Goal: Information Seeking & Learning: Learn about a topic

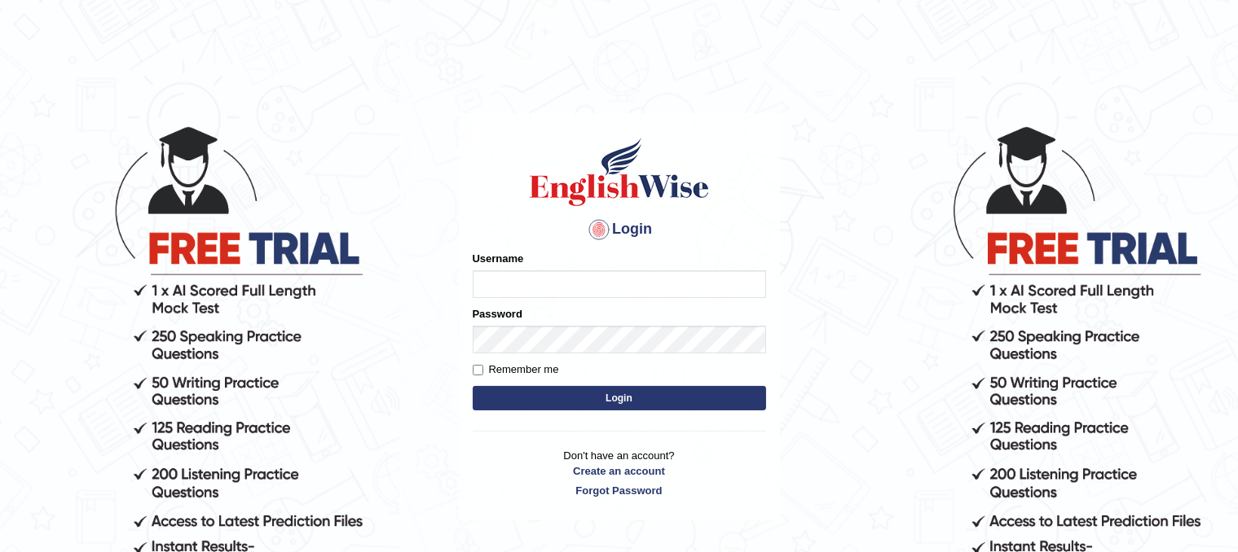
click at [623, 275] on input "Username" at bounding box center [619, 285] width 293 height 28
click at [607, 473] on link "Create an account" at bounding box center [619, 471] width 293 height 15
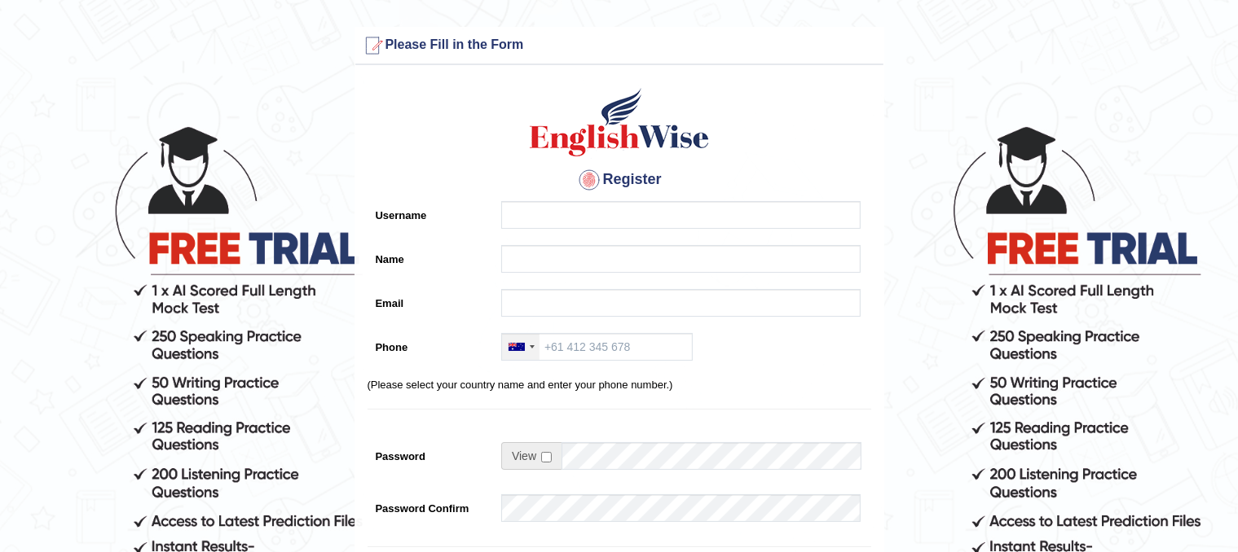
click at [532, 343] on div at bounding box center [520, 347] width 37 height 26
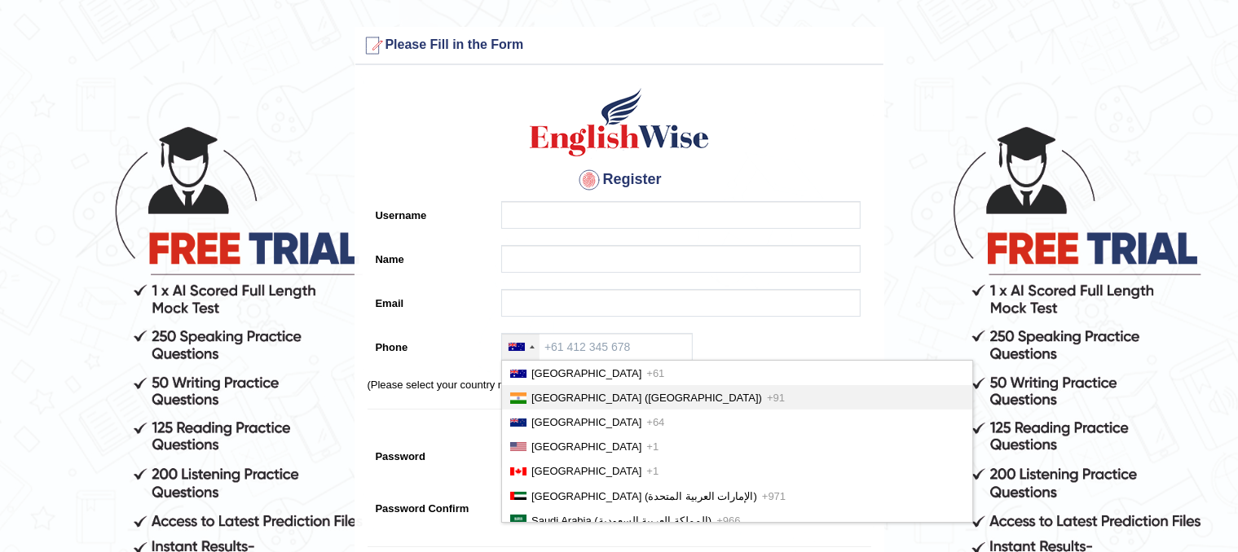
click at [551, 387] on li "[GEOGRAPHIC_DATA] ([GEOGRAPHIC_DATA]) +91" at bounding box center [737, 397] width 470 height 24
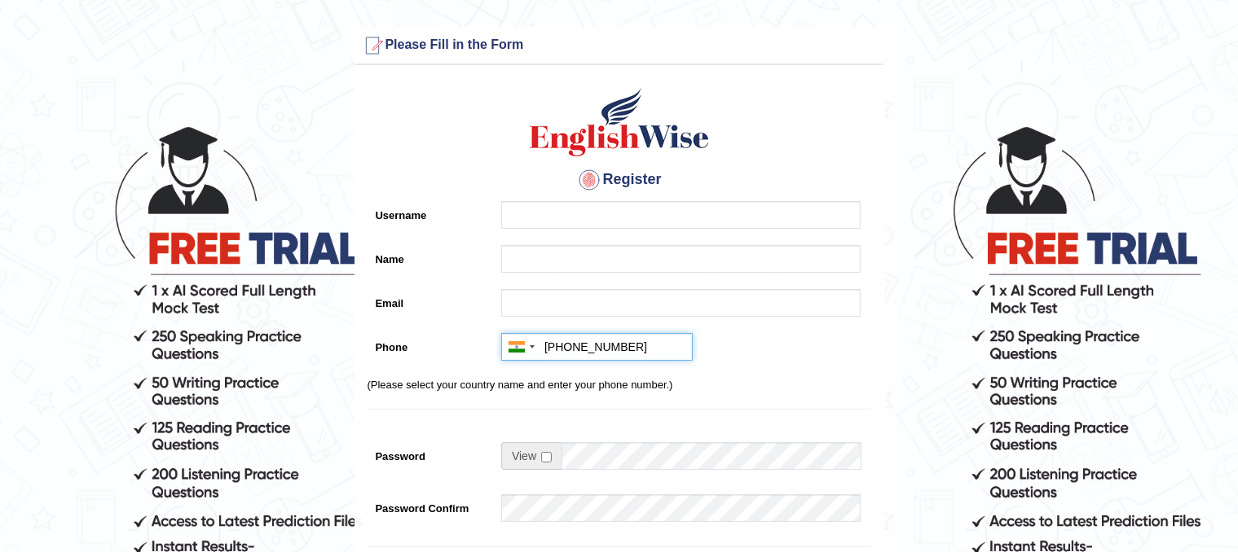
type input "[PHONE_NUMBER]"
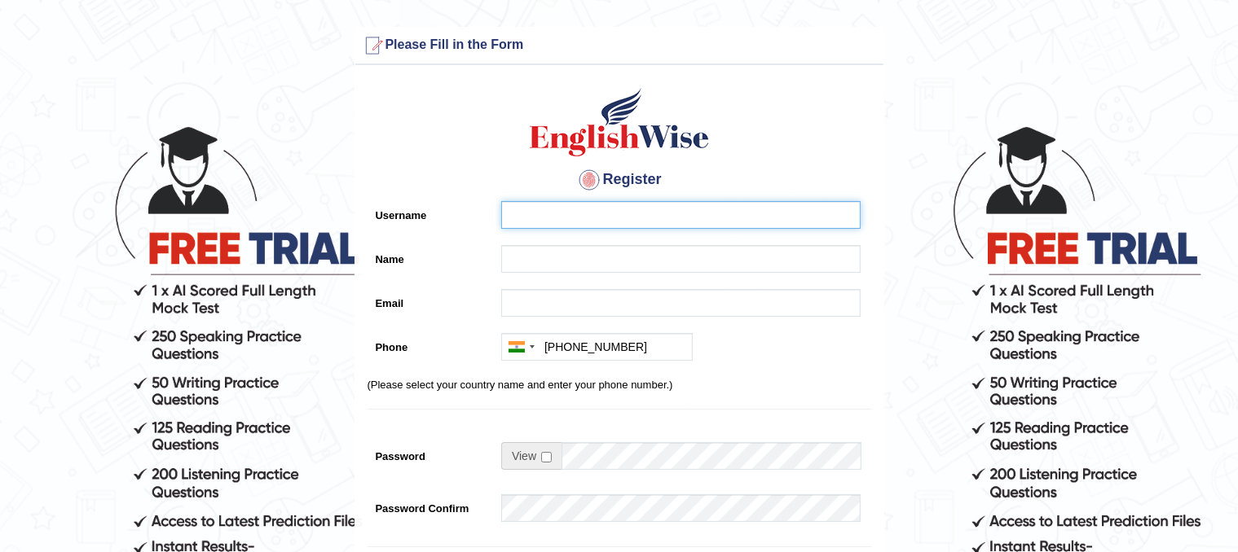
click at [674, 214] on input "Username" at bounding box center [680, 215] width 359 height 28
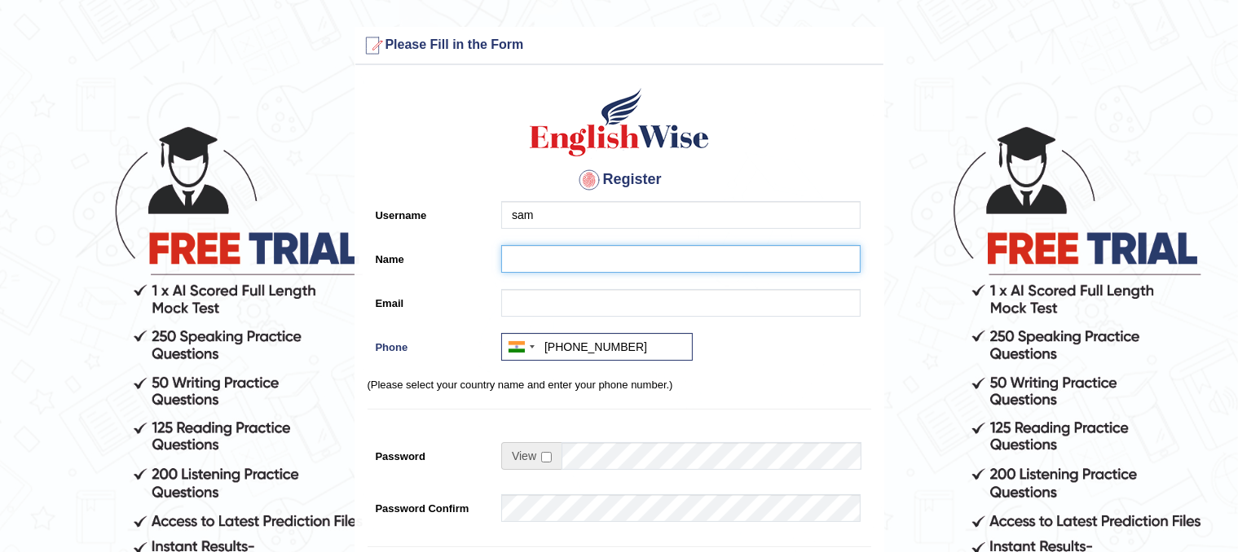
click at [605, 263] on input "Name" at bounding box center [680, 259] width 359 height 28
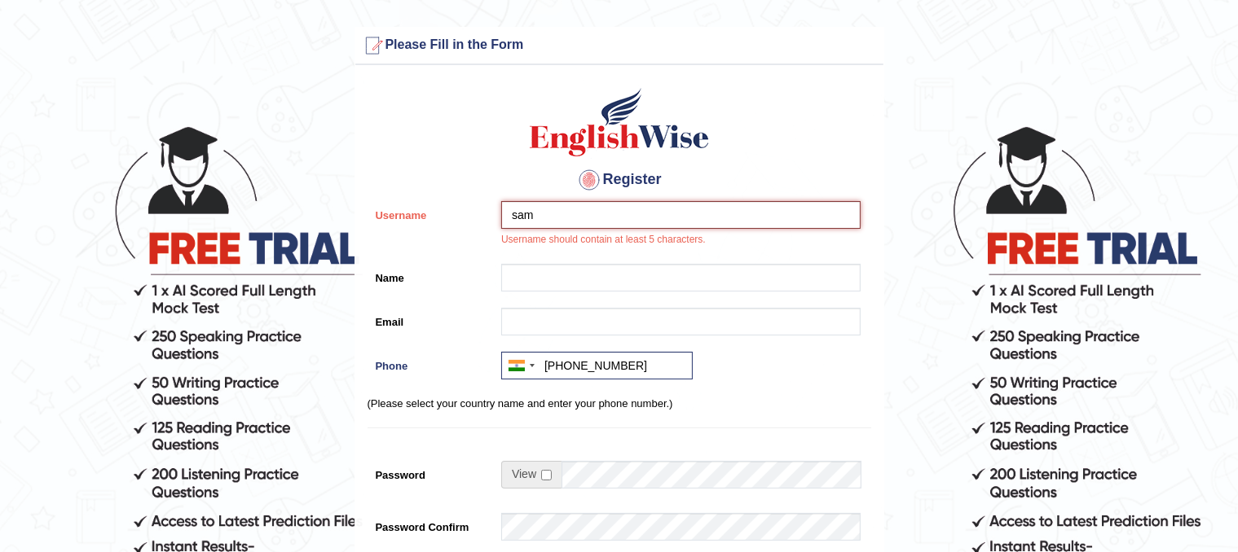
click at [613, 219] on input "sam" at bounding box center [680, 215] width 359 height 28
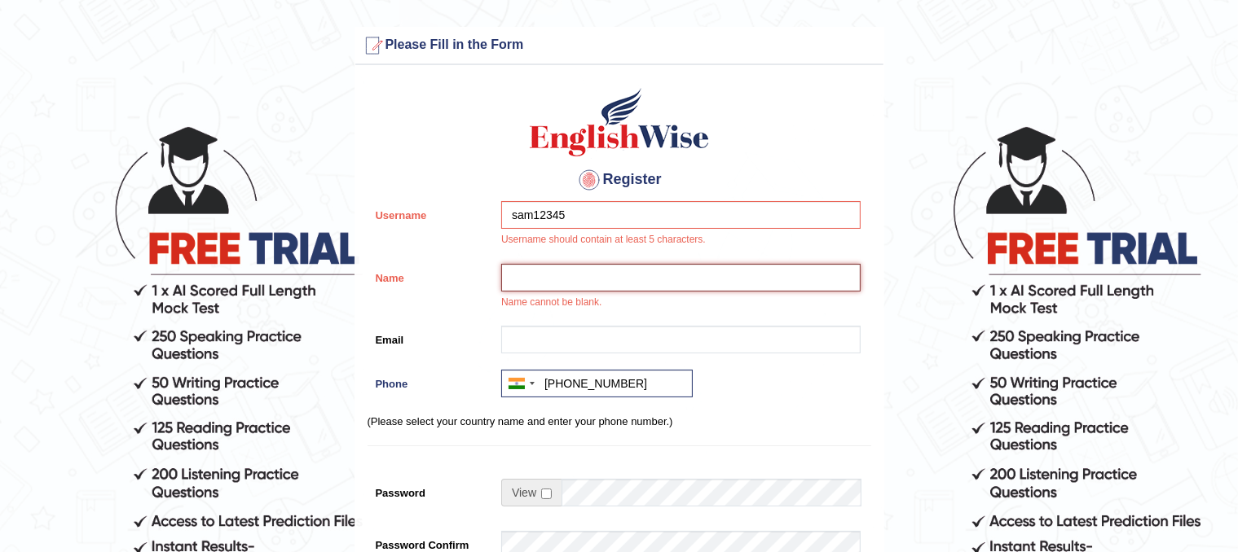
click at [579, 275] on input "Name" at bounding box center [680, 278] width 359 height 28
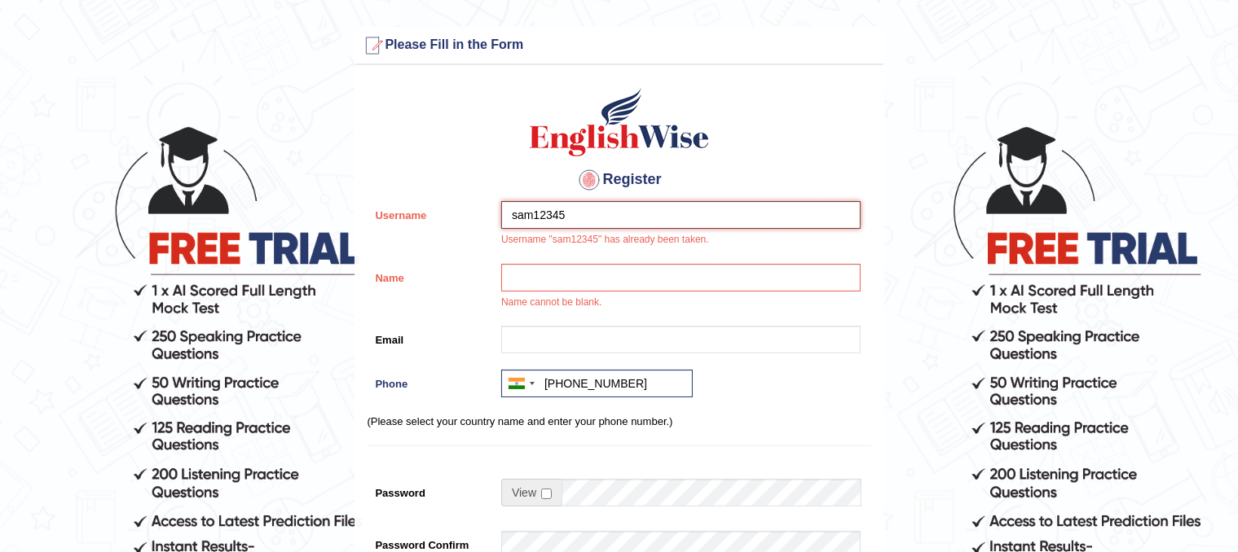
click at [586, 205] on input "sam12345" at bounding box center [680, 215] width 359 height 28
type input "sam123456"
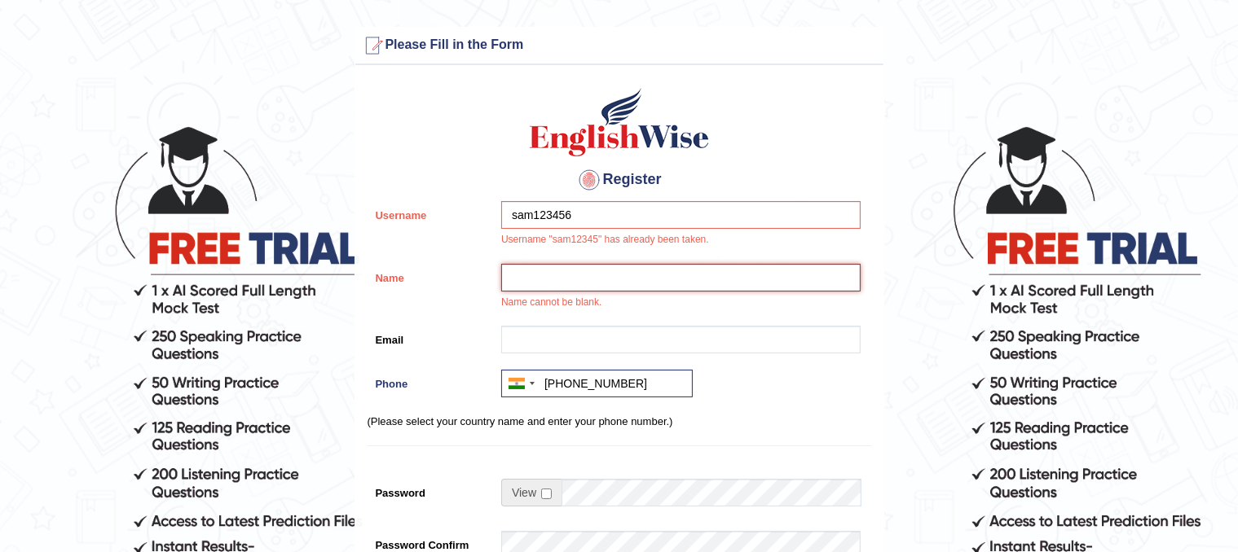
click at [570, 279] on input "Name" at bounding box center [680, 278] width 359 height 28
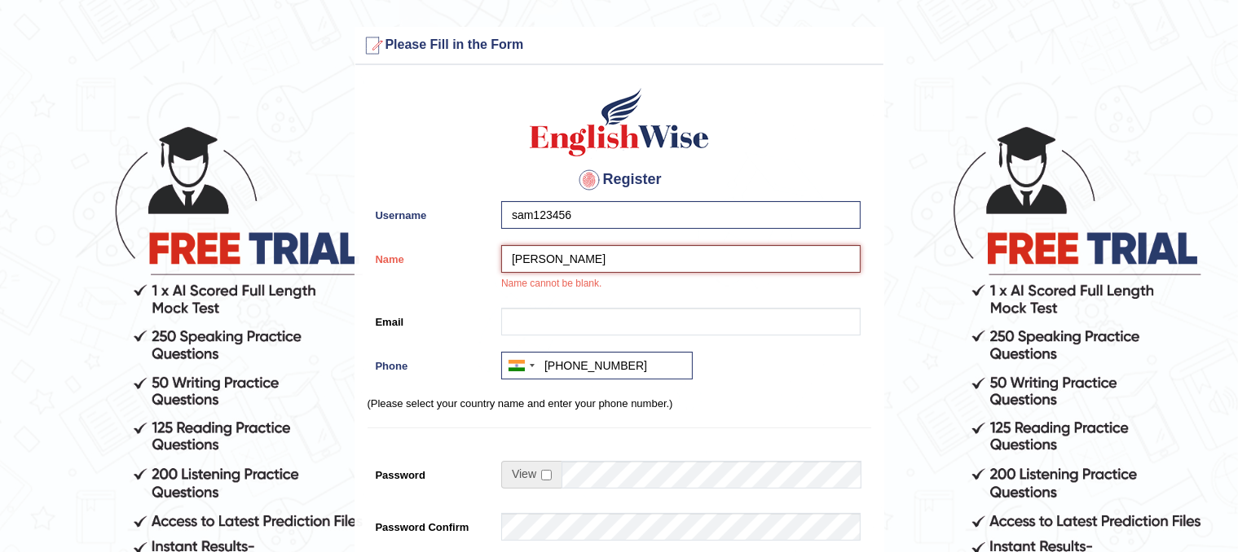
type input "Samuel Lang"
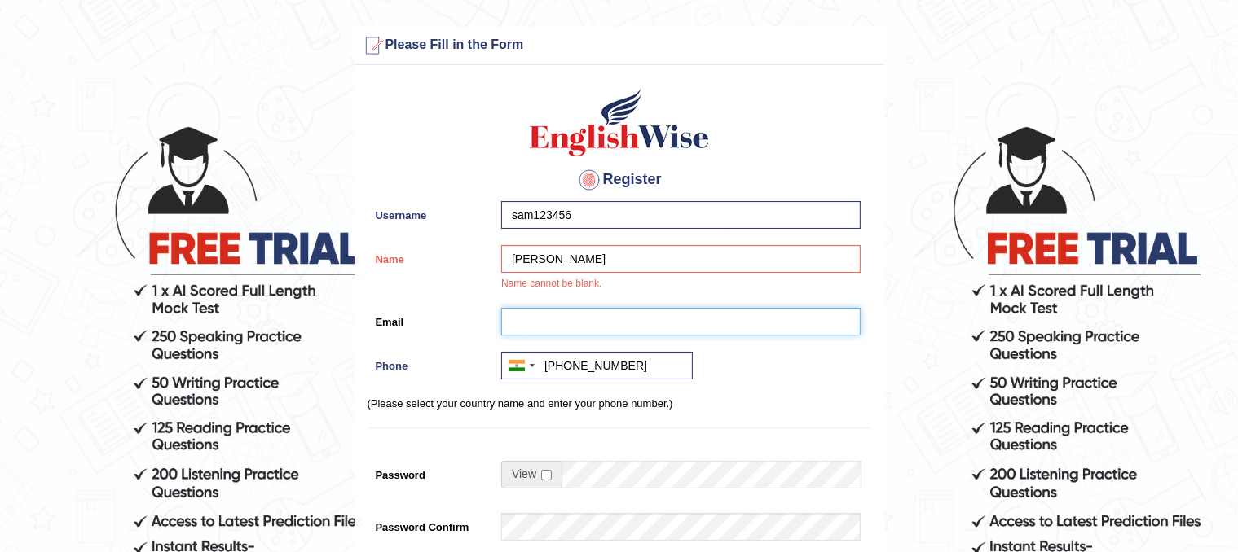
click at [613, 314] on input "Email" at bounding box center [680, 322] width 359 height 28
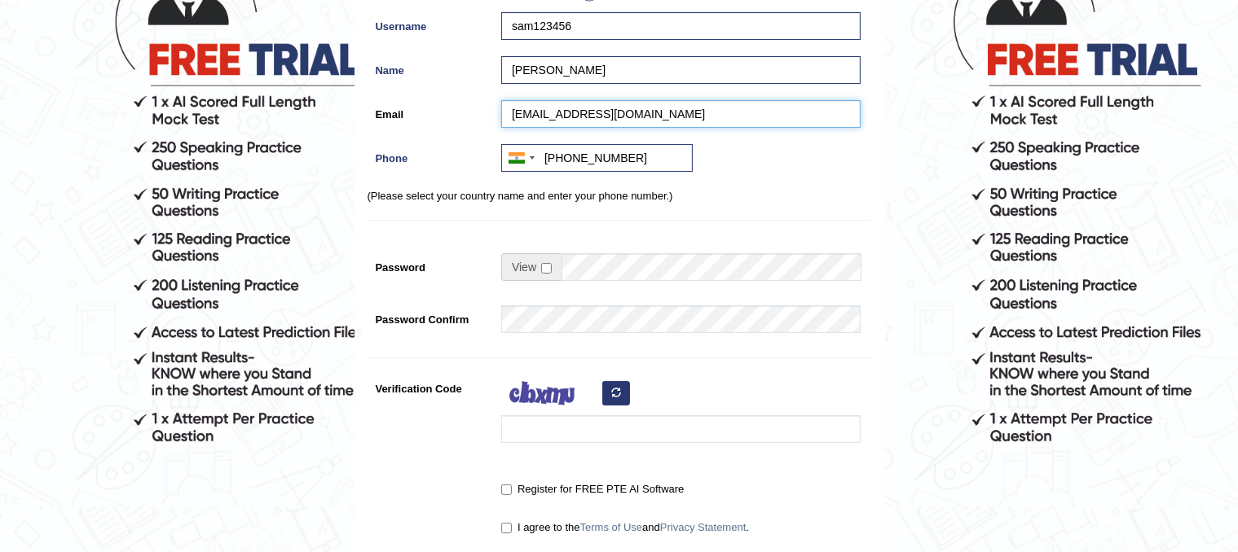
scroll to position [190, 0]
type input "[EMAIL_ADDRESS][DOMAIN_NAME]"
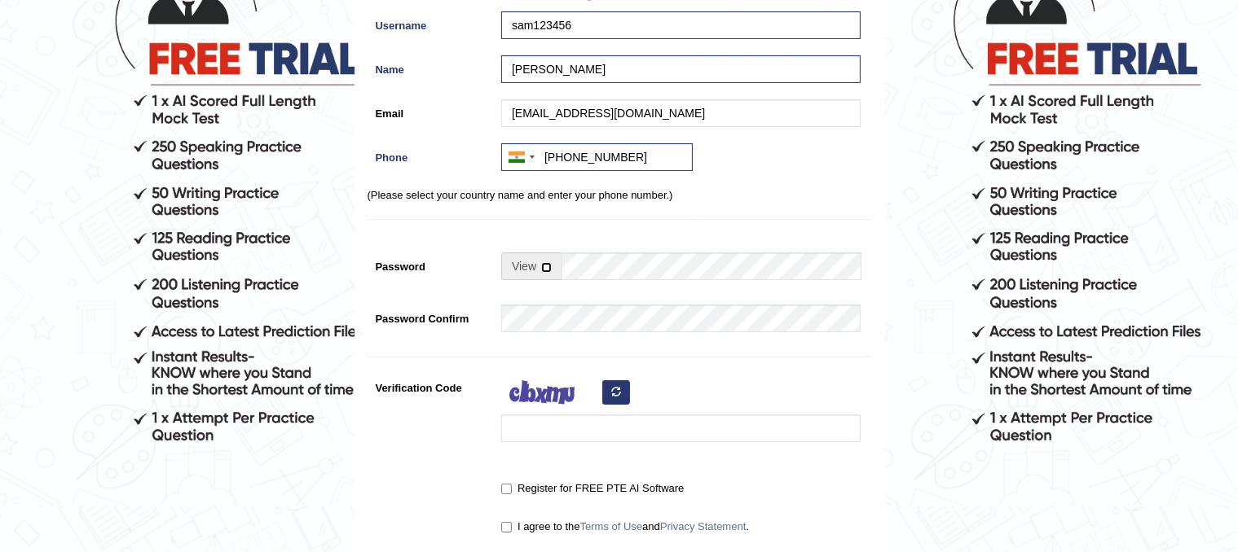
click at [546, 263] on input "checkbox" at bounding box center [546, 267] width 11 height 11
checkbox input "true"
click at [596, 268] on input "Password" at bounding box center [710, 267] width 299 height 28
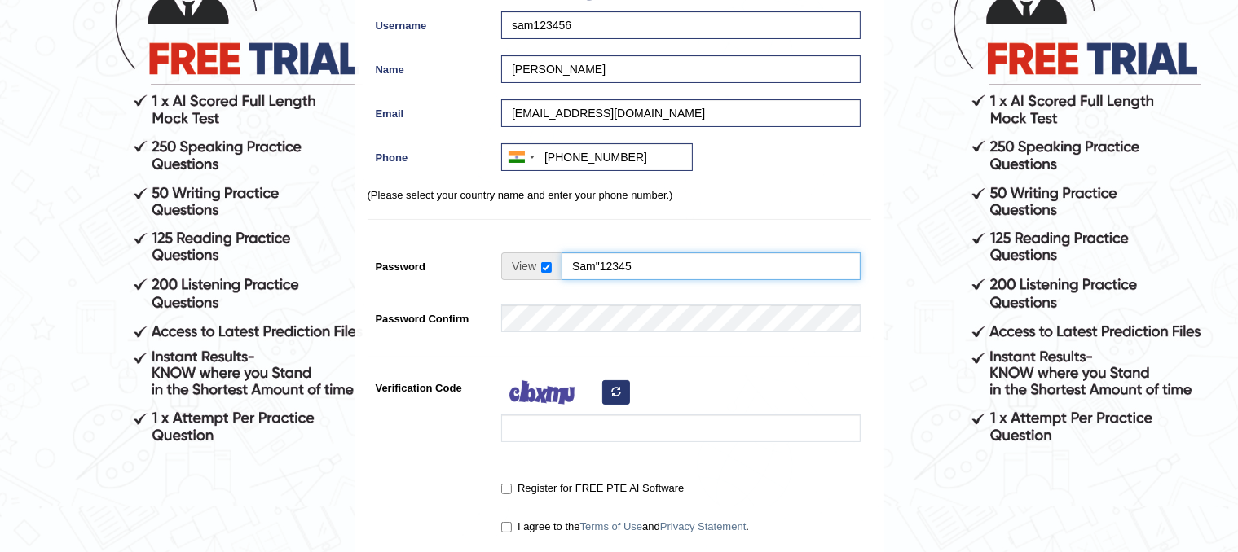
click at [601, 265] on input "Sam"12345" at bounding box center [710, 267] width 299 height 28
type input "Sam12345"
click at [590, 317] on div "Register Username sam123456 Name Samuel Lang Email hanisameerjaan@gmail.com Pho…" at bounding box center [619, 223] width 528 height 680
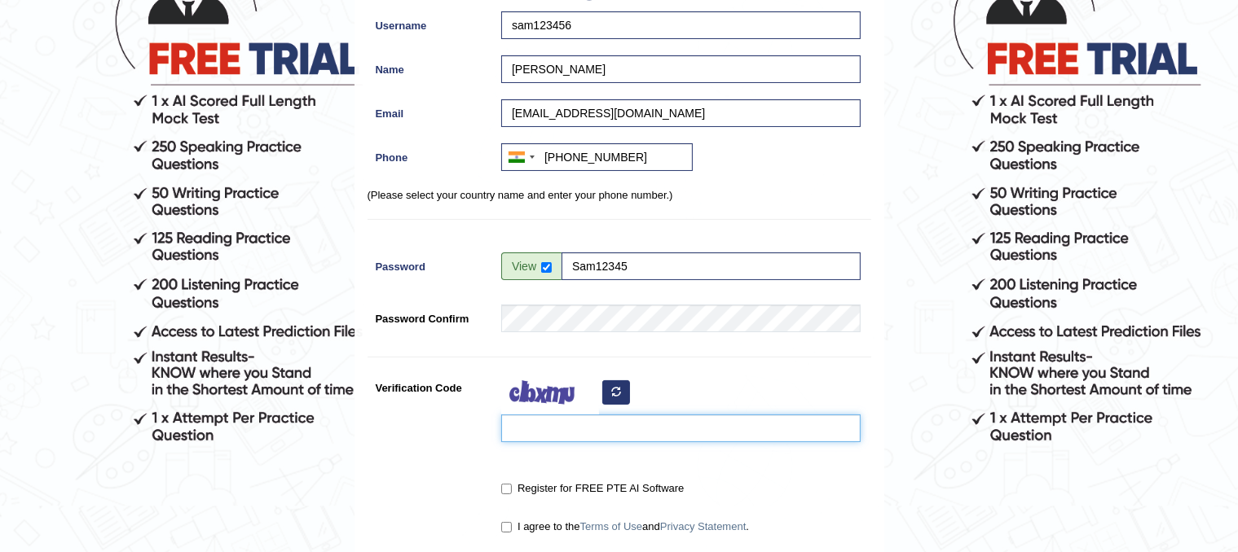
click at [579, 431] on input "Verification Code" at bounding box center [680, 429] width 359 height 28
type input "denepua"
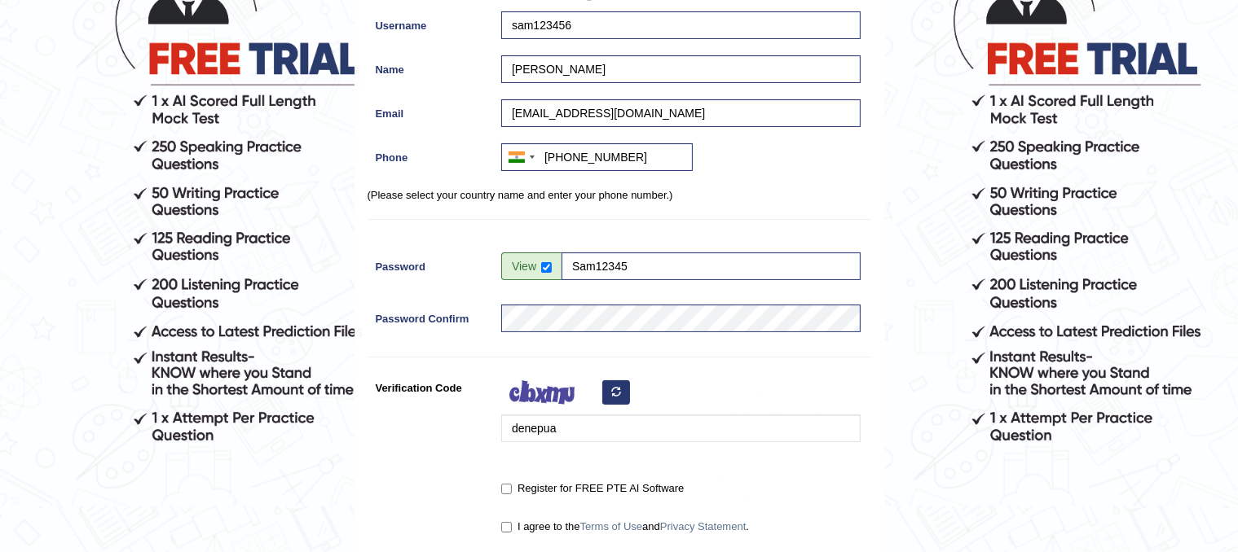
click at [543, 486] on label "Register for FREE PTE AI Software" at bounding box center [592, 489] width 183 height 16
click at [512, 486] on input "Register for FREE PTE AI Software" at bounding box center [506, 489] width 11 height 11
checkbox input "true"
click at [511, 522] on input "I agree to the Terms of Use and Privacy Statement ." at bounding box center [506, 527] width 11 height 11
checkbox input "true"
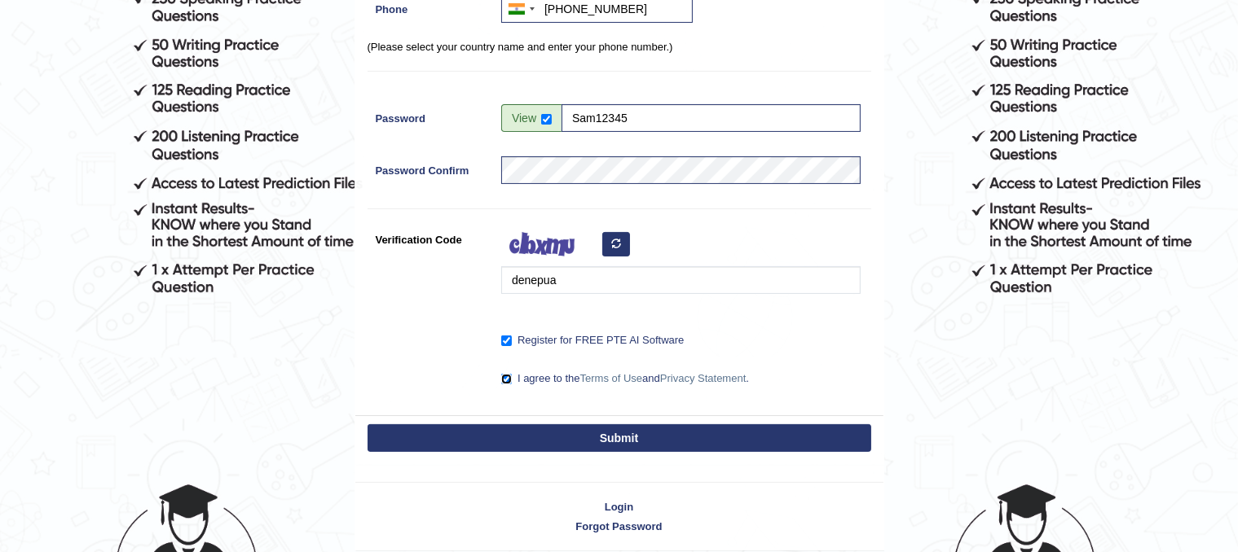
scroll to position [401, 0]
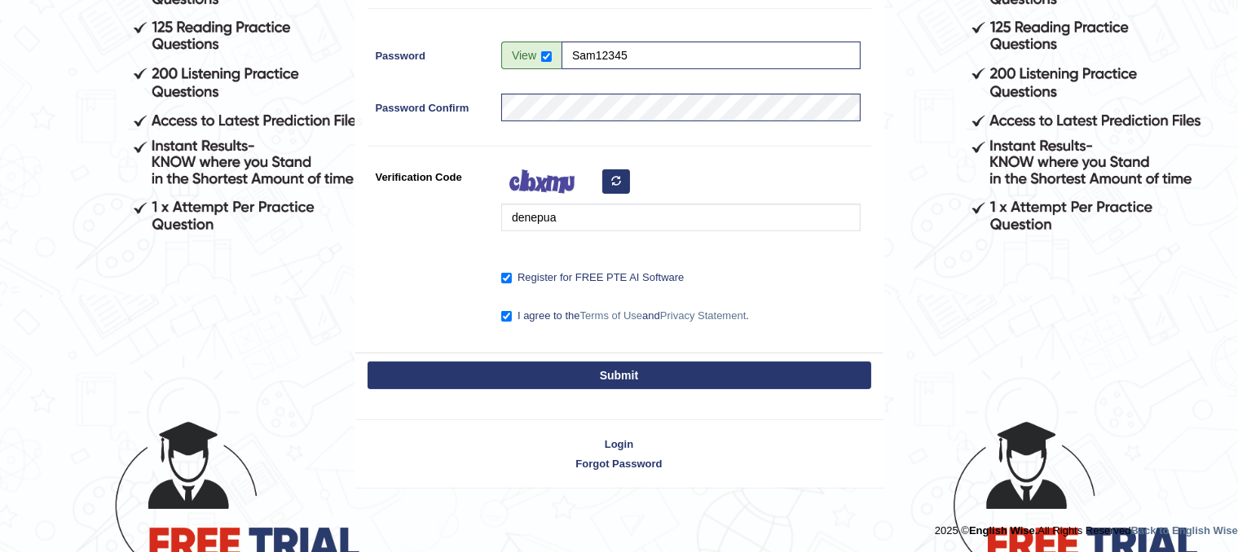
click at [590, 366] on button "Submit" at bounding box center [619, 376] width 504 height 28
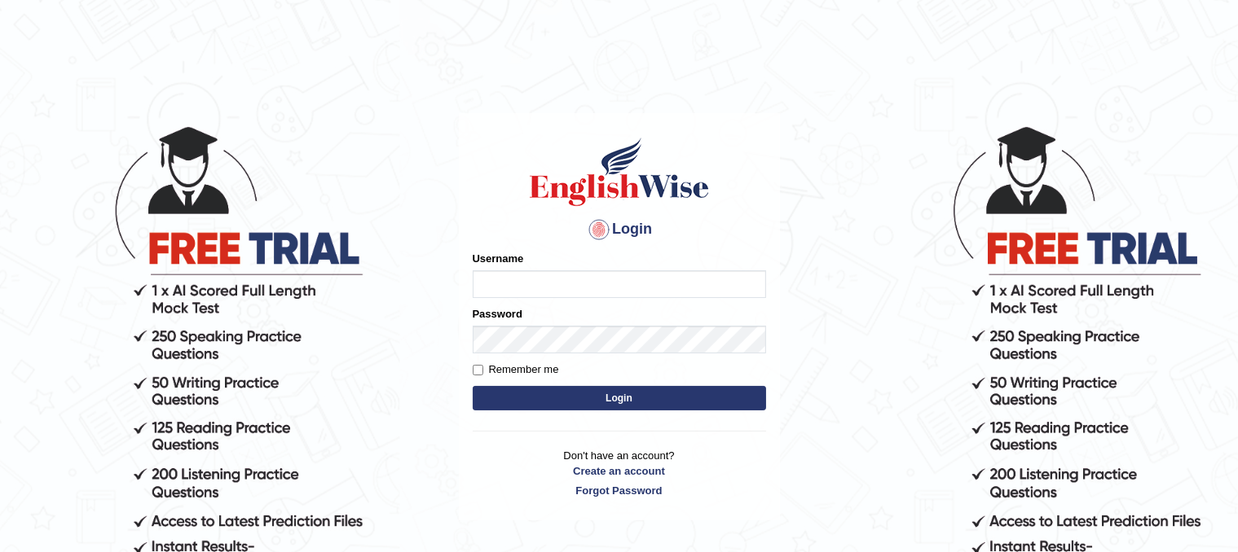
click at [733, 292] on input "Username" at bounding box center [619, 285] width 293 height 28
click at [686, 281] on input "Username" at bounding box center [619, 285] width 293 height 28
type input "sam123456"
click at [617, 390] on button "Login" at bounding box center [619, 398] width 293 height 24
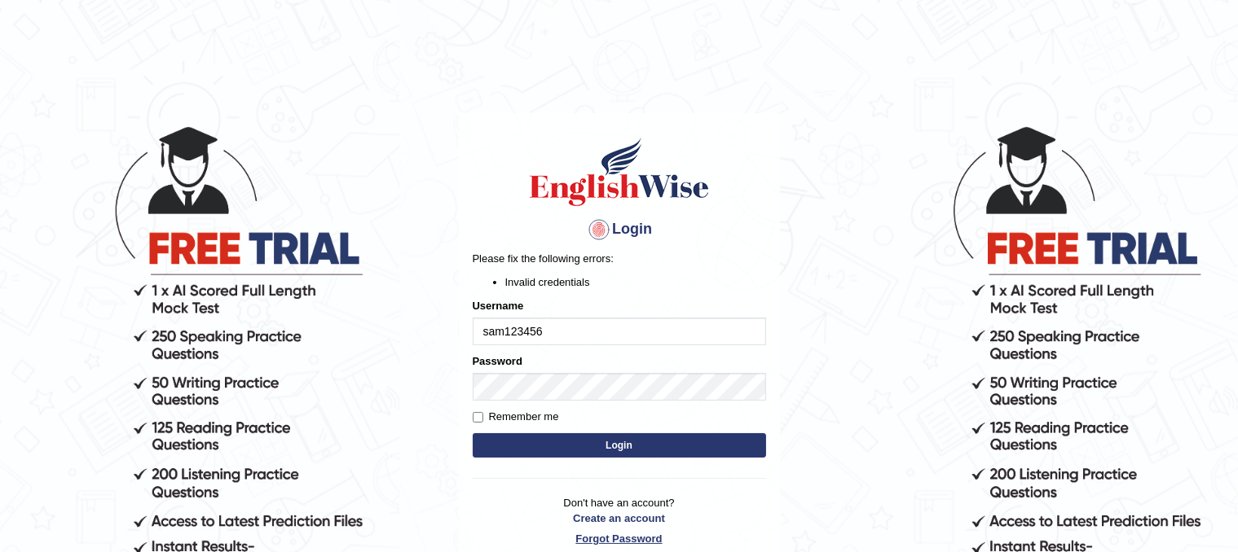
click at [593, 544] on link "Forgot Password" at bounding box center [619, 538] width 293 height 15
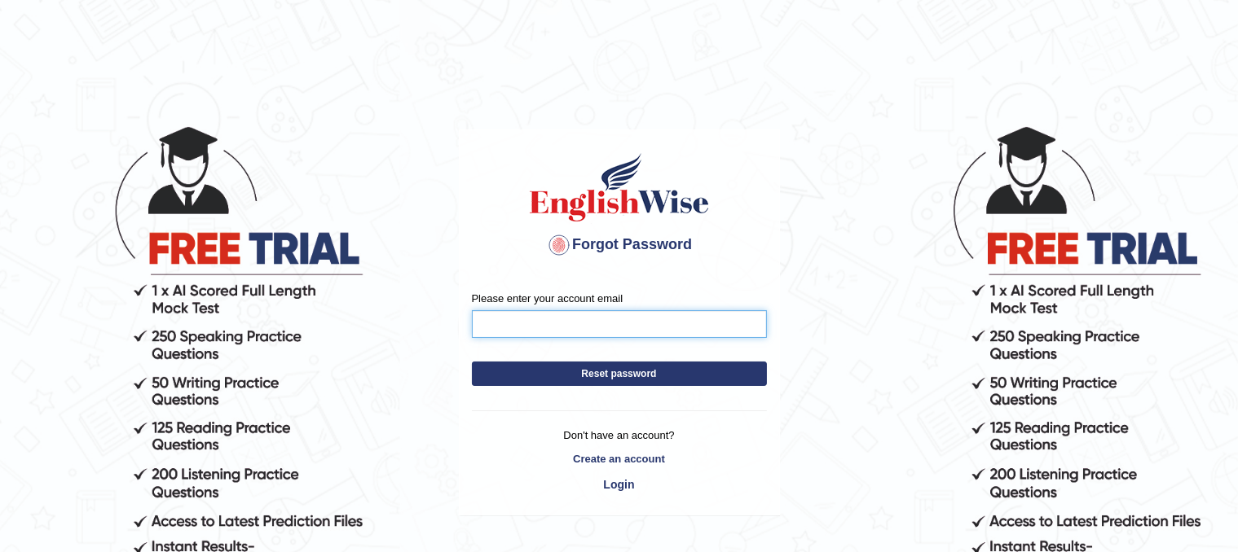
click at [706, 327] on input "Please enter your account email" at bounding box center [619, 324] width 295 height 28
type input "[EMAIL_ADDRESS][DOMAIN_NAME]"
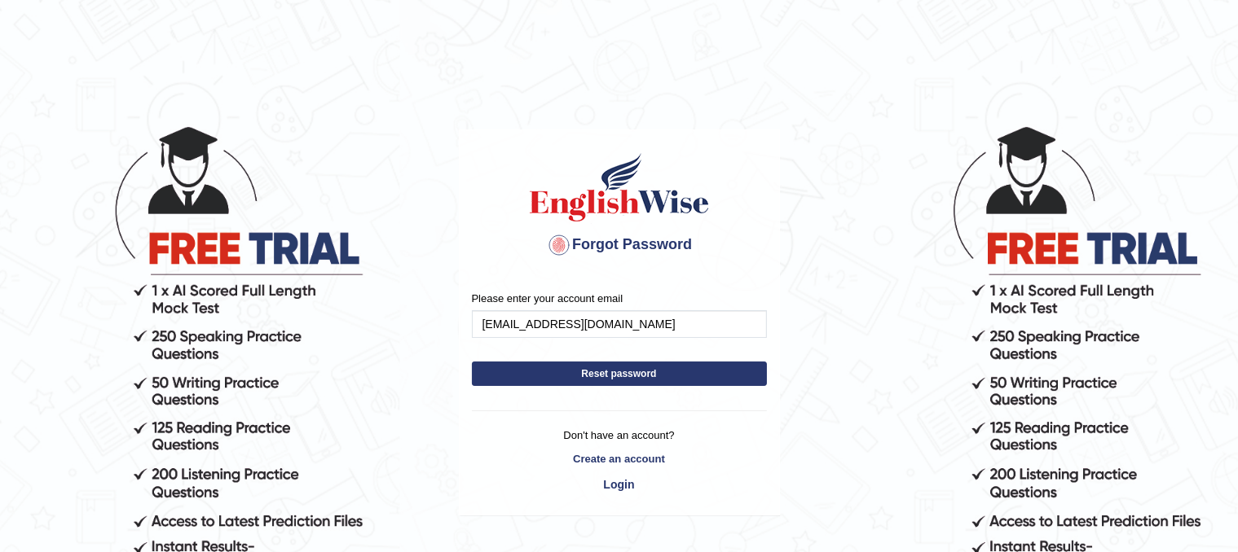
click at [649, 368] on button "Reset password" at bounding box center [619, 374] width 295 height 24
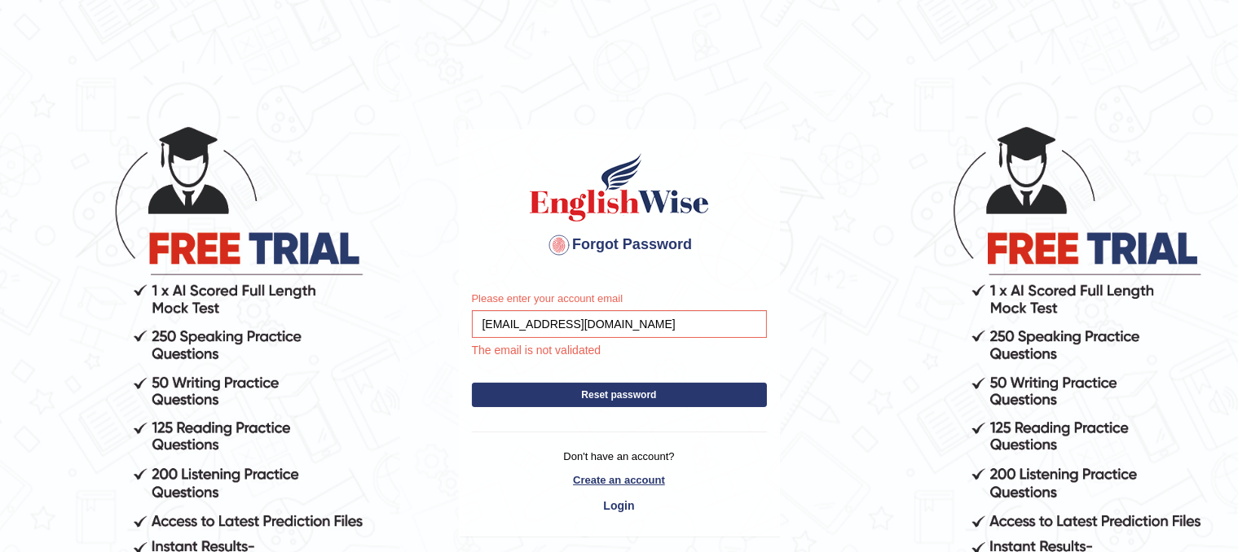
click at [623, 483] on link "Create an account" at bounding box center [619, 480] width 295 height 15
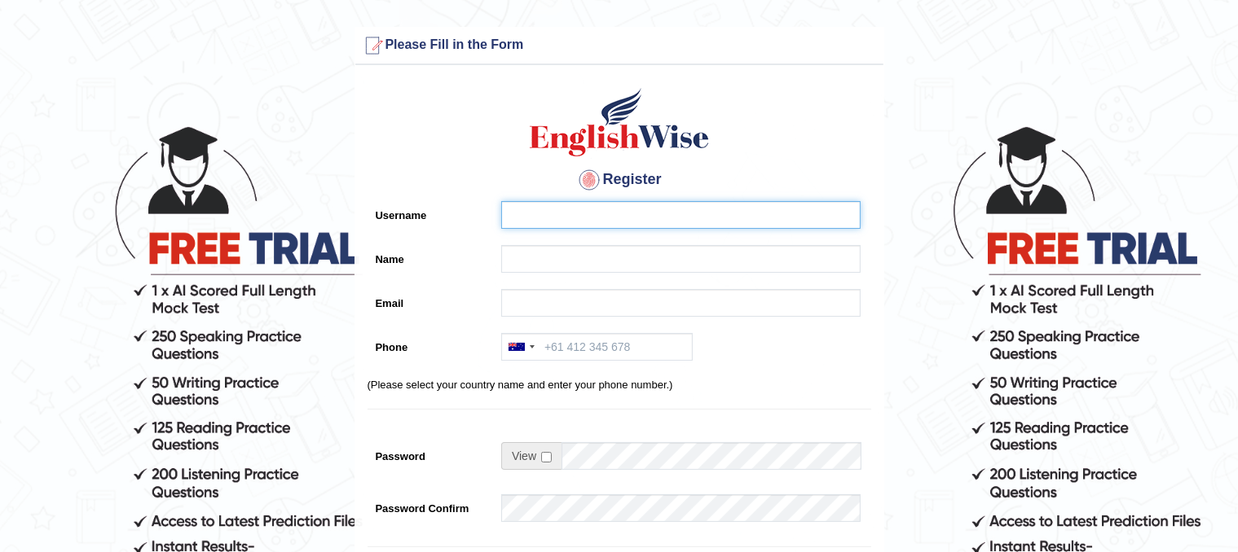
click at [590, 213] on input "Username" at bounding box center [680, 215] width 359 height 28
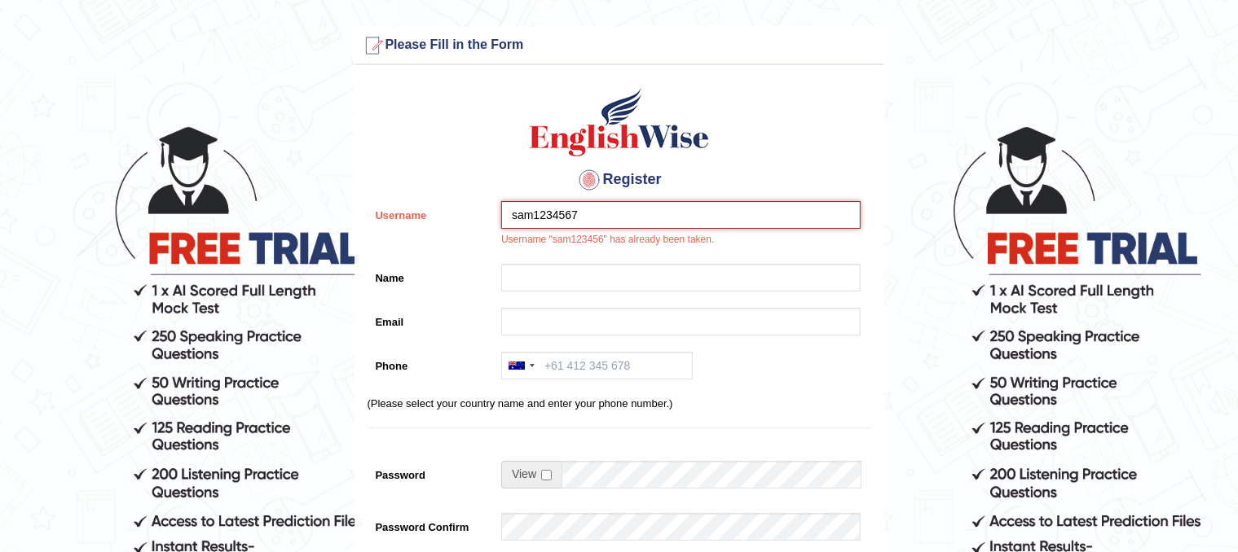
type input "sam1234567"
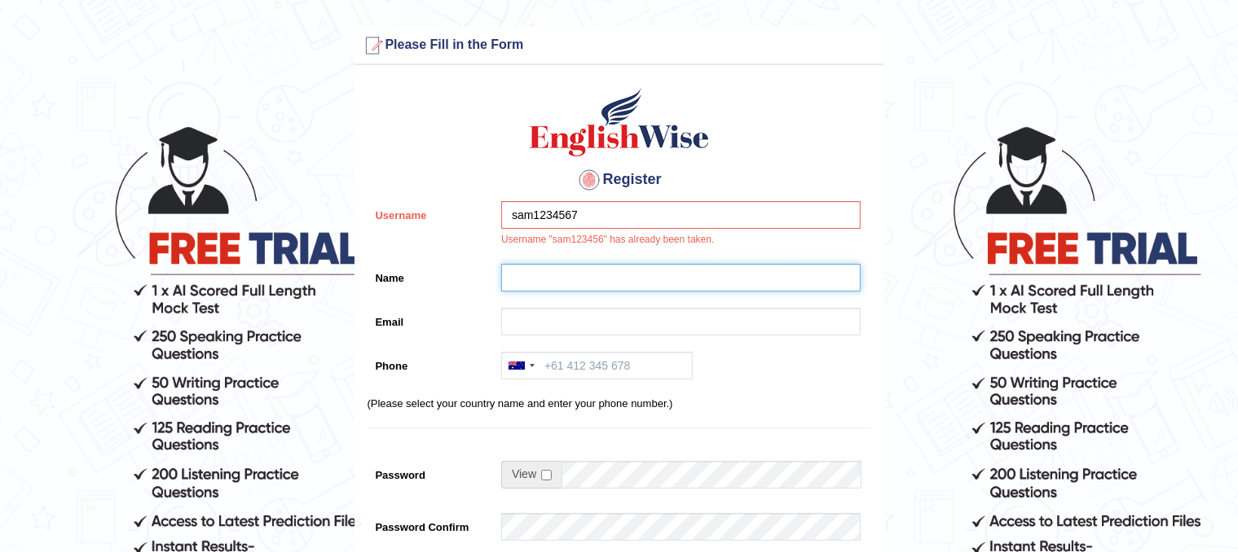
click at [574, 273] on input "Name" at bounding box center [680, 278] width 359 height 28
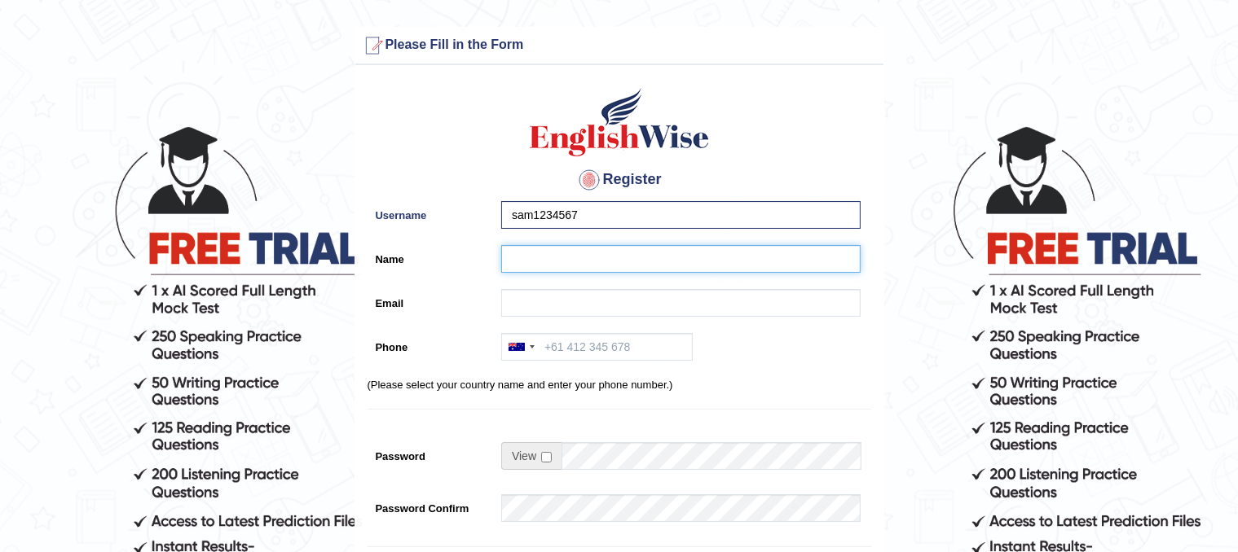
type input "[PERSON_NAME]"
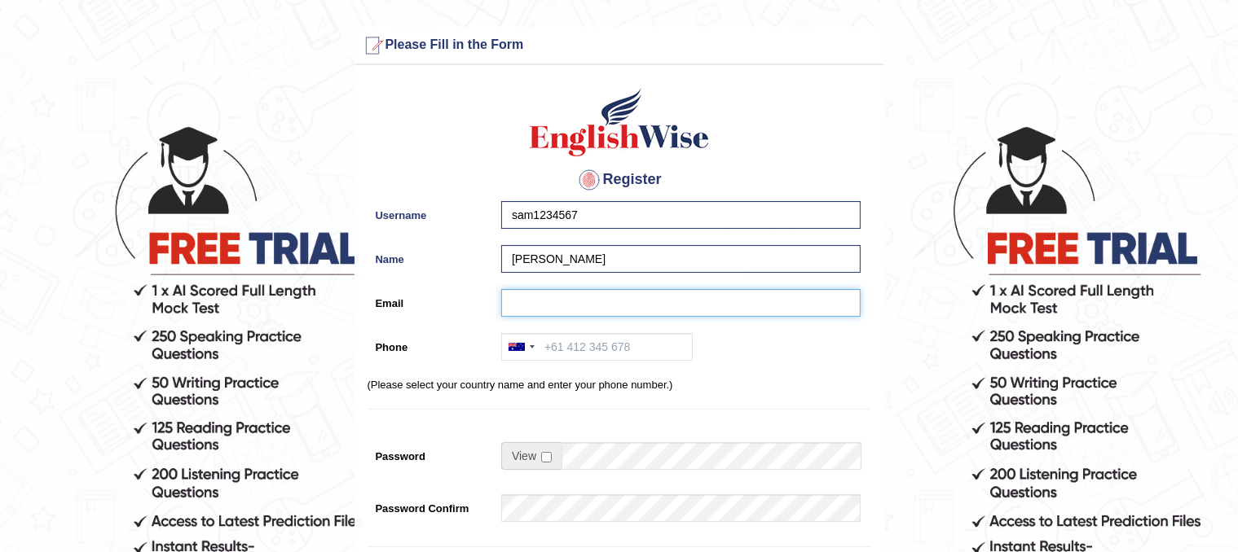
click at [617, 301] on input "Email" at bounding box center [680, 303] width 359 height 28
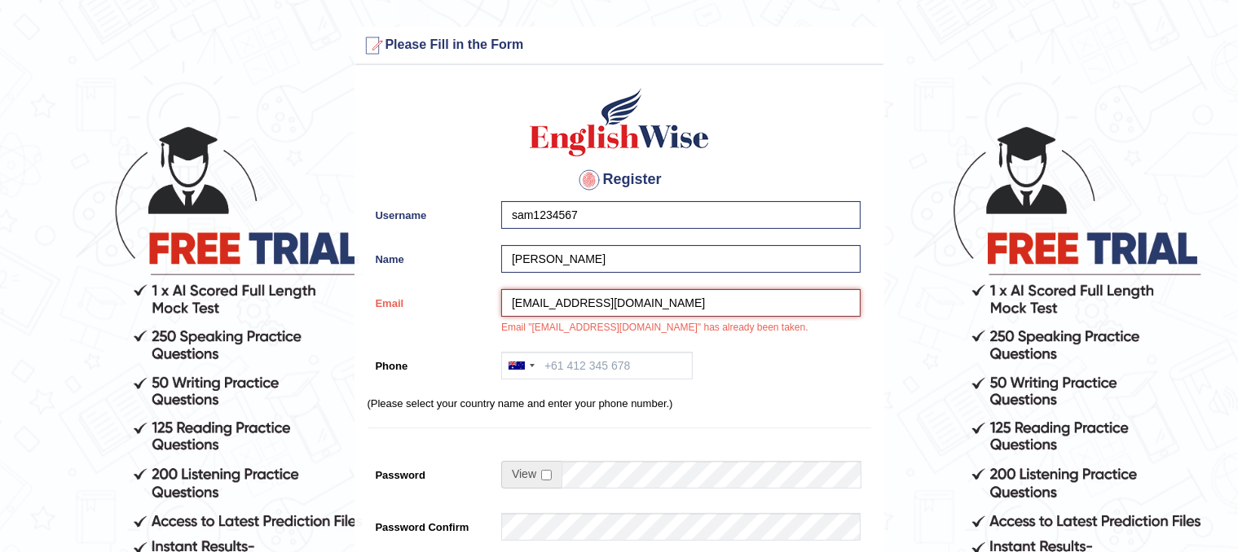
drag, startPoint x: 655, startPoint y: 301, endPoint x: 504, endPoint y: 284, distance: 152.4
click at [504, 284] on div "Register Username sam1234567 Name Samuel Lang Email hanisameerjaan@gmail.com Em…" at bounding box center [619, 422] width 528 height 699
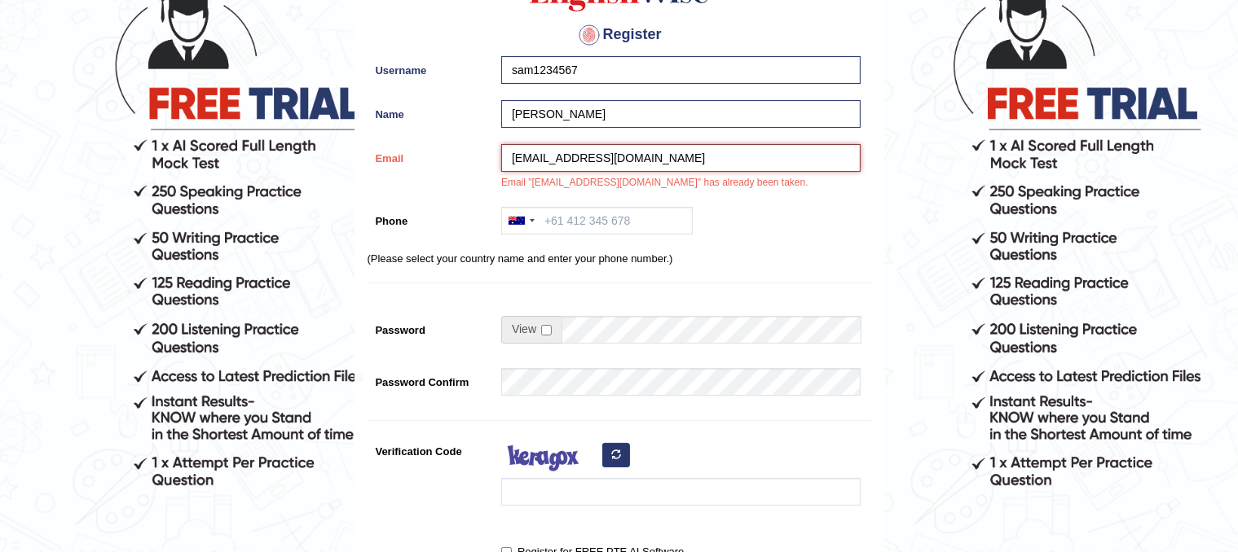
scroll to position [147, 0]
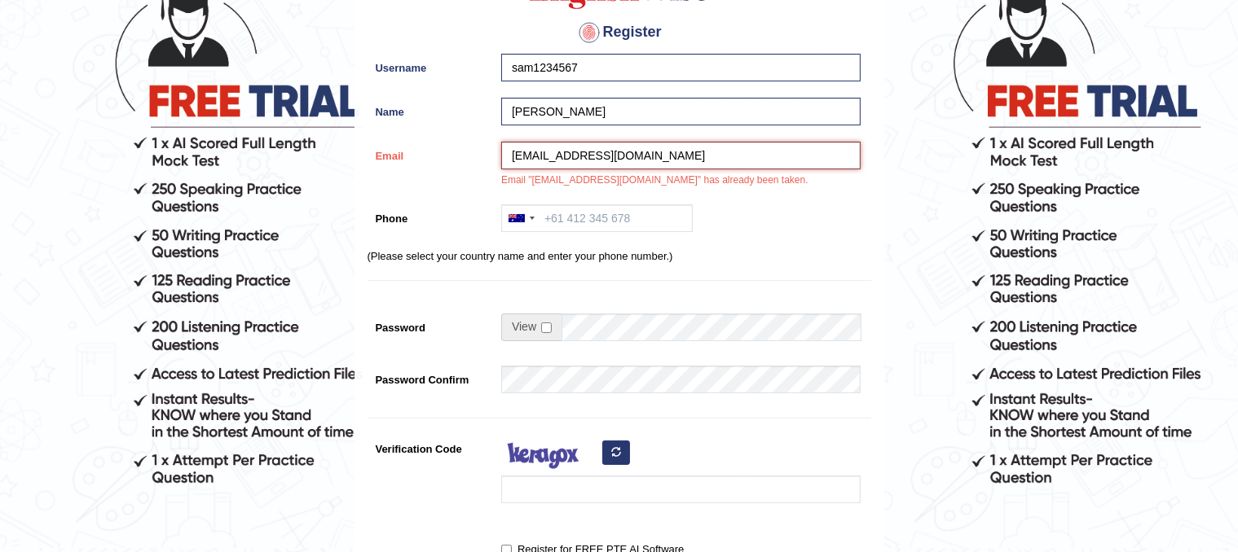
click at [715, 147] on input "hanisameerjaan@gmail.com" at bounding box center [680, 156] width 359 height 28
type input "h"
type input "sameeraltaf9@gmail.com"
click at [588, 226] on input "Phone" at bounding box center [596, 219] width 191 height 28
click at [575, 154] on input "sameeraltaf9@gmail.com" at bounding box center [680, 156] width 359 height 28
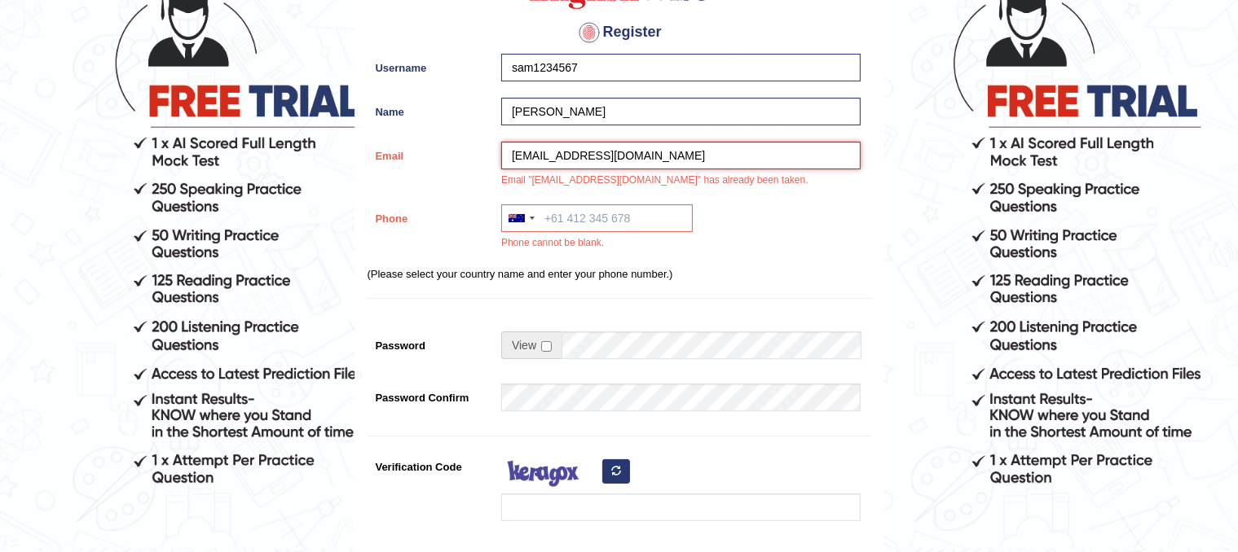
click at [700, 144] on input "sameeraltaf9@gmail.com" at bounding box center [680, 156] width 359 height 28
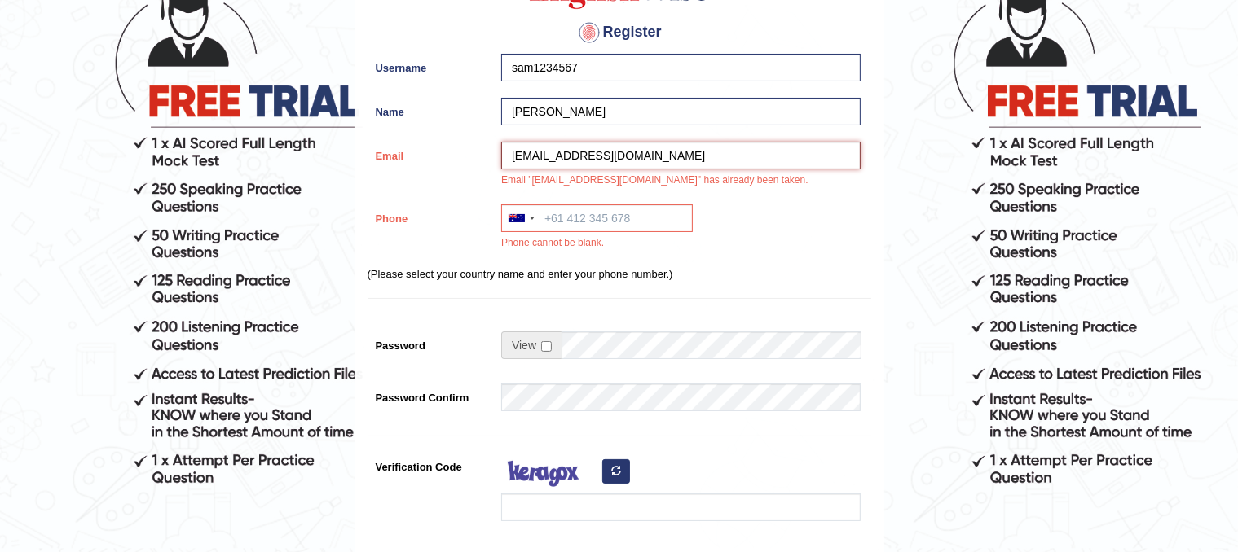
click at [700, 144] on input "sameeraltaf9@gmail.com" at bounding box center [680, 156] width 359 height 28
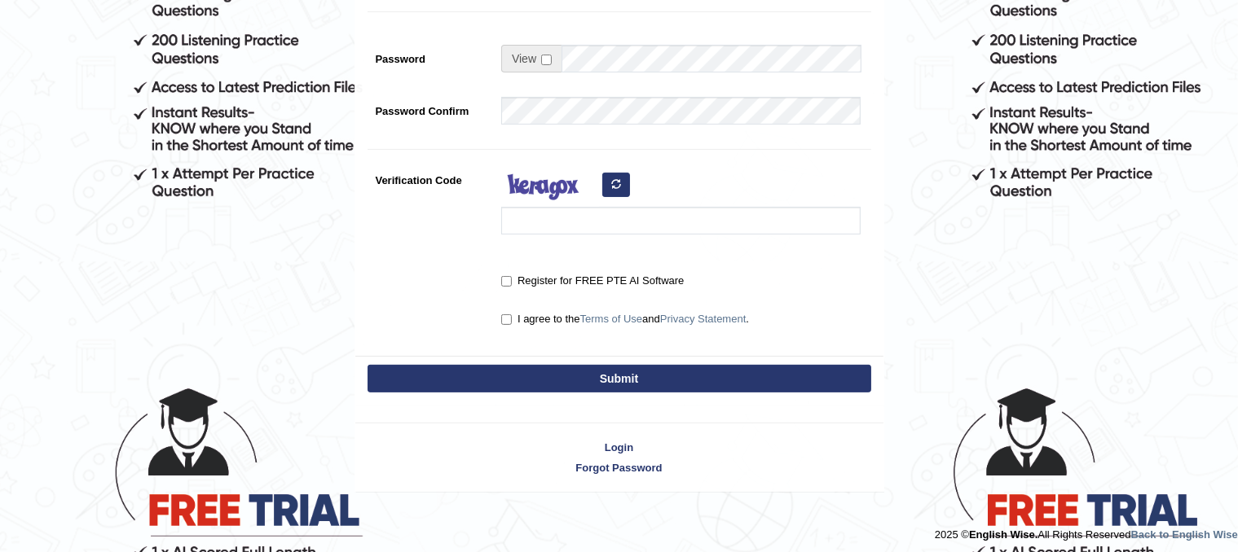
scroll to position [438, 0]
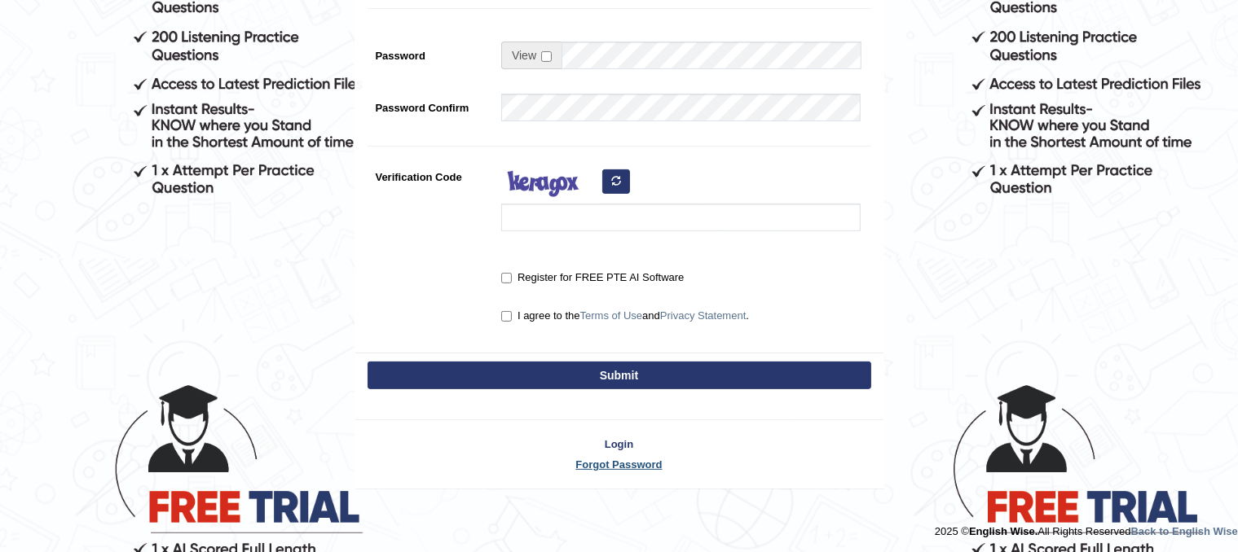
click at [616, 463] on link "Forgot Password" at bounding box center [619, 464] width 528 height 15
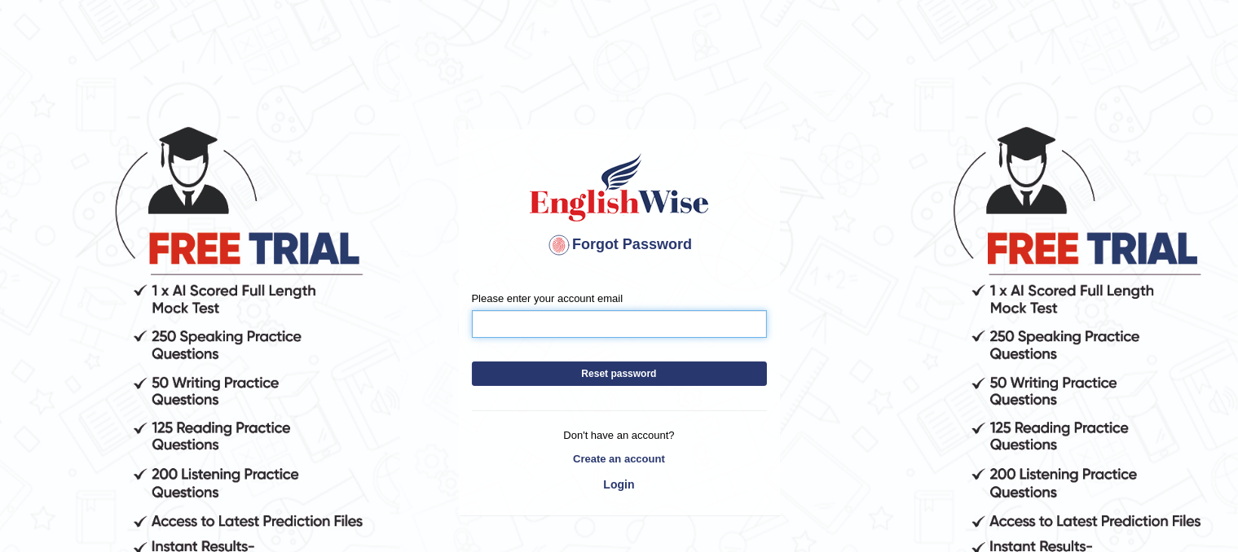
click at [592, 323] on input "Please enter your account email" at bounding box center [619, 324] width 295 height 28
type input "[EMAIL_ADDRESS][DOMAIN_NAME]"
click at [546, 366] on button "Reset password" at bounding box center [619, 374] width 295 height 24
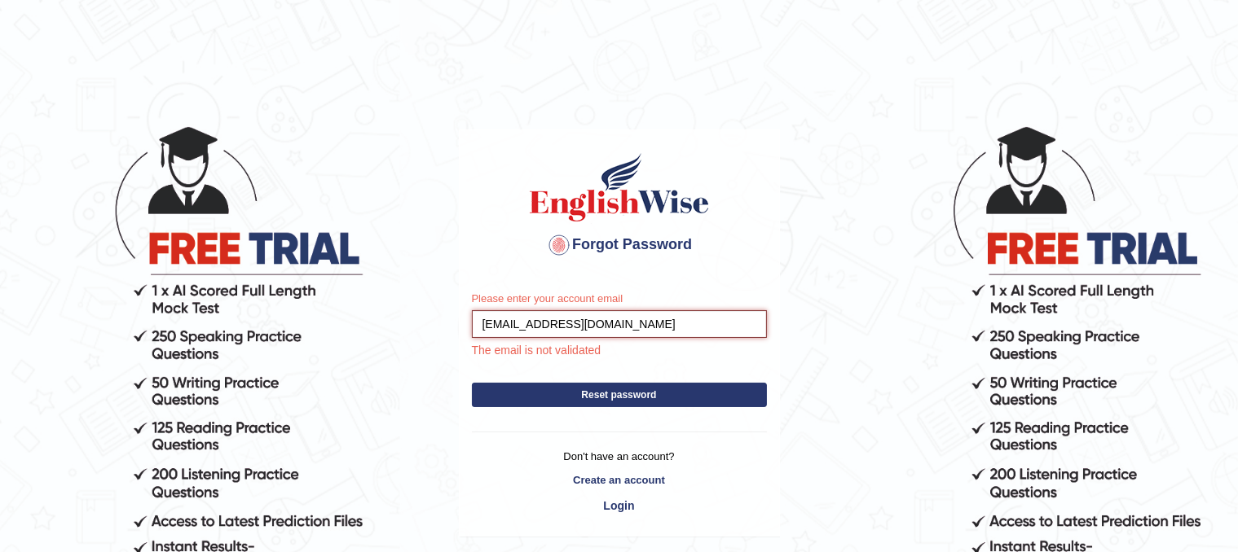
click at [655, 312] on input "[EMAIL_ADDRESS][DOMAIN_NAME]" at bounding box center [619, 324] width 295 height 28
type input "h"
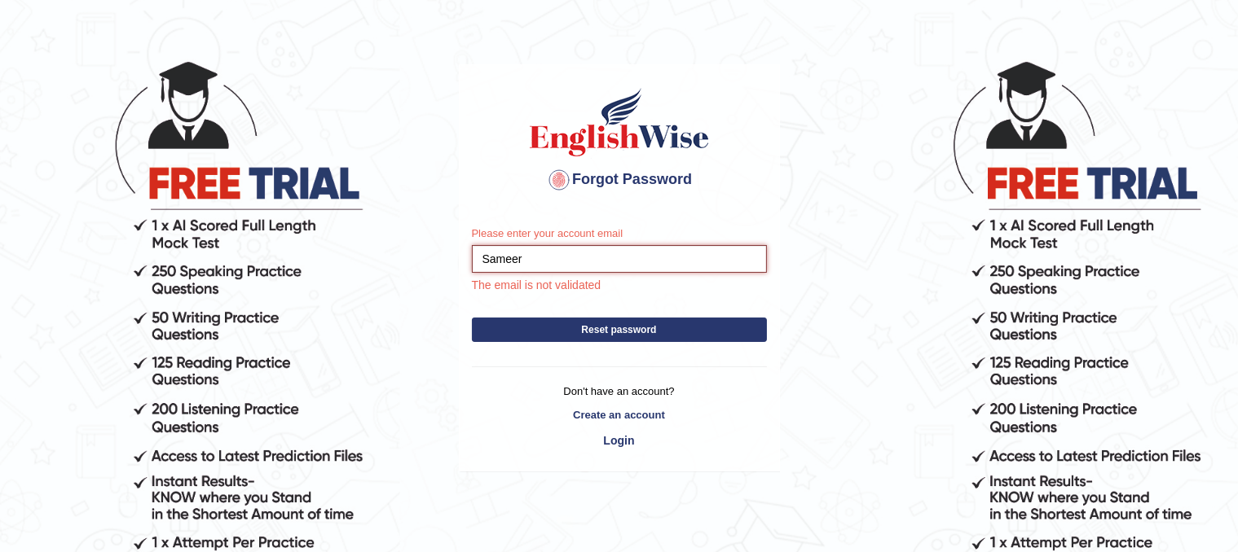
scroll to position [109, 0]
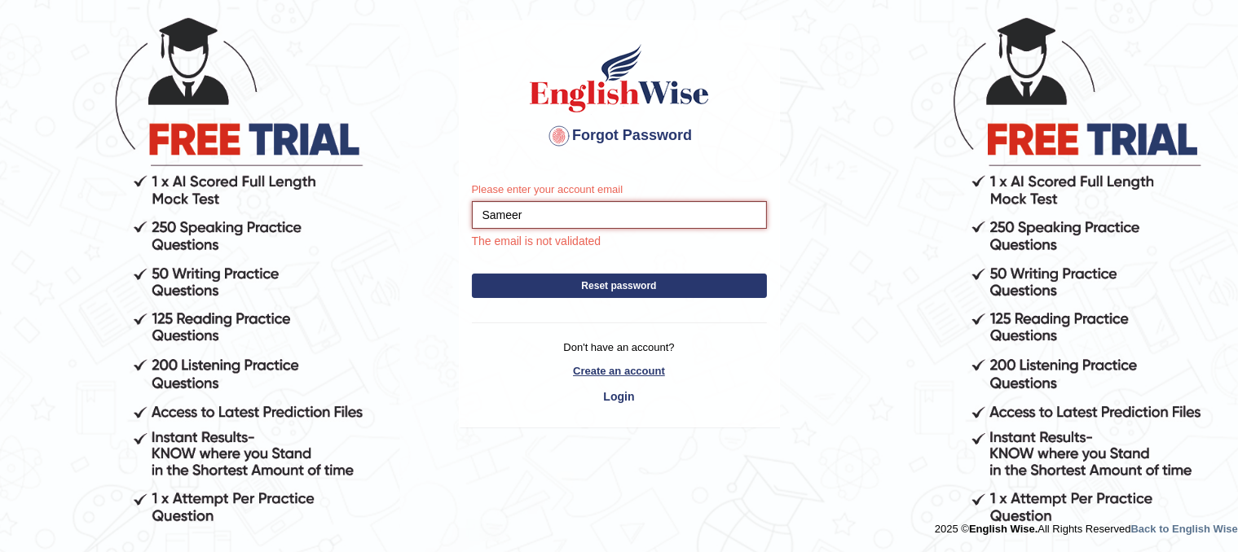
type input "Sameer"
click at [641, 376] on link "Create an account" at bounding box center [619, 370] width 295 height 15
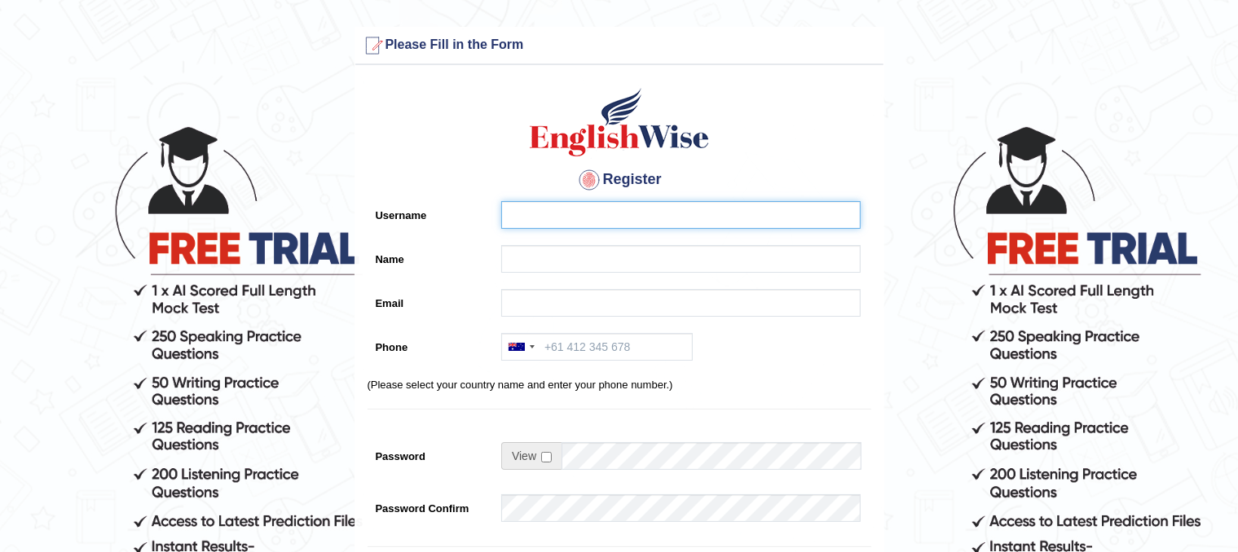
click at [610, 209] on input "Username" at bounding box center [680, 215] width 359 height 28
type input "sam123456"
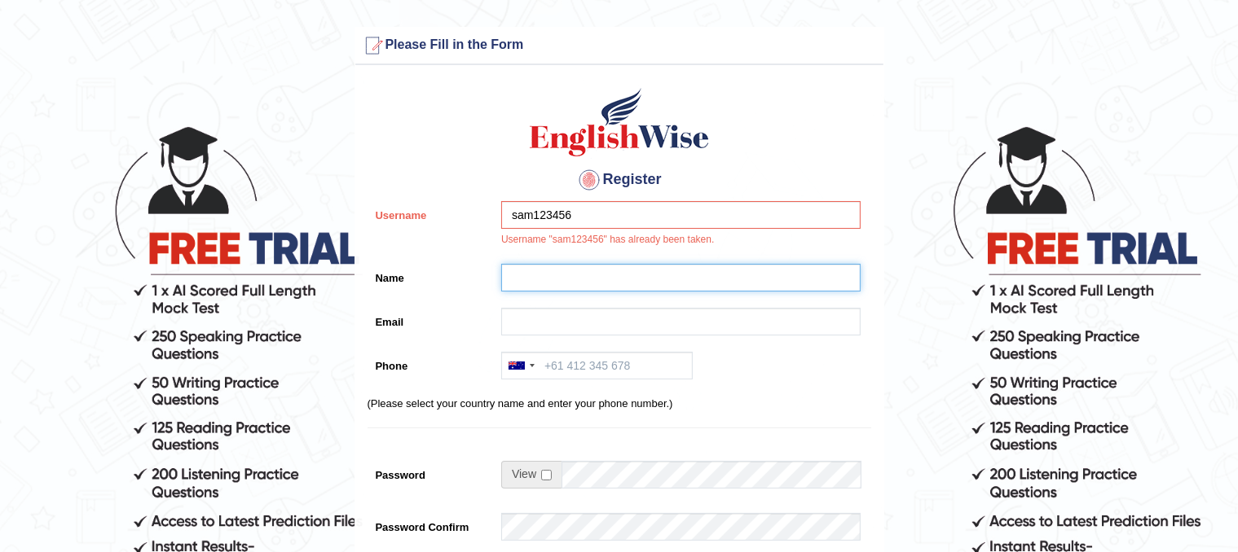
click at [613, 289] on input "Name" at bounding box center [680, 278] width 359 height 28
type input "[PERSON_NAME]"
click at [599, 327] on input "Email" at bounding box center [680, 322] width 359 height 28
type input "hanisameerjaan@gmail.com"
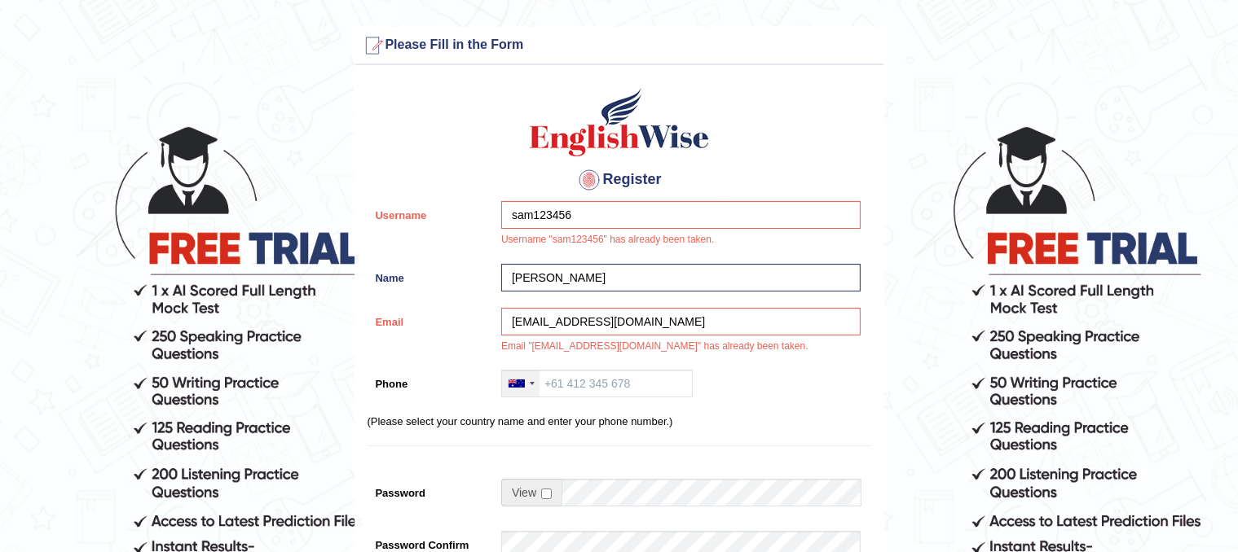
click at [531, 389] on div at bounding box center [520, 384] width 37 height 26
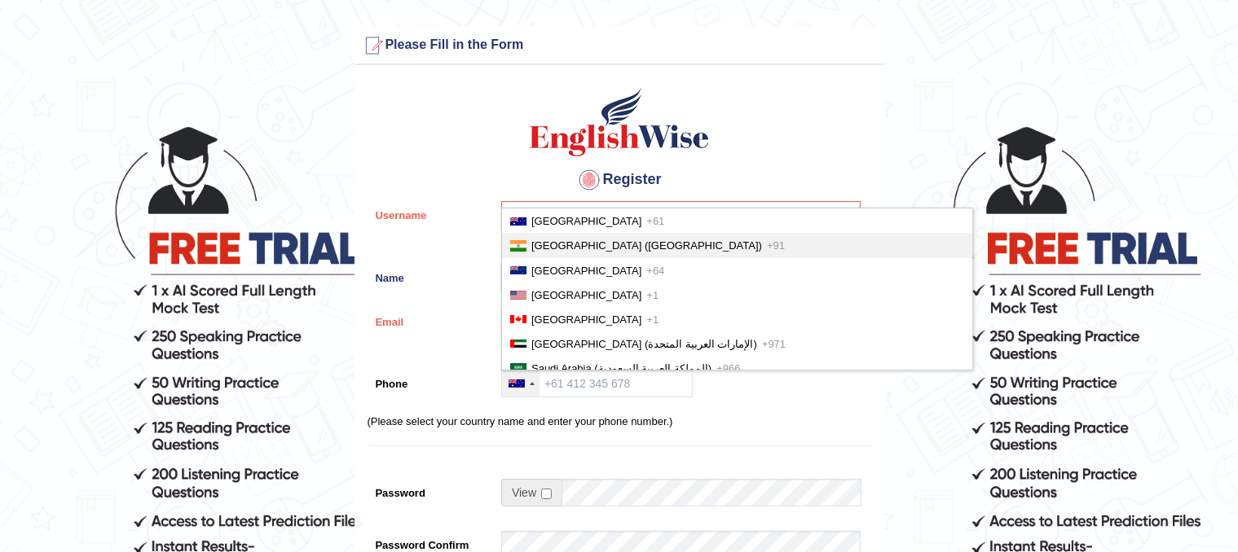
click at [767, 244] on span "+91" at bounding box center [776, 246] width 18 height 12
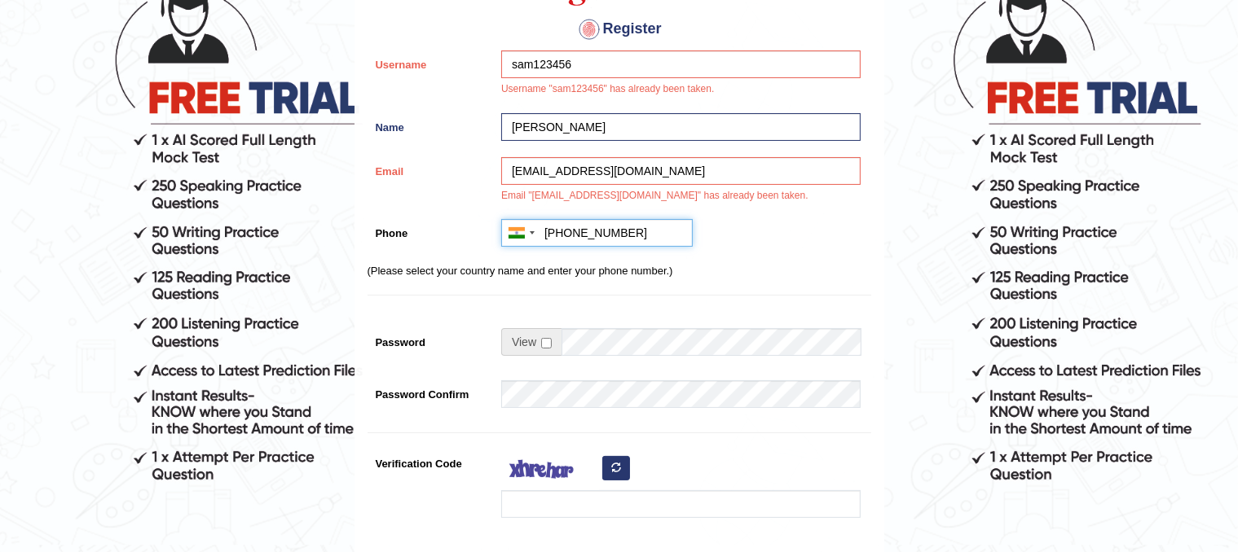
scroll to position [244, 0]
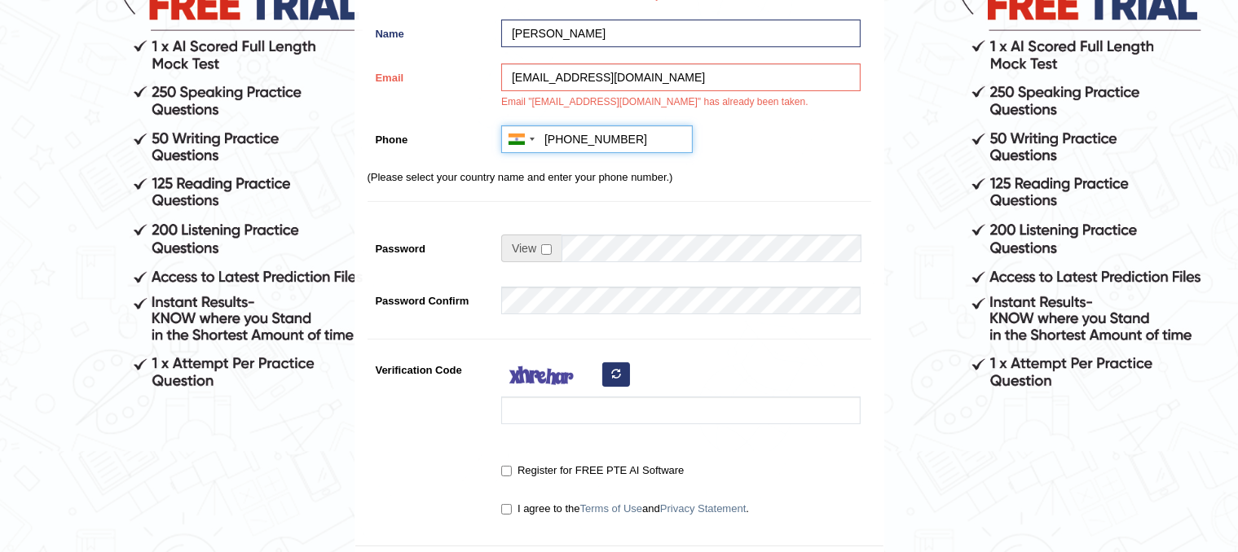
type input "+919035281717"
click at [545, 249] on input "checkbox" at bounding box center [546, 249] width 11 height 11
checkbox input "true"
click at [626, 255] on input "Password" at bounding box center [710, 249] width 299 height 28
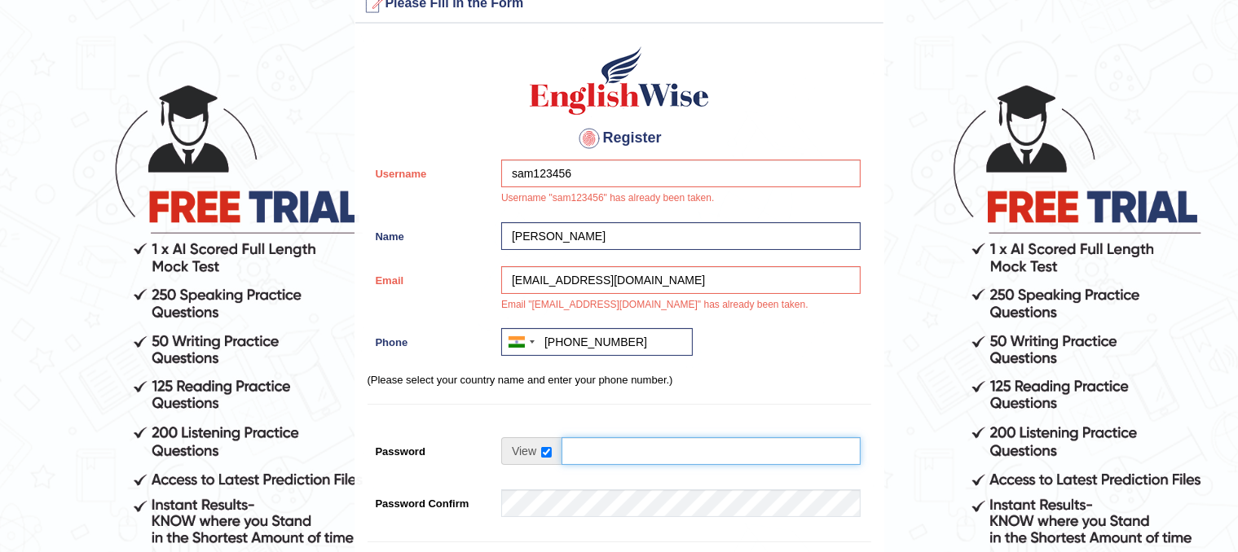
scroll to position [13, 0]
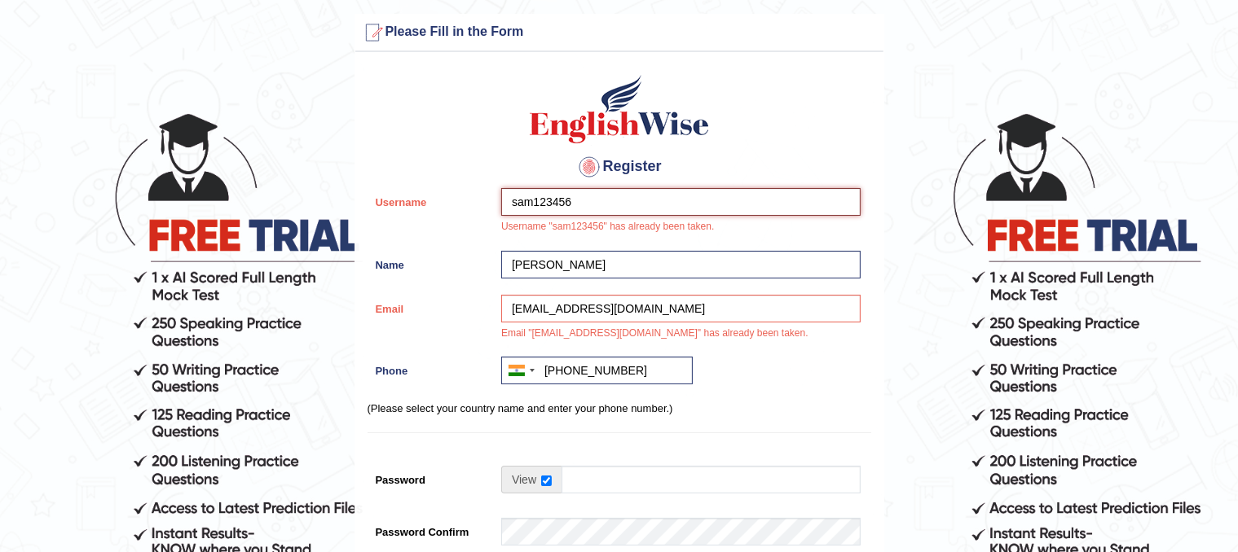
click at [580, 200] on input "sam123456" at bounding box center [680, 202] width 359 height 28
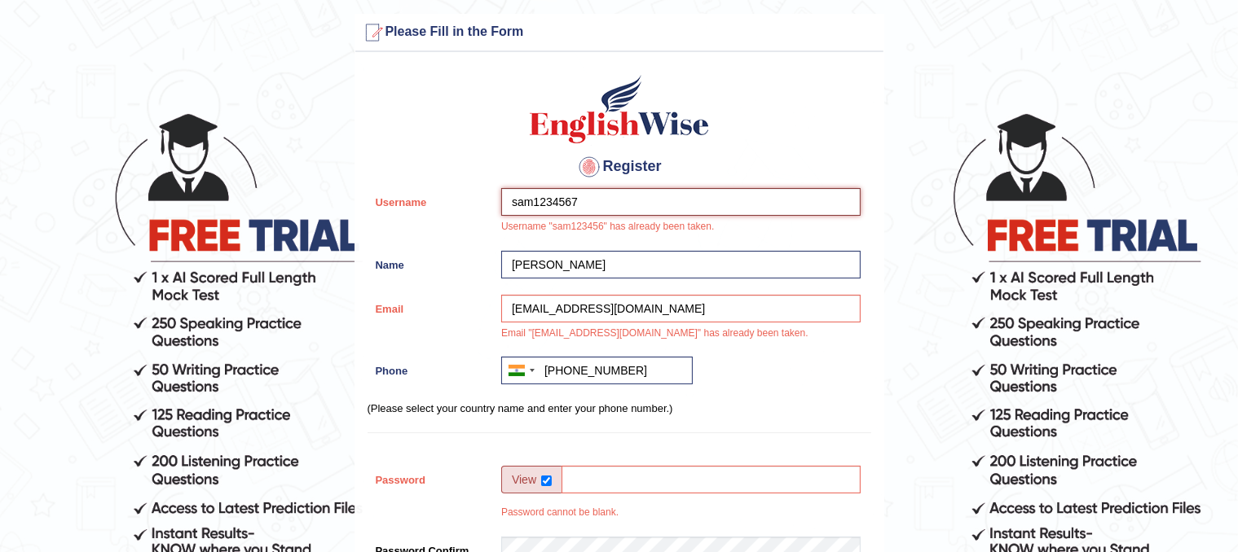
type input "sam1234567"
click at [671, 304] on input "hanisameerjaan@gmail.com" at bounding box center [680, 309] width 359 height 28
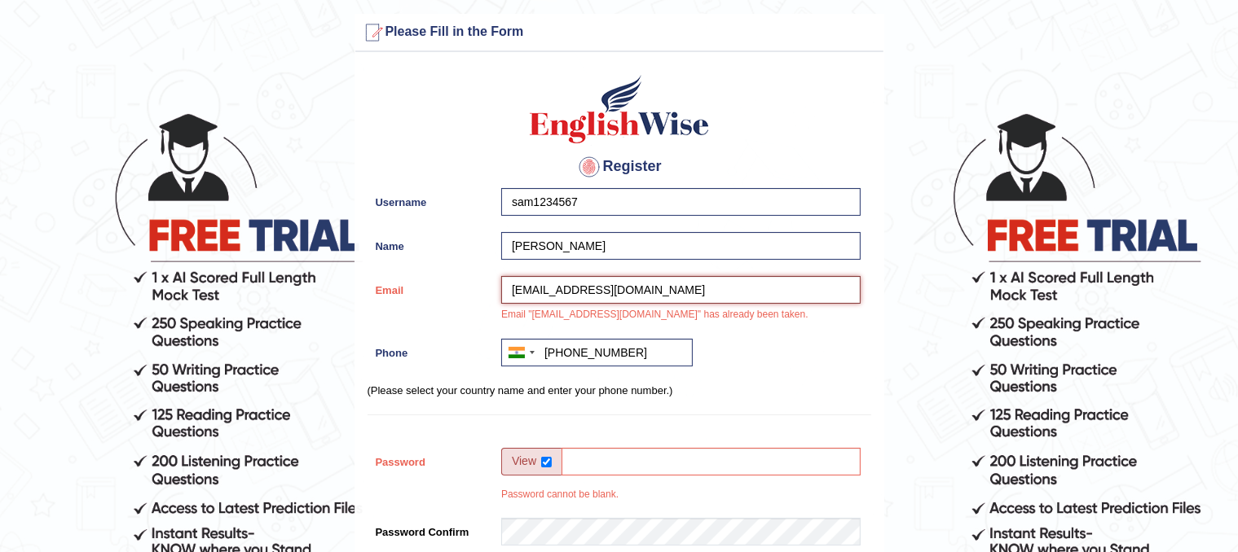
drag, startPoint x: 591, startPoint y: 286, endPoint x: 497, endPoint y: 272, distance: 94.7
click at [497, 272] on div "Register Username sam1234567 Name Samuel Lang Email hanisameerjaan@gmail.com Em…" at bounding box center [619, 418] width 528 height 717
type input "abida.altaf@gmail.com"
click at [632, 475] on td at bounding box center [680, 466] width 359 height 36
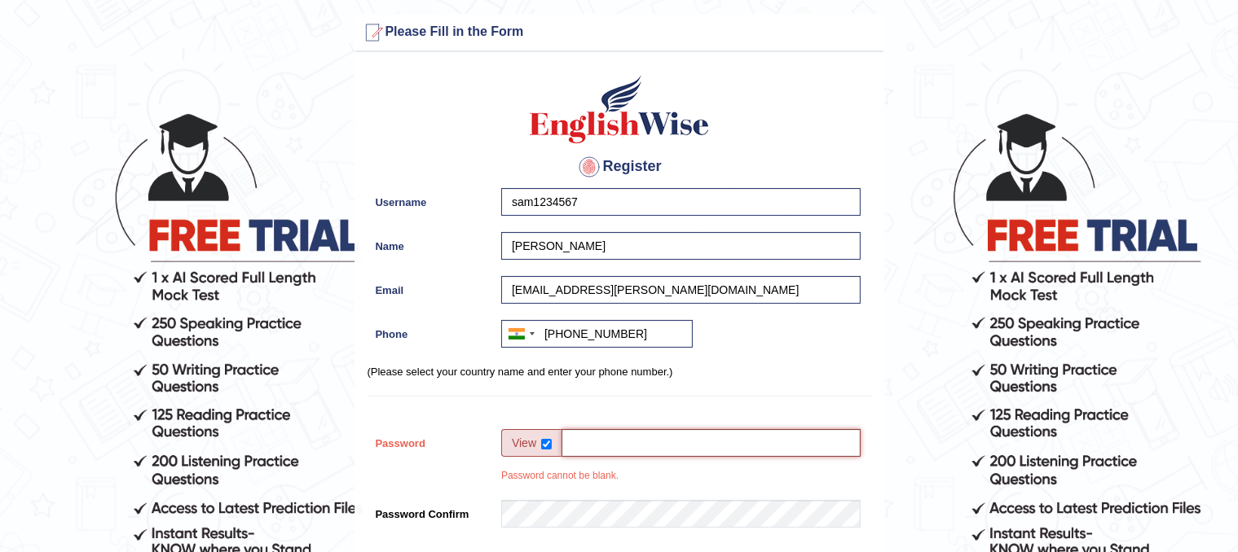
click at [655, 454] on input "Password" at bounding box center [710, 443] width 299 height 28
type input "Naveed@9242449915"
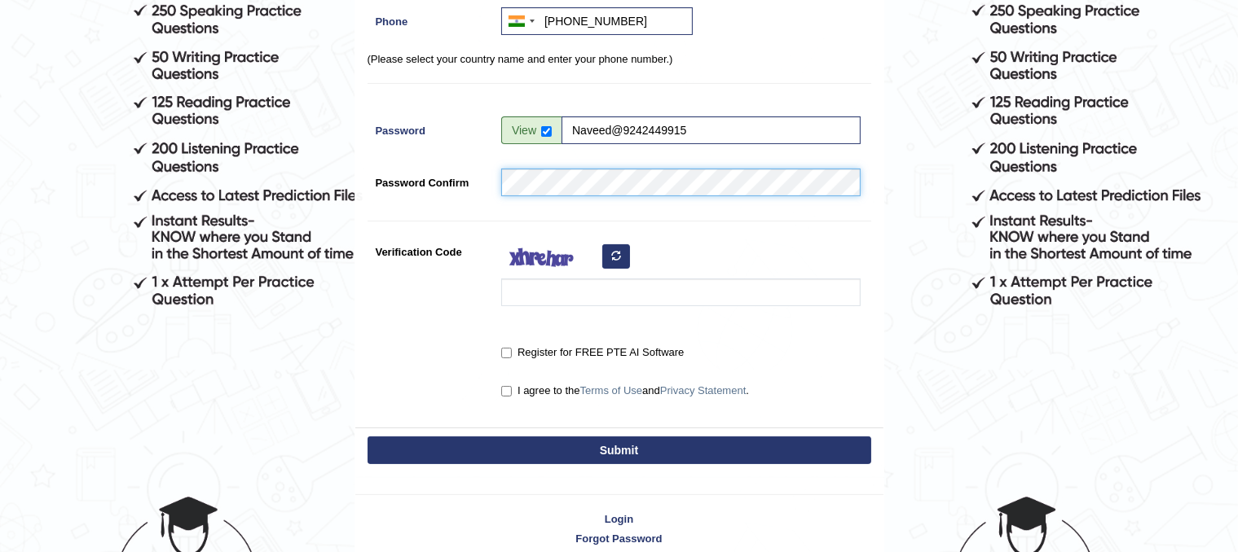
scroll to position [366, 0]
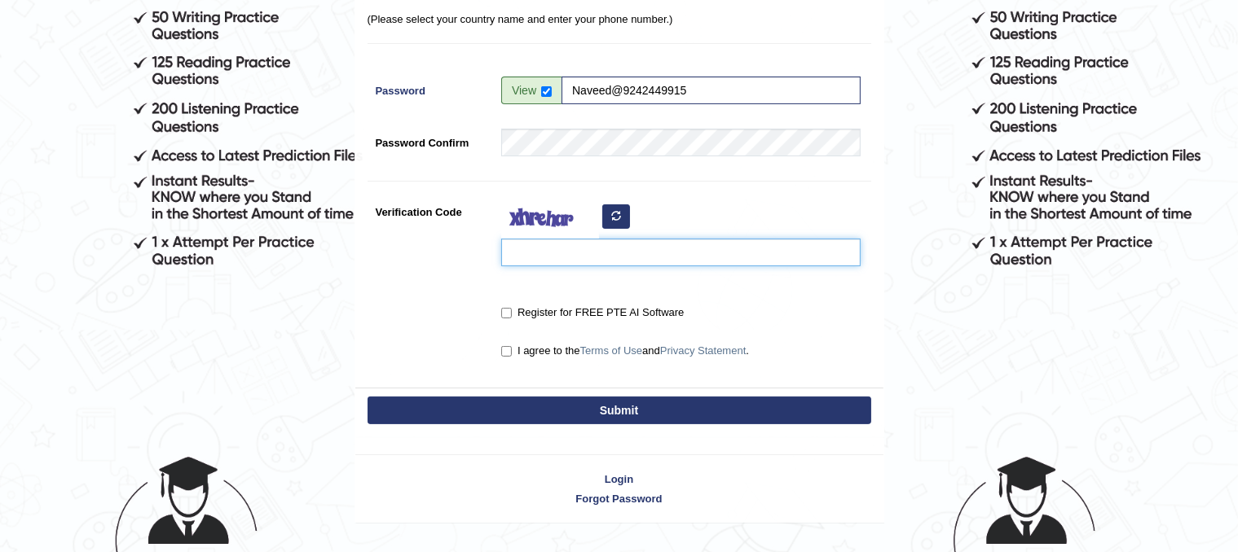
click at [593, 254] on input "Verification Code" at bounding box center [680, 253] width 359 height 28
type input "kubuve"
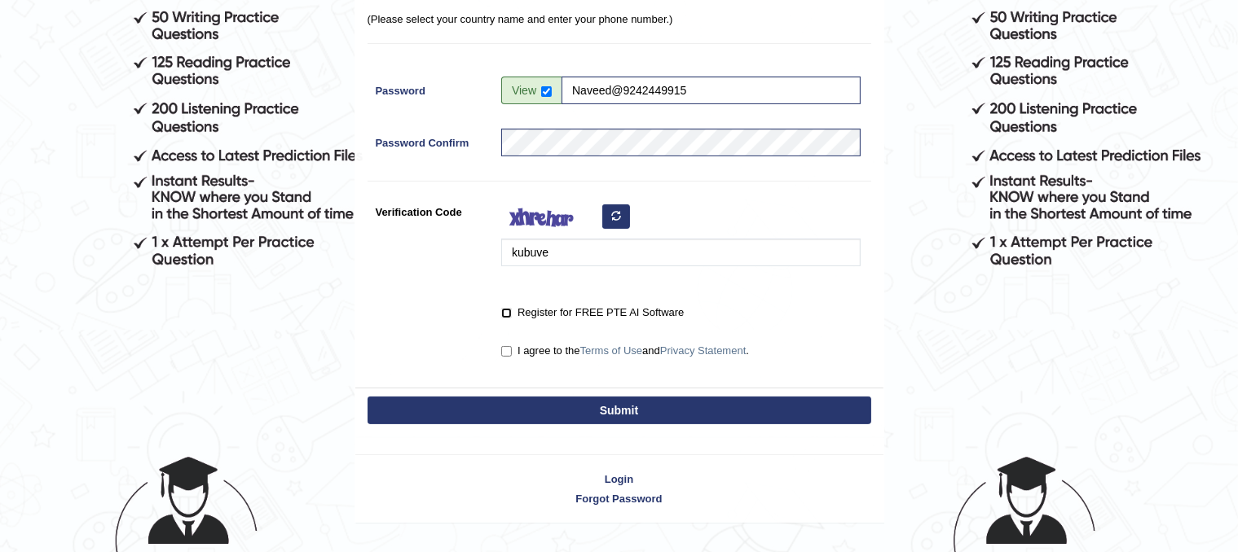
click at [508, 314] on input "Register for FREE PTE AI Software" at bounding box center [506, 313] width 11 height 11
checkbox input "true"
click at [505, 350] on input "I agree to the Terms of Use and Privacy Statement ." at bounding box center [506, 351] width 11 height 11
checkbox input "true"
click at [539, 401] on button "Submit" at bounding box center [619, 411] width 504 height 28
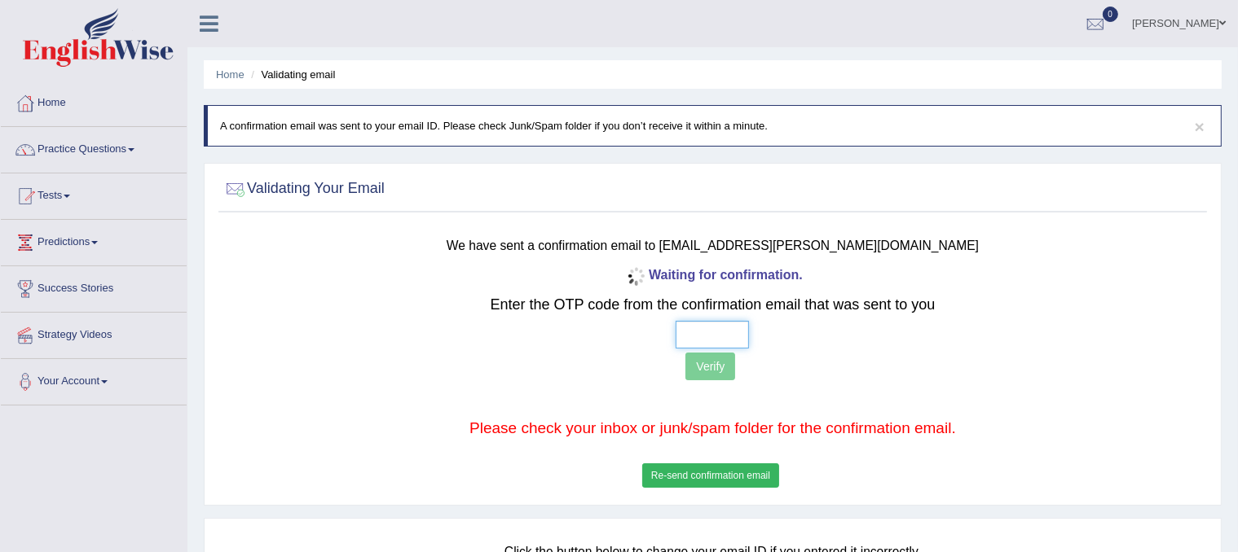
click at [691, 339] on input "text" at bounding box center [712, 335] width 73 height 28
type input "5 5 0 8"
click at [707, 359] on button "Verify" at bounding box center [710, 367] width 50 height 28
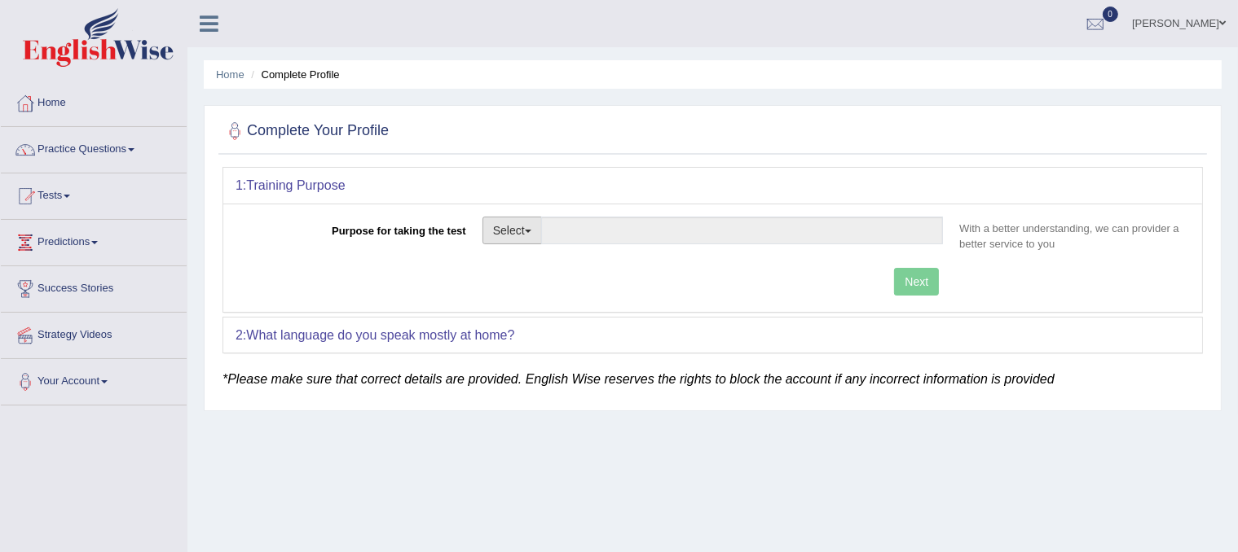
click at [511, 233] on button "Select" at bounding box center [511, 231] width 59 height 28
click at [562, 278] on link "Permanent Residency" at bounding box center [555, 286] width 145 height 21
type input "Permanent Residency"
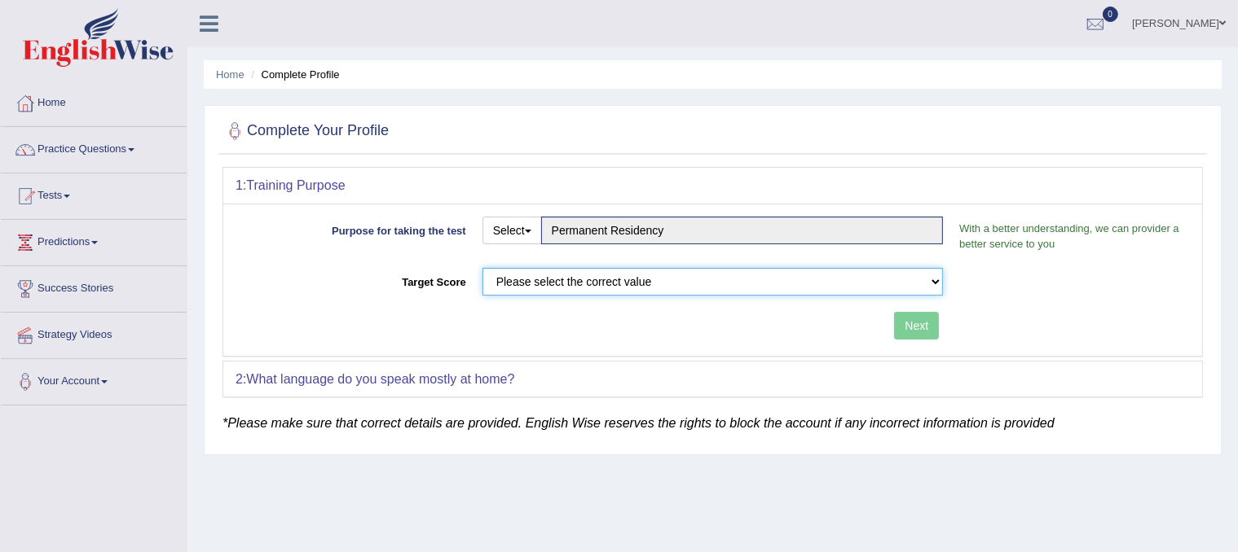
click at [623, 286] on select "Please select the correct value 50 (6 bands) 58 (6.5 bands) 65 (7 bands) 79 (8 …" at bounding box center [712, 282] width 461 height 28
click at [482, 268] on select "Please select the correct value 50 (6 bands) 58 (6.5 bands) 65 (7 bands) 79 (8 …" at bounding box center [712, 282] width 461 height 28
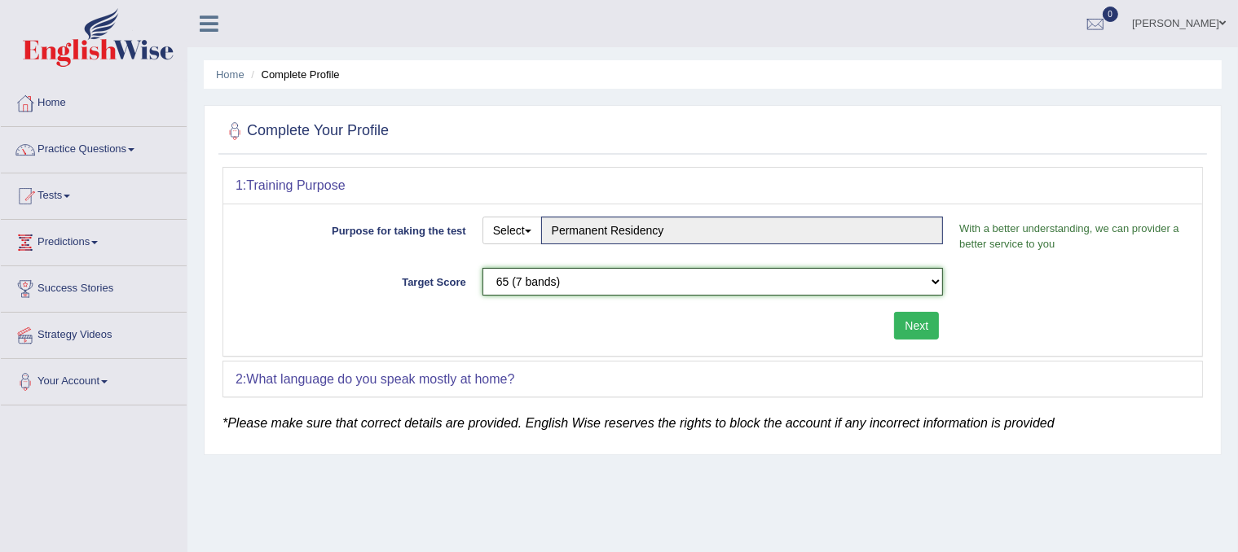
click at [629, 275] on select "Please select the correct value 50 (6 bands) 58 (6.5 bands) 65 (7 bands) 79 (8 …" at bounding box center [712, 282] width 461 height 28
select select "79"
click at [482, 268] on select "Please select the correct value 50 (6 bands) 58 (6.5 bands) 65 (7 bands) 79 (8 …" at bounding box center [712, 282] width 461 height 28
click at [935, 324] on button "Next" at bounding box center [916, 326] width 45 height 28
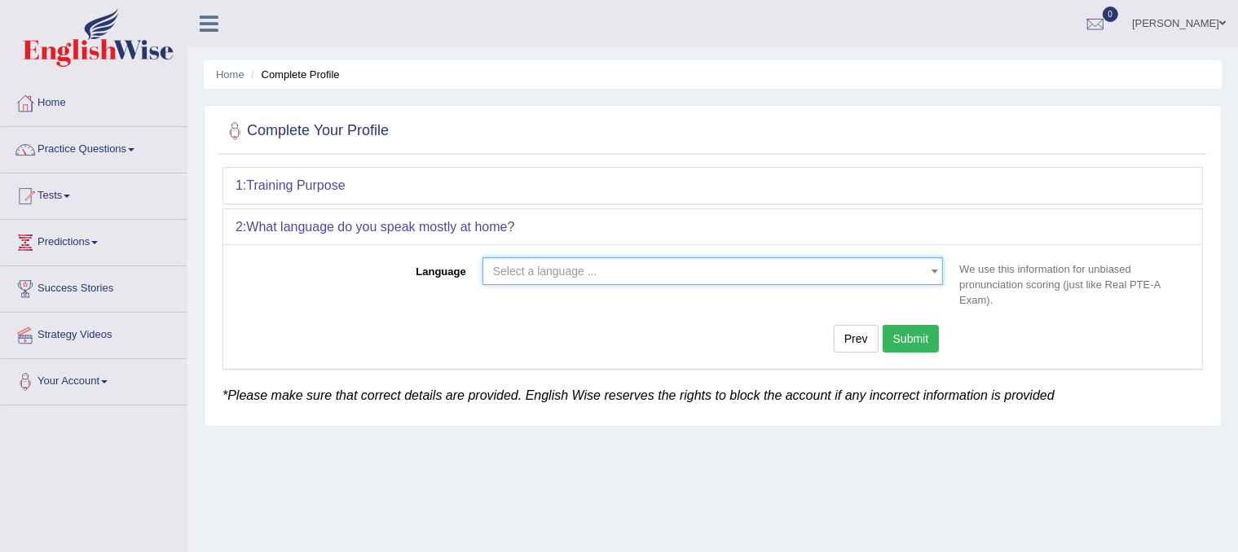
click at [704, 268] on span "Select a language ..." at bounding box center [708, 271] width 430 height 16
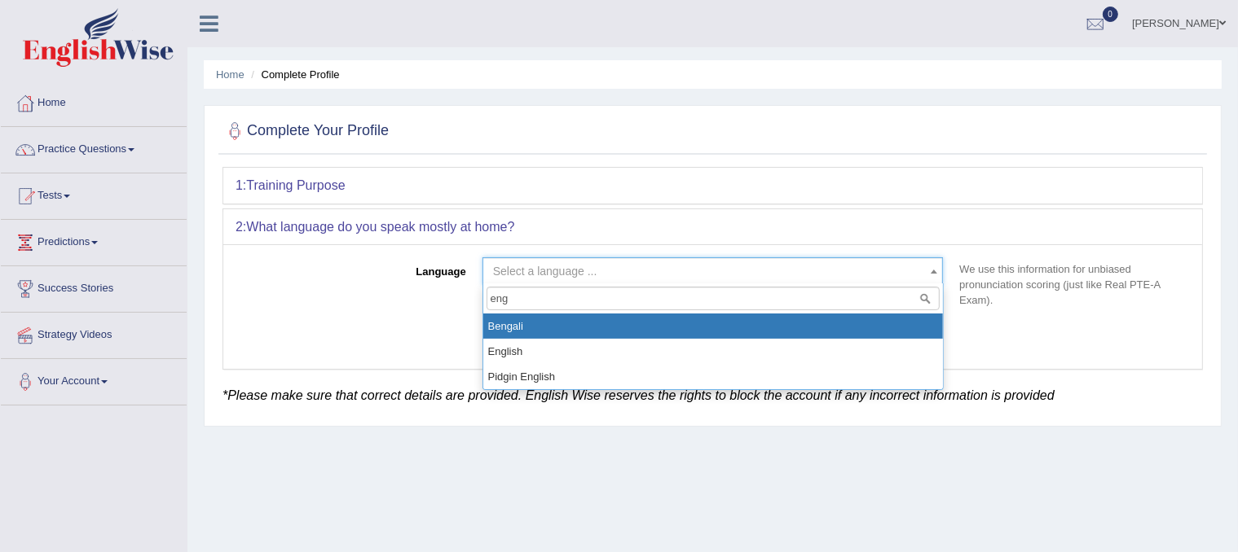
type input "eng"
select select "Bengali"
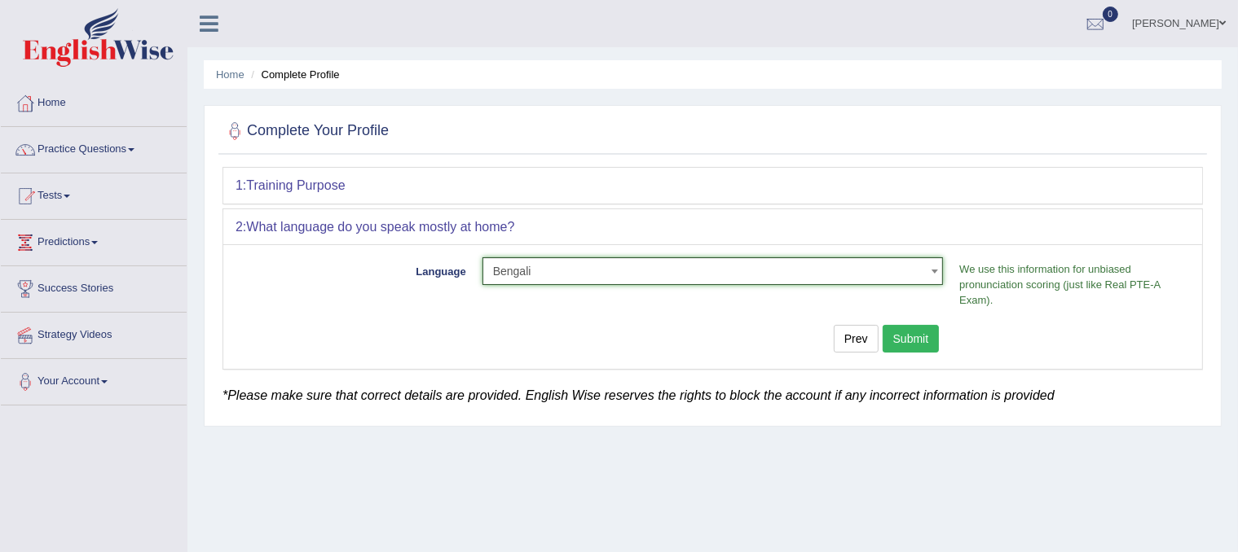
click at [639, 268] on span "Bengali" at bounding box center [708, 271] width 430 height 16
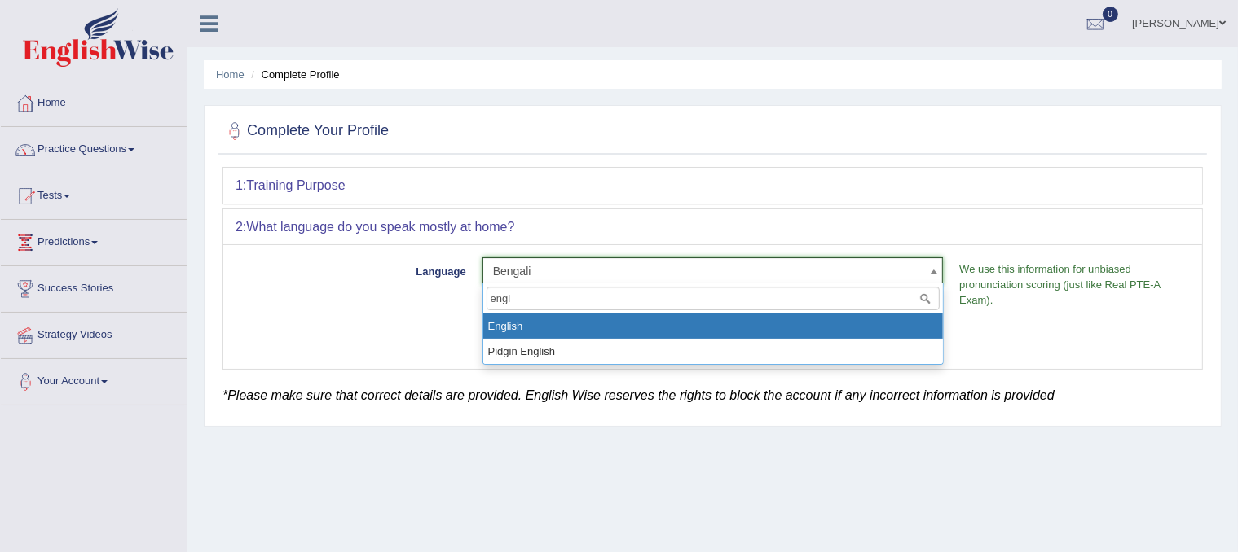
type input "engli"
select select "English"
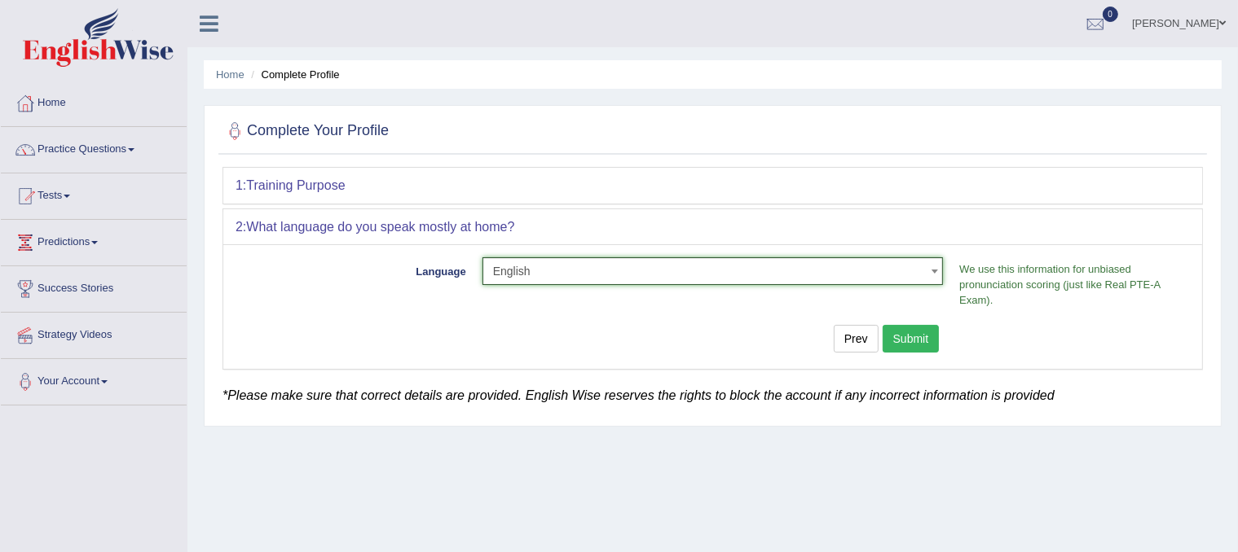
click at [917, 340] on button "Submit" at bounding box center [910, 339] width 57 height 28
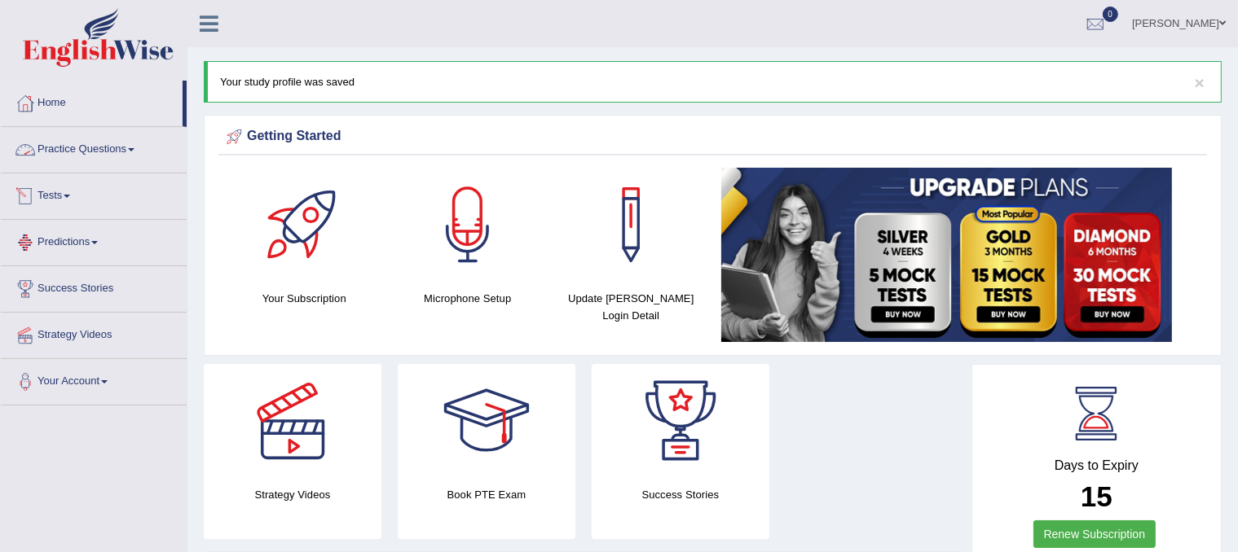
click at [134, 153] on link "Practice Questions" at bounding box center [94, 147] width 186 height 41
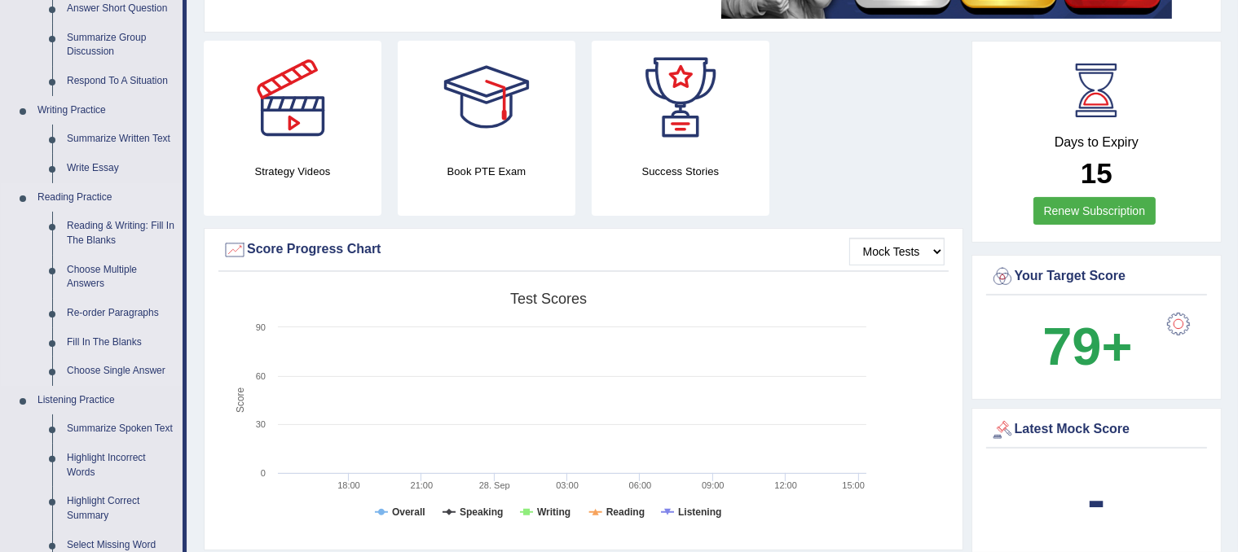
scroll to position [298, 0]
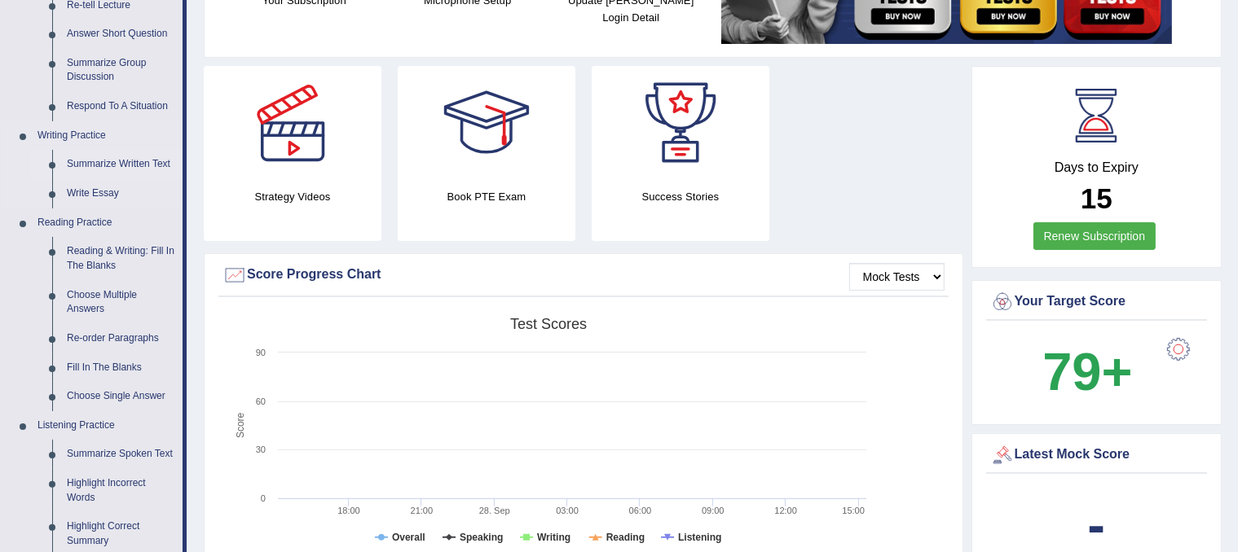
click at [130, 163] on link "Summarize Written Text" at bounding box center [120, 164] width 123 height 29
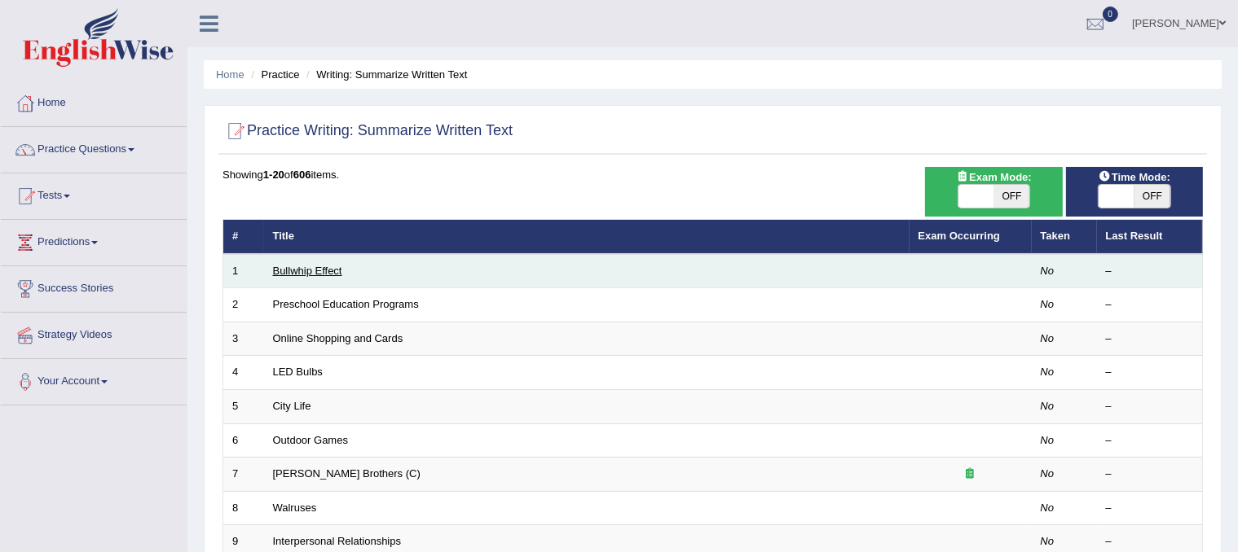
click at [303, 271] on link "Bullwhip Effect" at bounding box center [307, 271] width 69 height 12
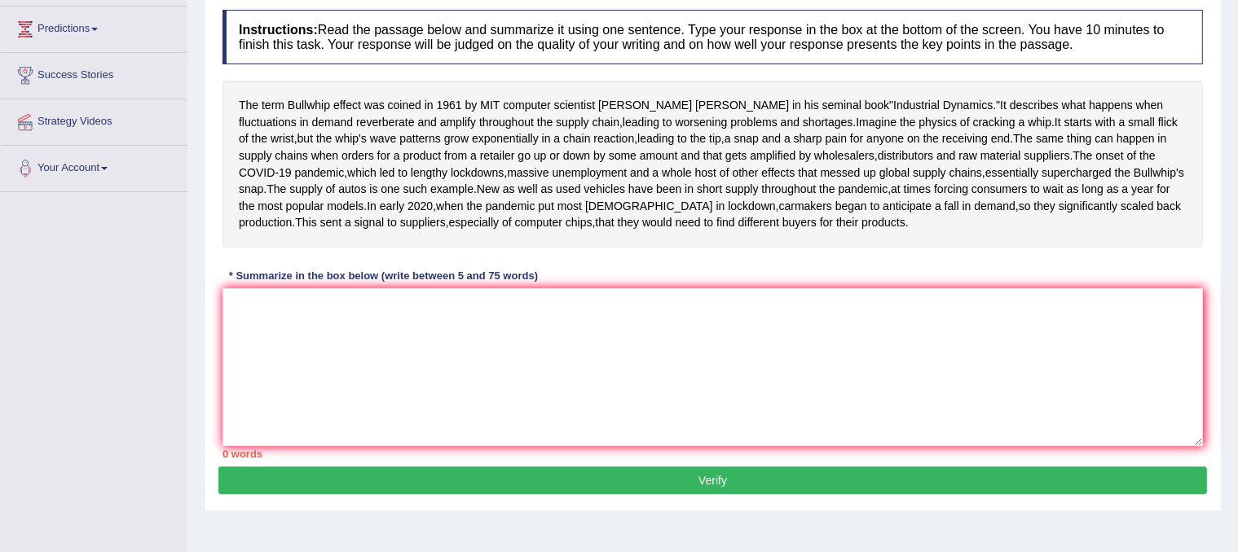
scroll to position [212, 0]
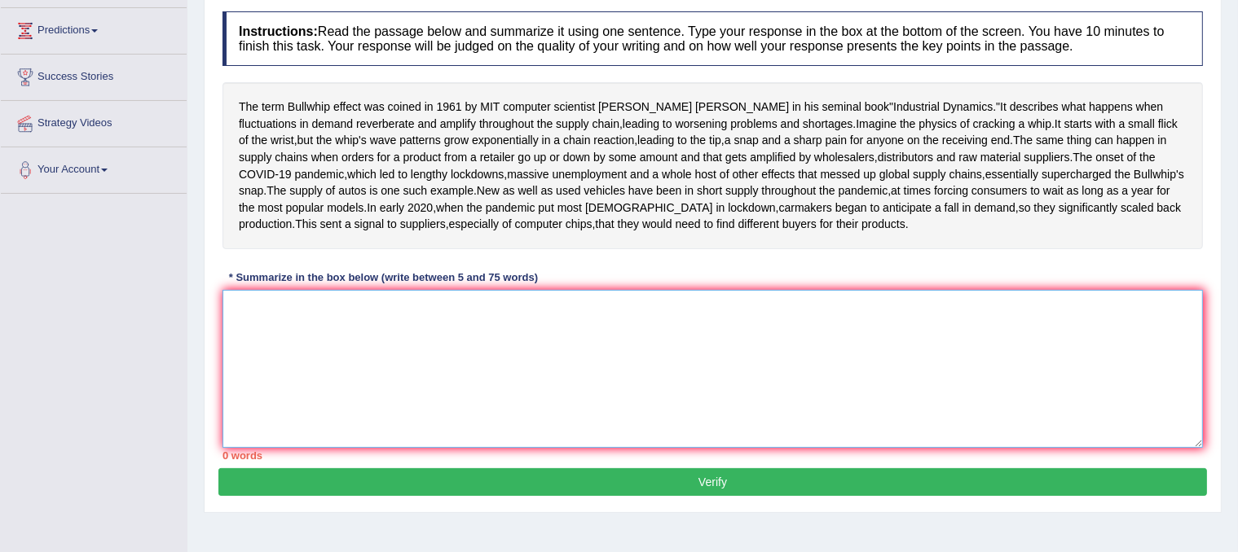
click at [439, 394] on textarea at bounding box center [712, 369] width 980 height 158
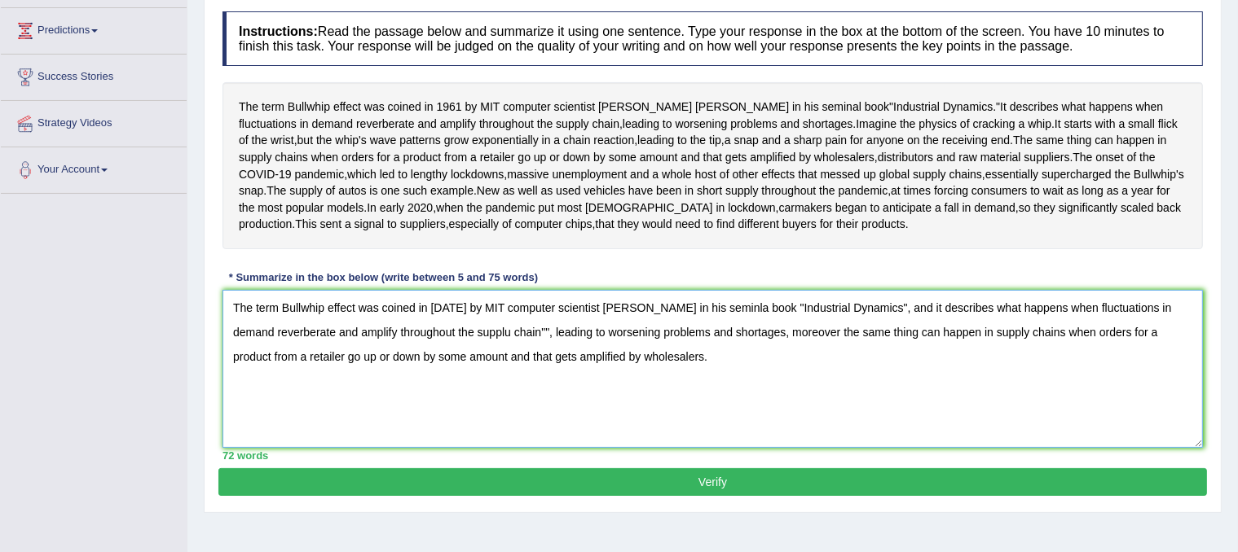
click at [505, 414] on textarea "The term Bullwhip effect was coined in 1961 by MIT computer scientist Jay Forre…" at bounding box center [712, 369] width 980 height 158
click at [721, 390] on textarea "The term Bullwhip effect was coined in 1961 by MIT computer scientist Jay Forre…" at bounding box center [712, 369] width 980 height 158
click at [830, 415] on textarea "The term Bullwhip effect was coined in 1961 by MIT computer scientist Jay Forre…" at bounding box center [712, 369] width 980 height 158
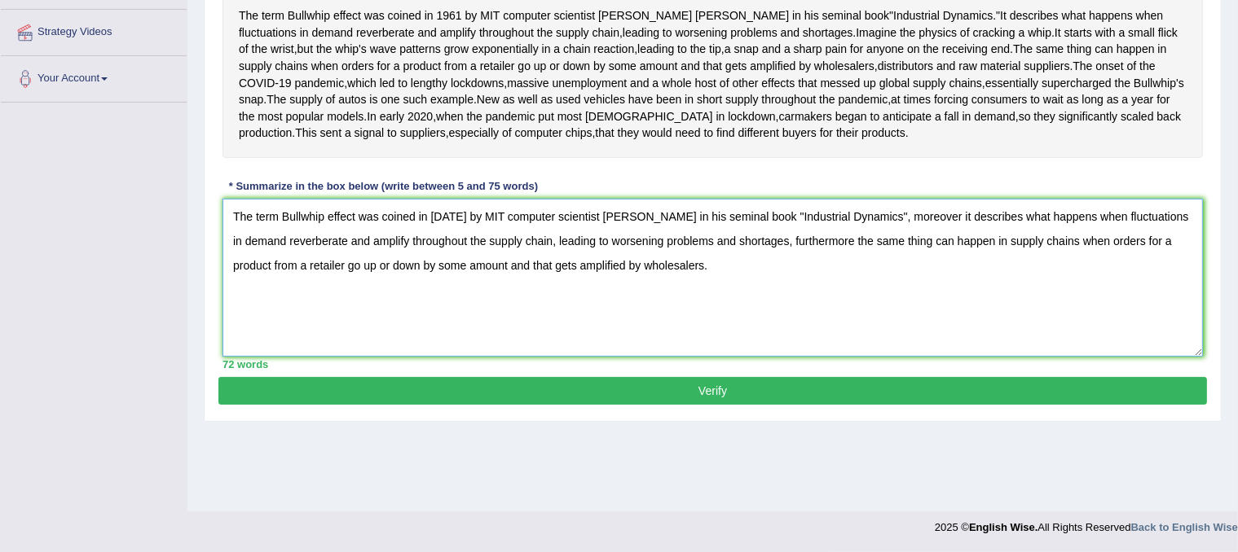
type textarea "The term Bullwhip effect was coined in 1961 by MIT computer scientist Jay Forre…"
click at [828, 405] on button "Verify" at bounding box center [712, 391] width 988 height 28
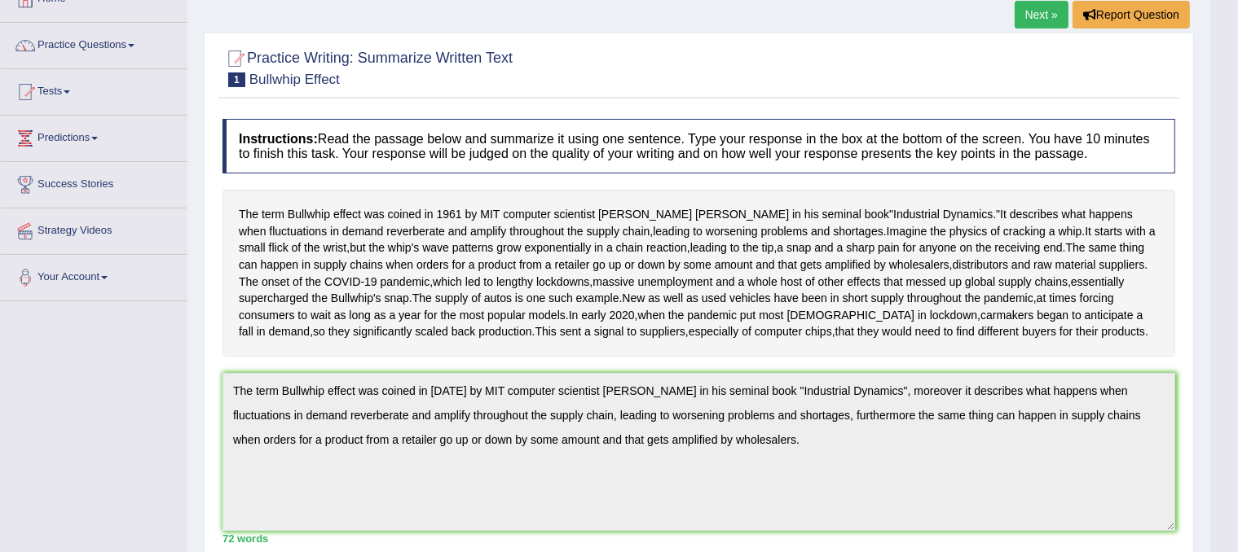
scroll to position [95, 0]
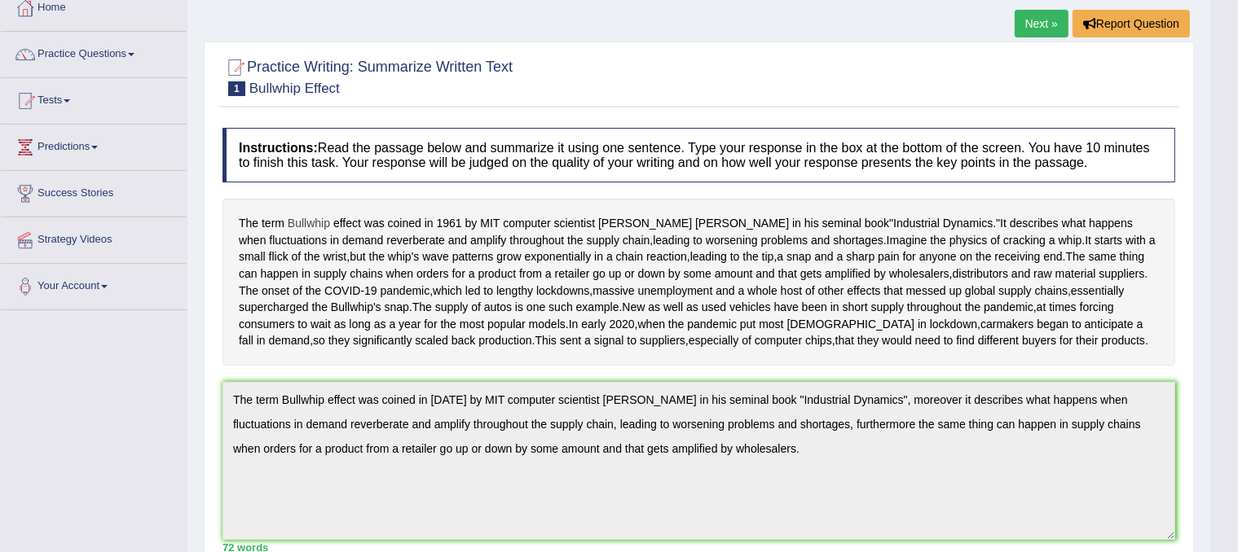
click at [300, 226] on span "Bullwhip" at bounding box center [309, 223] width 42 height 17
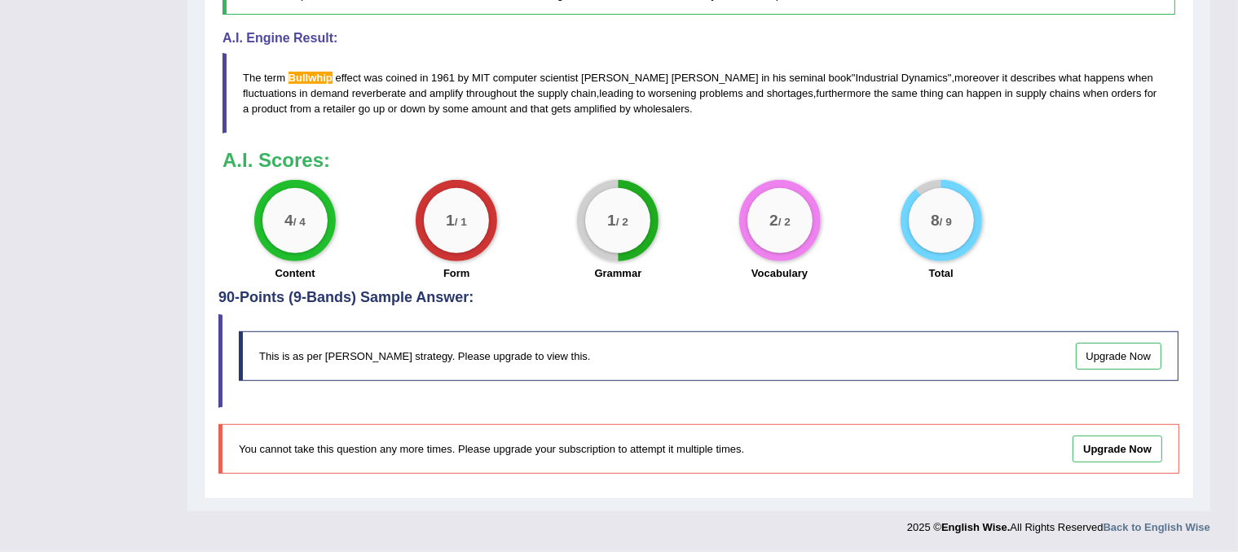
scroll to position [764, 0]
click at [306, 76] on span "Bullwhip" at bounding box center [310, 78] width 44 height 12
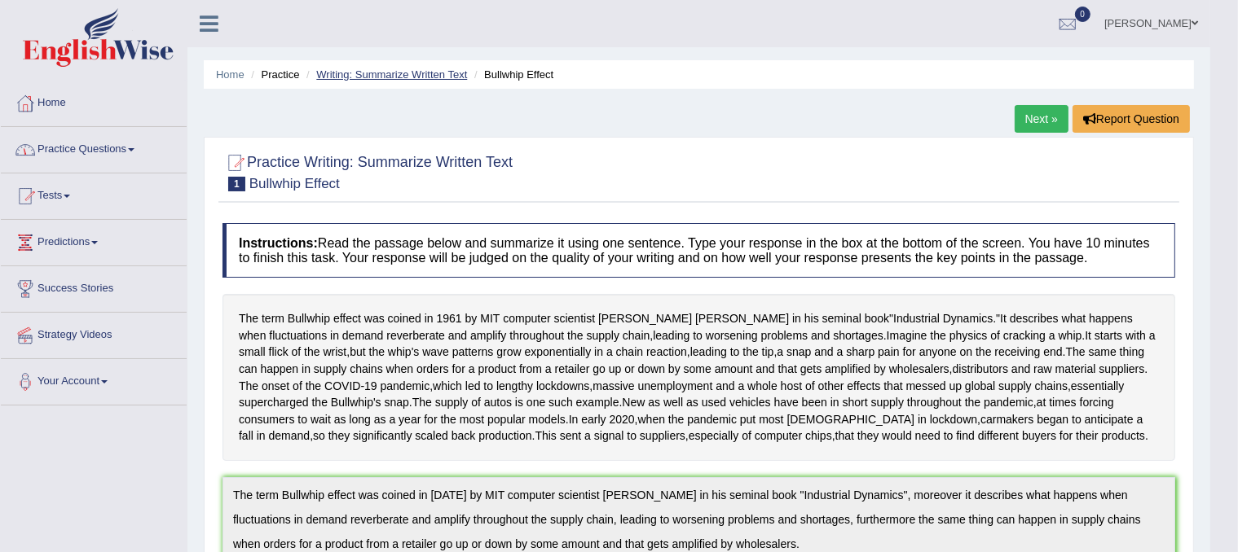
click at [331, 78] on link "Writing: Summarize Written Text" at bounding box center [391, 74] width 151 height 12
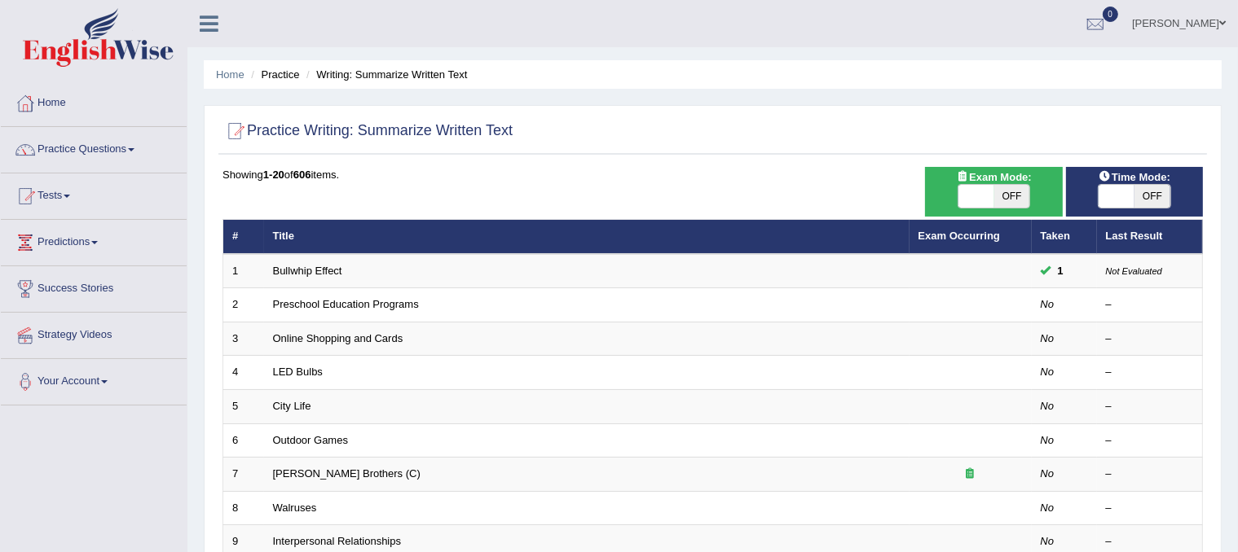
click at [1010, 200] on span "OFF" at bounding box center [1012, 196] width 36 height 23
checkbox input "true"
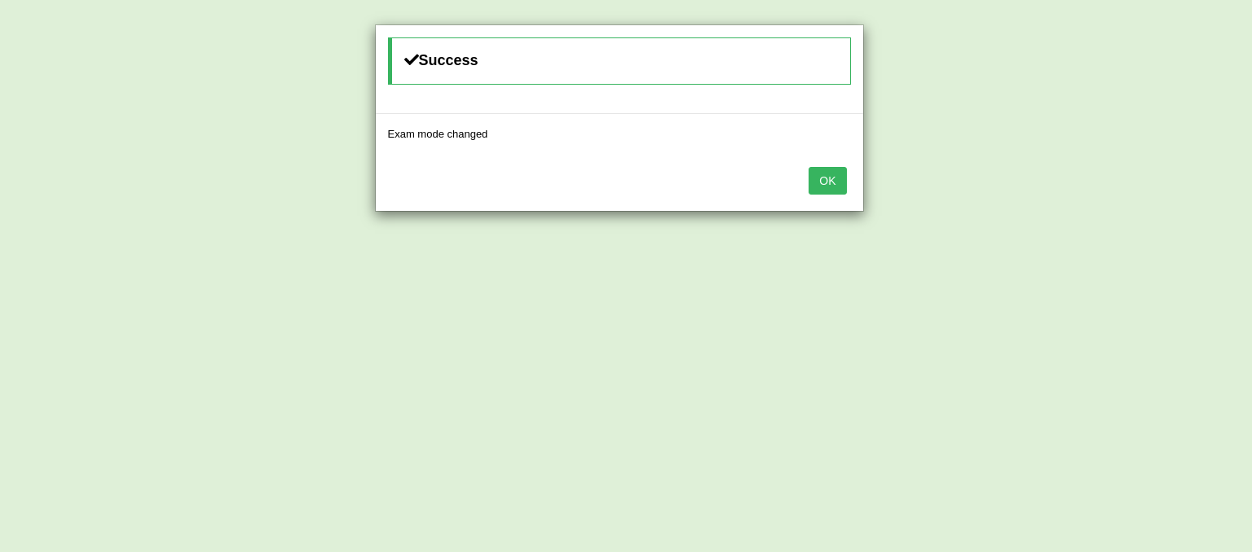
click at [832, 187] on button "OK" at bounding box center [826, 181] width 37 height 28
click at [831, 174] on button "OK" at bounding box center [826, 181] width 37 height 28
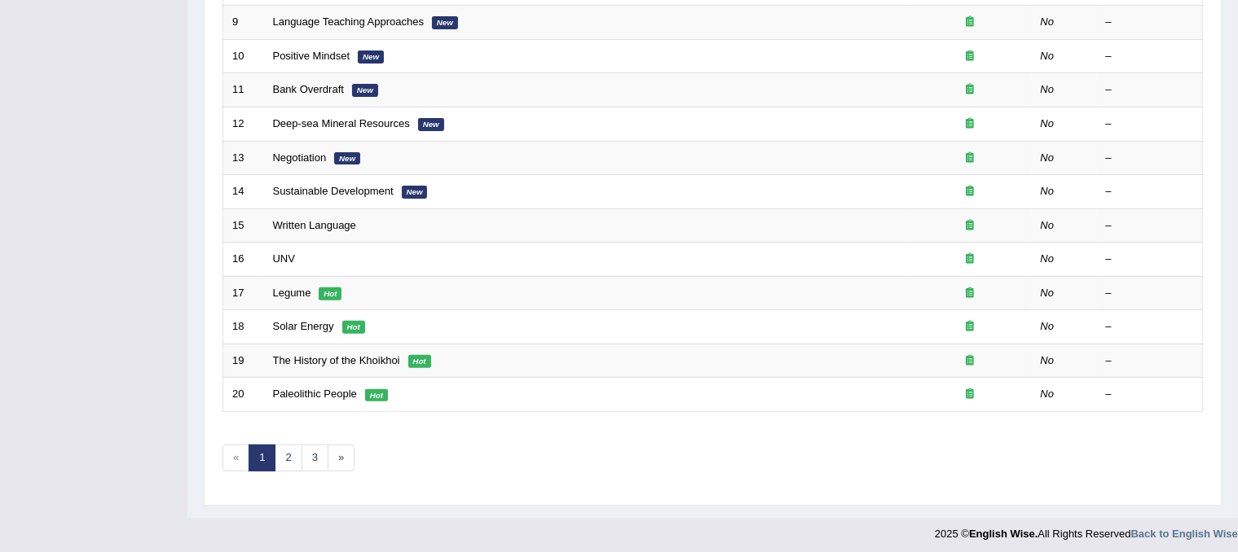
scroll to position [522, 0]
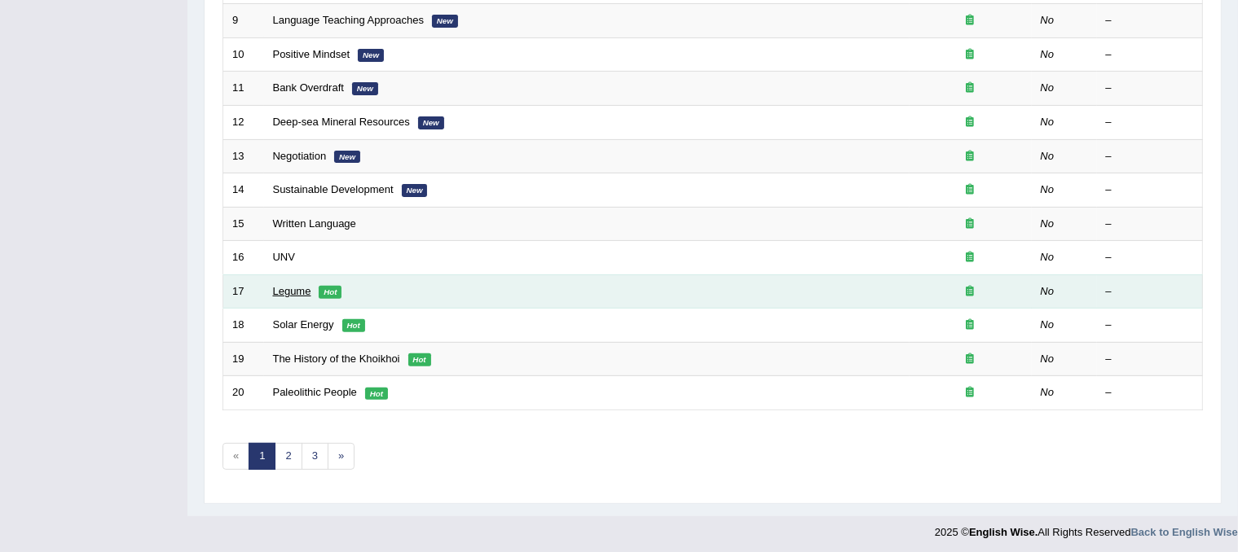
click at [285, 288] on link "Legume" at bounding box center [292, 291] width 38 height 12
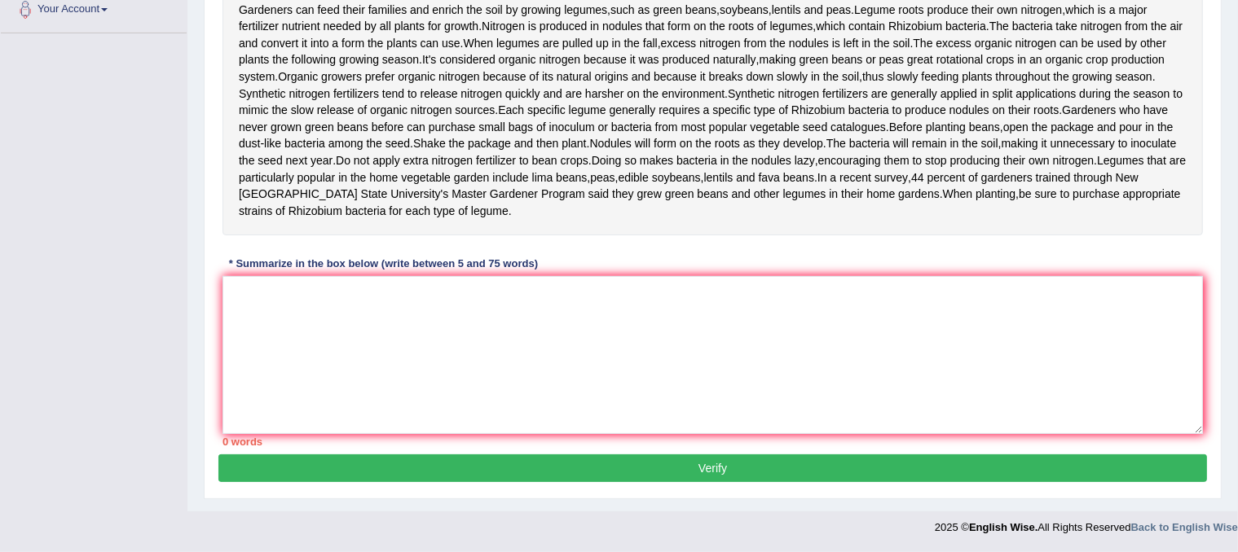
scroll to position [437, 0]
click at [354, 337] on textarea at bounding box center [712, 355] width 980 height 158
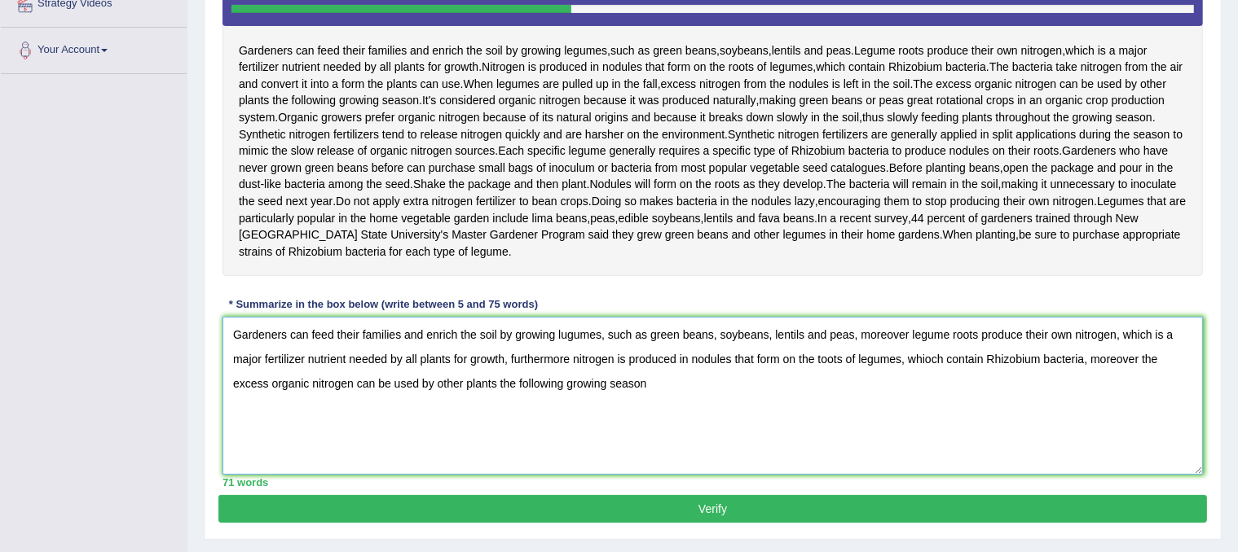
scroll to position [328, 0]
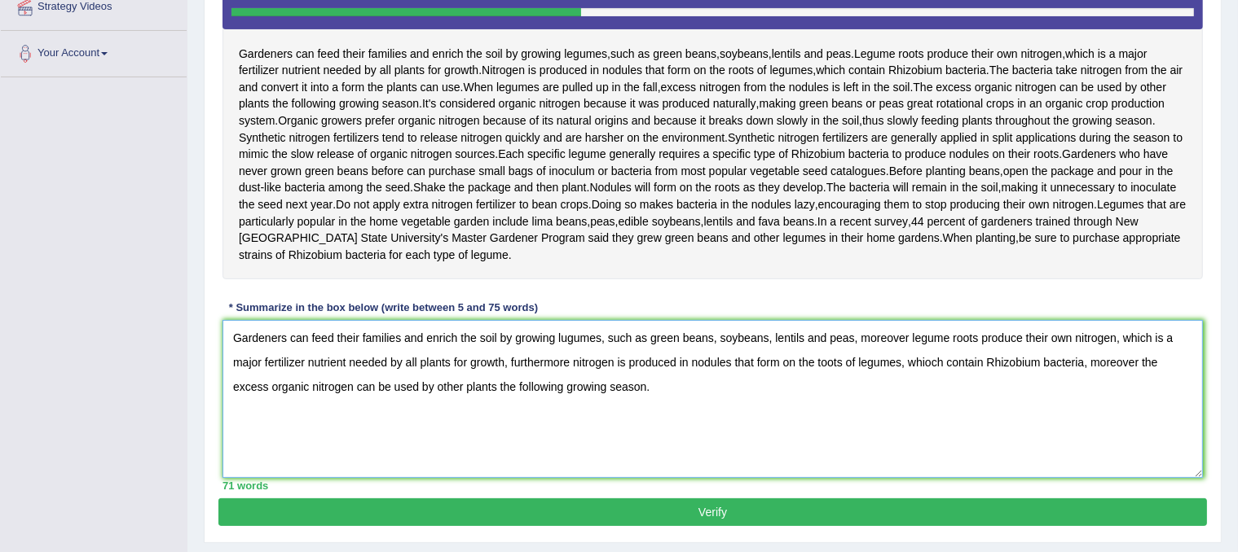
click at [1137, 428] on textarea "Gardeners can feed their families and enrich the soil by growing lugumes, such …" at bounding box center [712, 399] width 980 height 158
click at [567, 428] on textarea "Gardeners can feed their families and enrich the soil by growing lugumes, such …" at bounding box center [712, 399] width 980 height 158
click at [810, 427] on textarea "Gardeners can feed their families and enrich the soil by growing lugumes, such …" at bounding box center [712, 399] width 980 height 158
click at [922, 429] on textarea "Gardeners can feed their families and enrich the soil by growing lugumes, such …" at bounding box center [712, 399] width 980 height 158
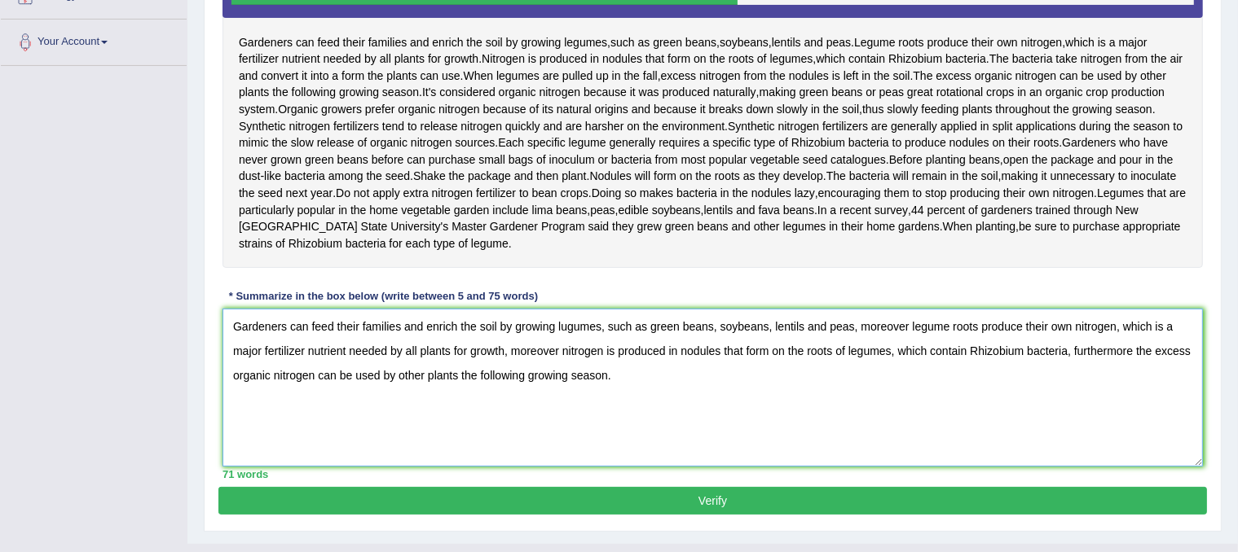
scroll to position [342, 0]
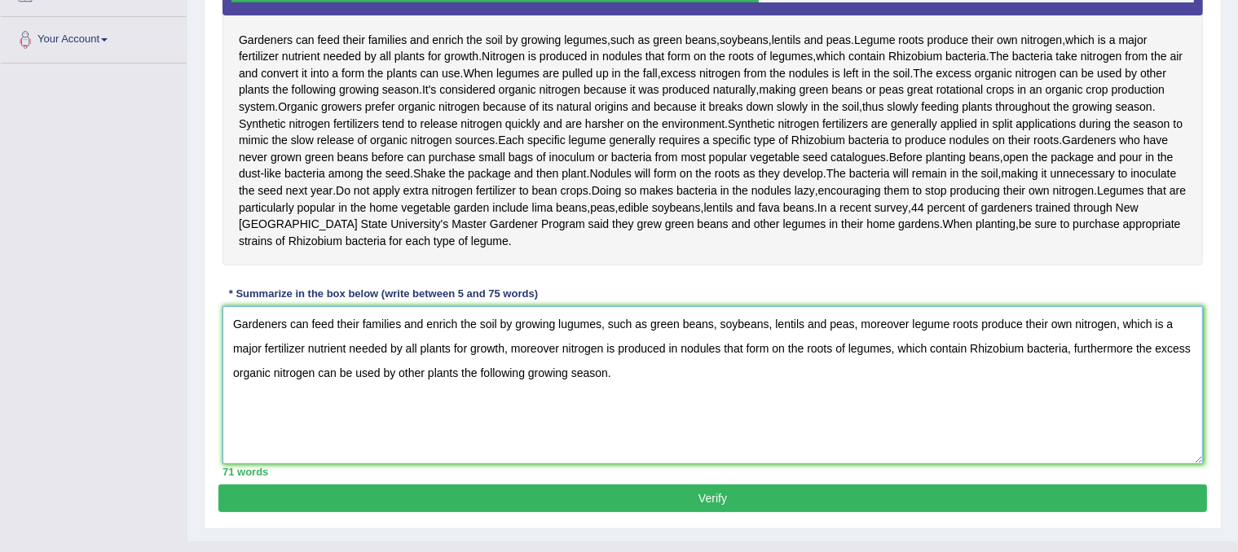
click at [567, 391] on textarea "Gardeners can feed their families and enrich the soil by growing lugumes, such …" at bounding box center [712, 385] width 980 height 158
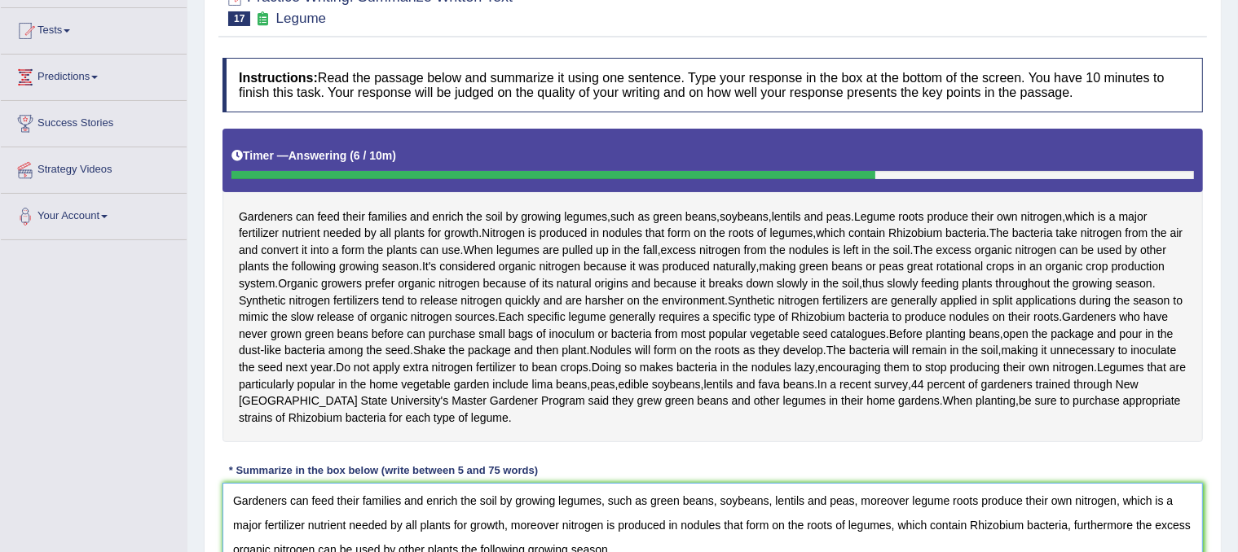
scroll to position [437, 0]
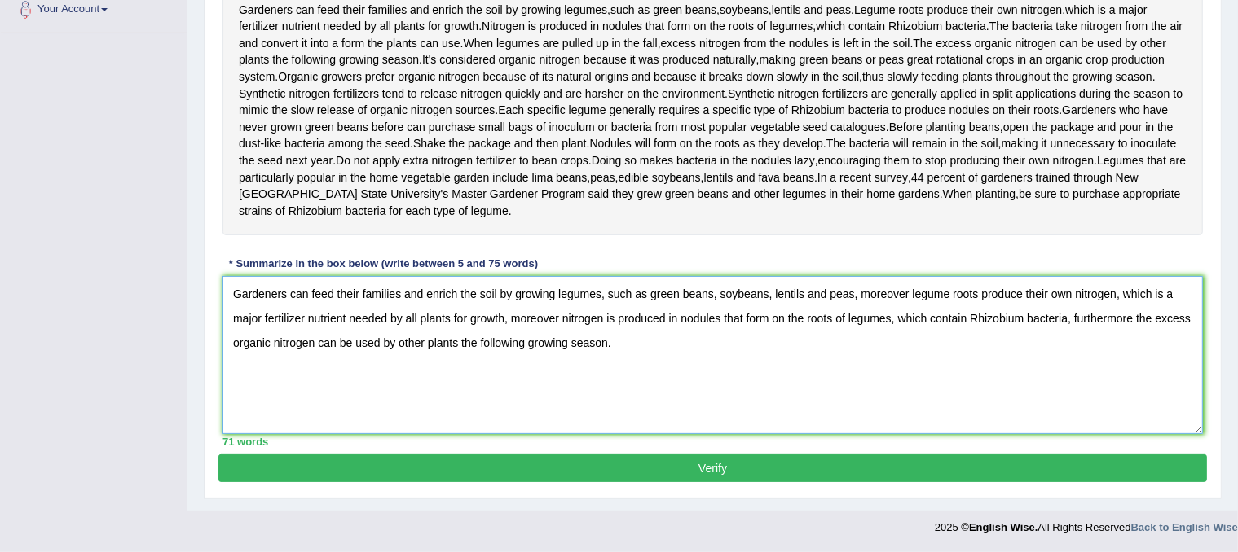
type textarea "Gardeners can feed their families and enrich the soil by growing legumes, such …"
click at [594, 462] on button "Verify" at bounding box center [712, 469] width 988 height 28
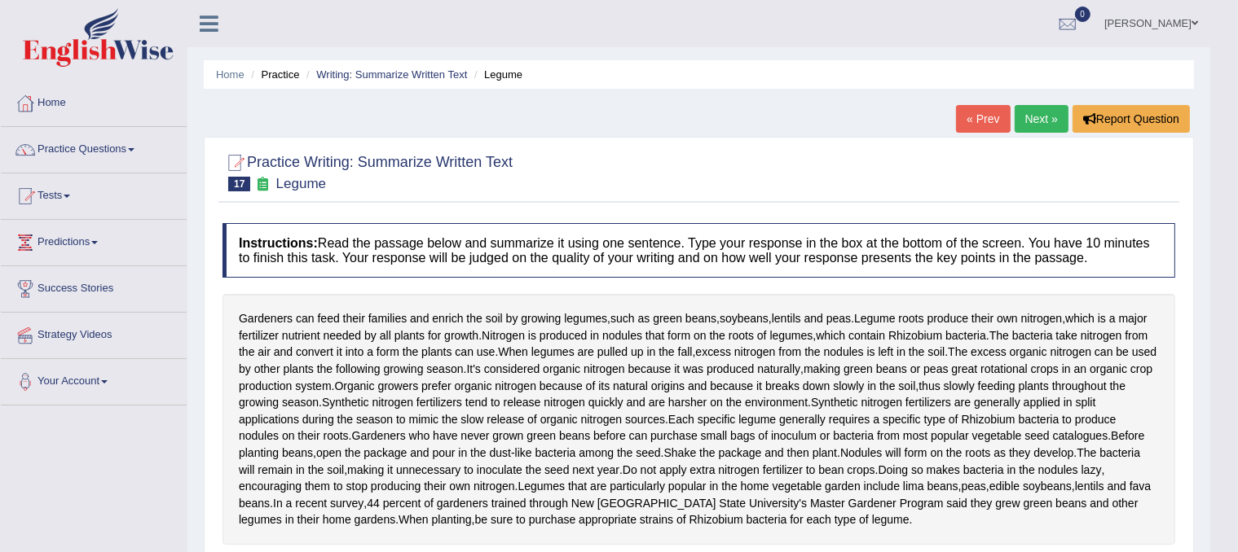
scroll to position [0, 0]
click at [1035, 130] on link "Next »" at bounding box center [1041, 119] width 54 height 28
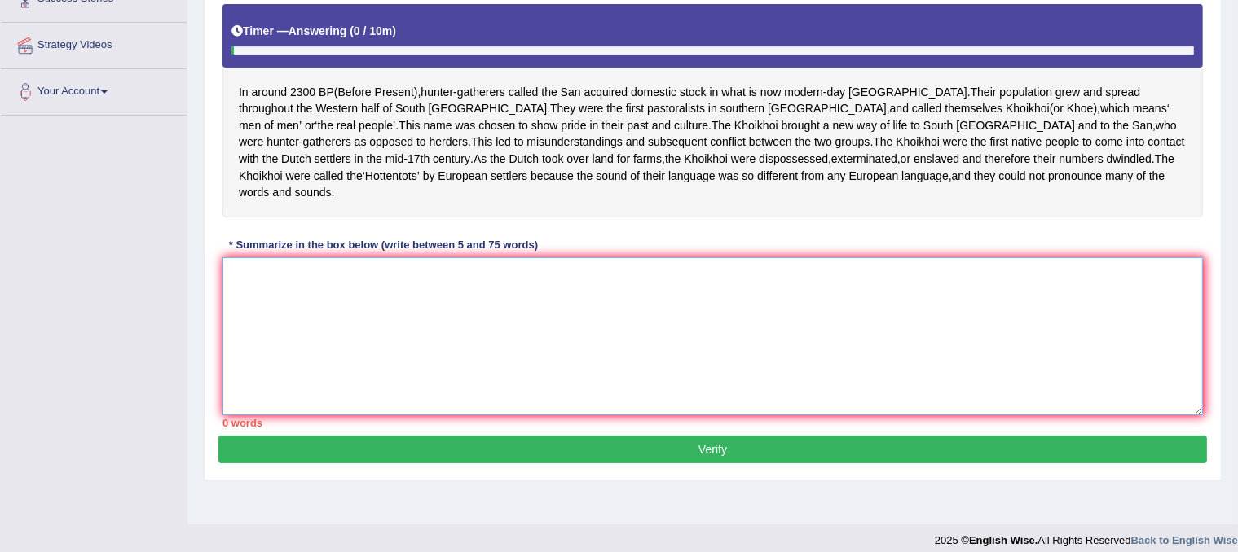
click at [495, 328] on textarea at bounding box center [712, 336] width 980 height 158
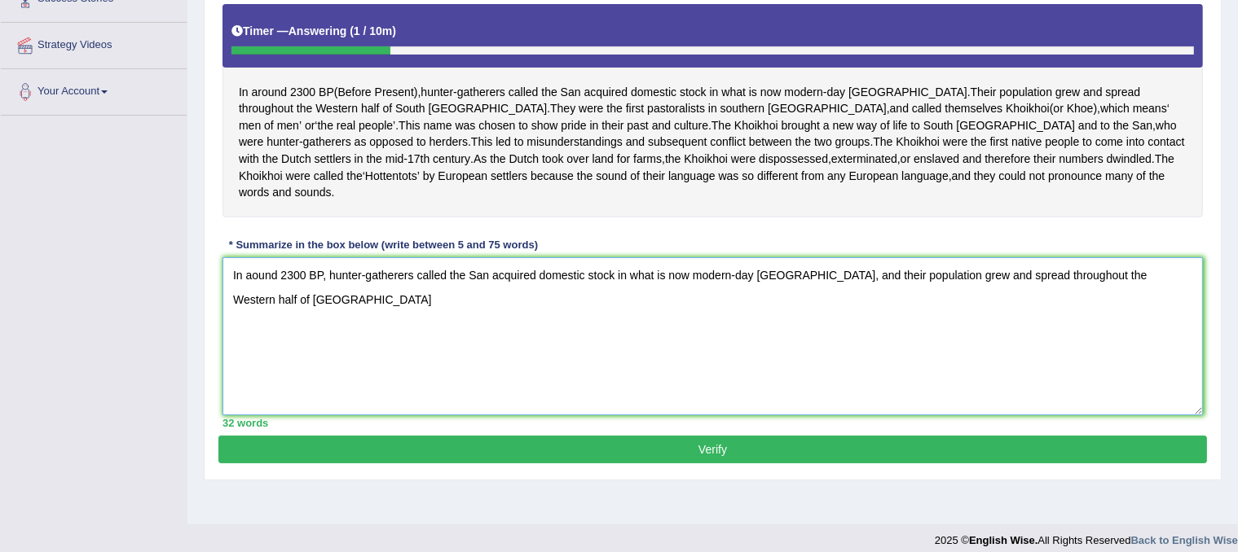
click at [358, 301] on textarea "In aound 2300 BP, hunter-gatherers called the San acquired domestic stock in wh…" at bounding box center [712, 336] width 980 height 158
click at [310, 309] on textarea "In aound 2300 BP, hunter-gatherers called the San acquired domestic stock in wh…" at bounding box center [712, 336] width 980 height 158
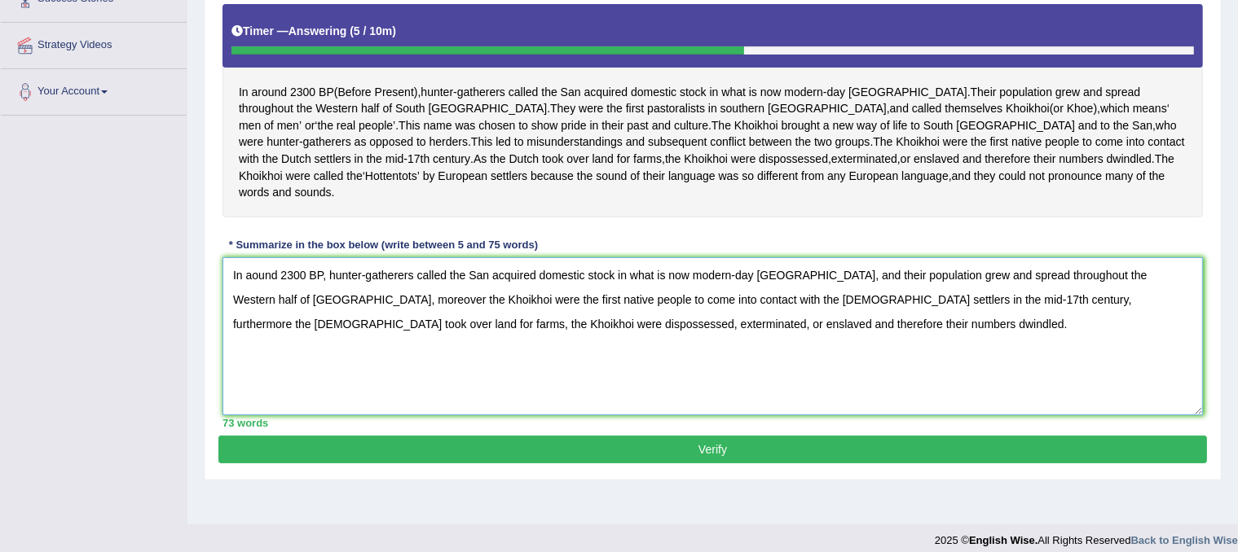
click at [929, 317] on textarea "In aound 2300 BP, hunter-gatherers called the San acquired domestic stock in wh…" at bounding box center [712, 336] width 980 height 158
click at [844, 340] on textarea "In aound 2300 BP, hunter-gatherers called the San acquired domestic stock in wh…" at bounding box center [712, 336] width 980 height 158
click at [253, 291] on textarea "In aound 2300 BP, hunter-gatherers called the San acquired domestic stock in wh…" at bounding box center [712, 336] width 980 height 158
type textarea "In around 2300 BP, hunter-gatherers called the San acquired domestic stock in w…"
click at [675, 460] on button "Verify" at bounding box center [712, 450] width 988 height 28
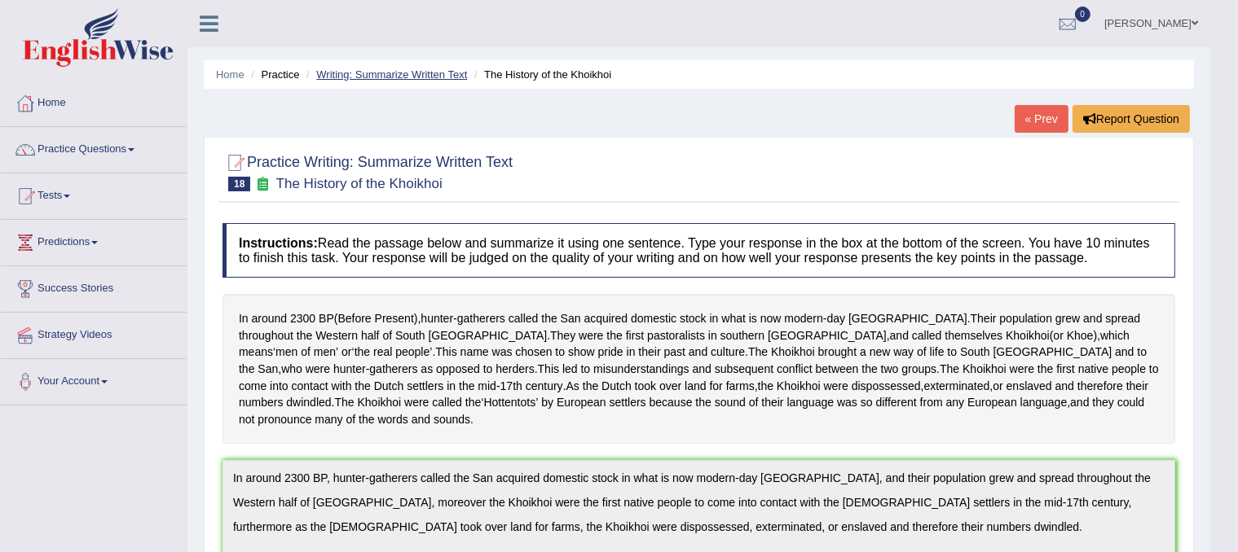
click at [412, 79] on link "Writing: Summarize Written Text" at bounding box center [391, 74] width 151 height 12
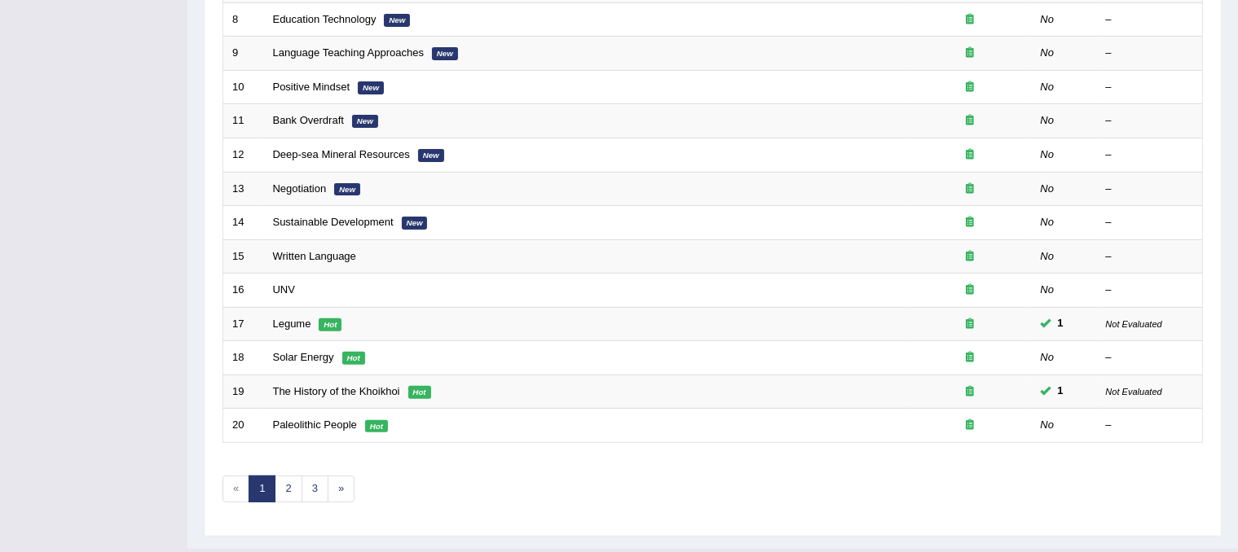
scroll to position [522, 0]
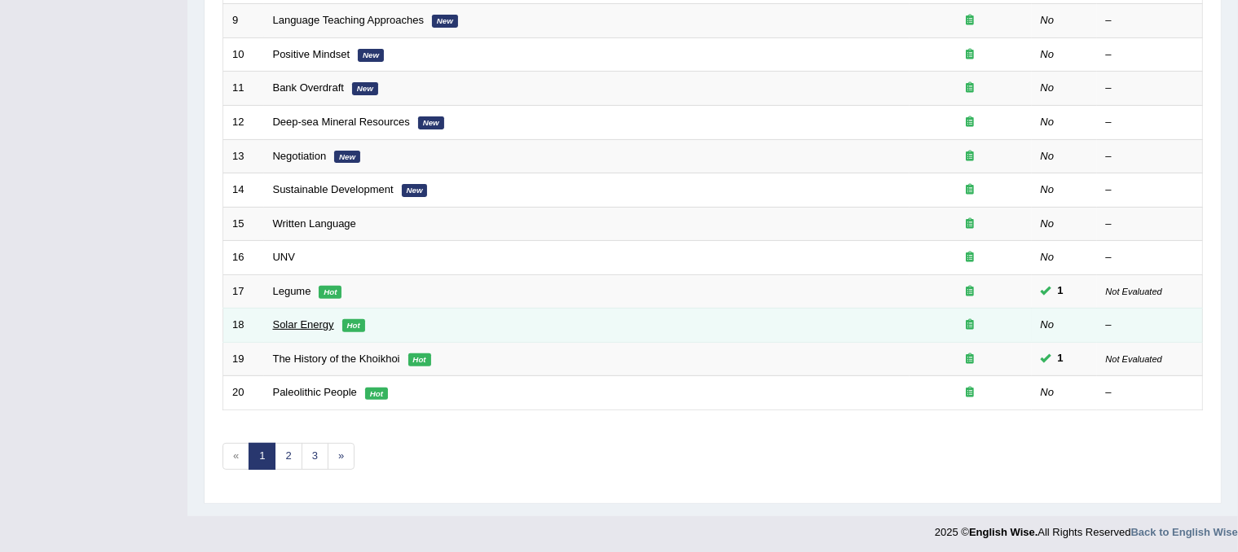
click at [305, 319] on link "Solar Energy" at bounding box center [303, 325] width 61 height 12
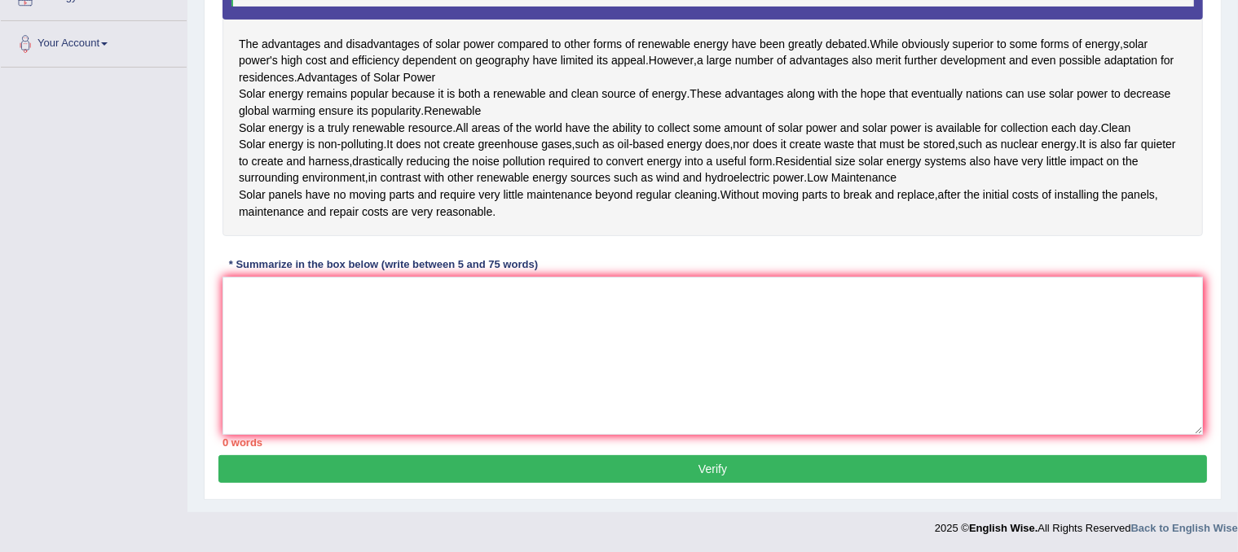
scroll to position [323, 0]
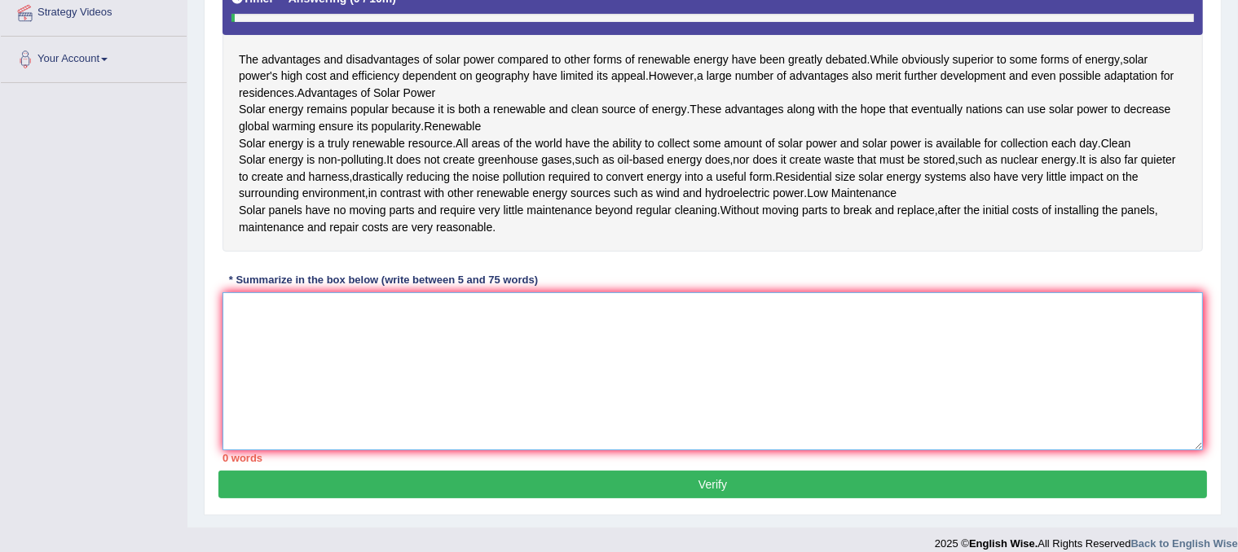
click at [539, 383] on textarea at bounding box center [712, 372] width 980 height 158
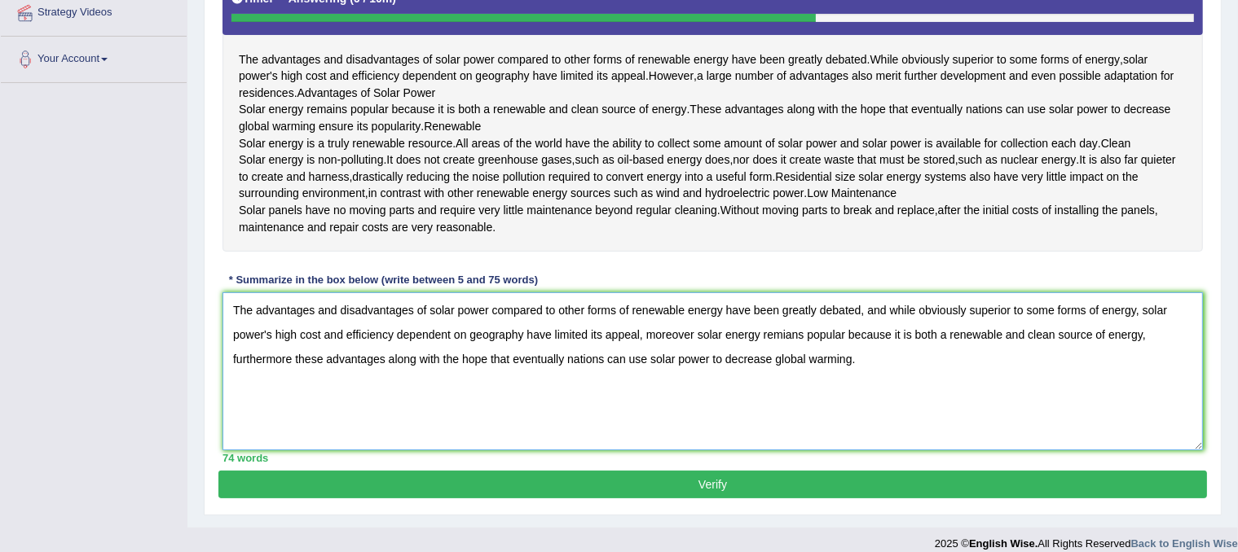
scroll to position [404, 0]
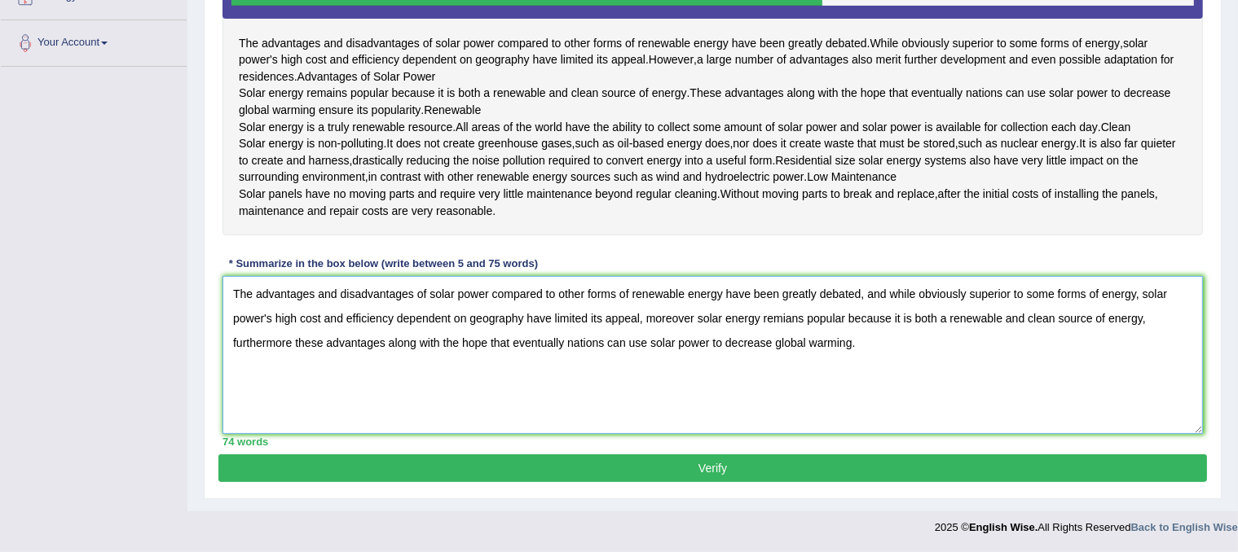
type textarea "The advantages and disadvantages of solar power compared to other forms of rene…"
click at [636, 473] on button "Verify" at bounding box center [712, 469] width 988 height 28
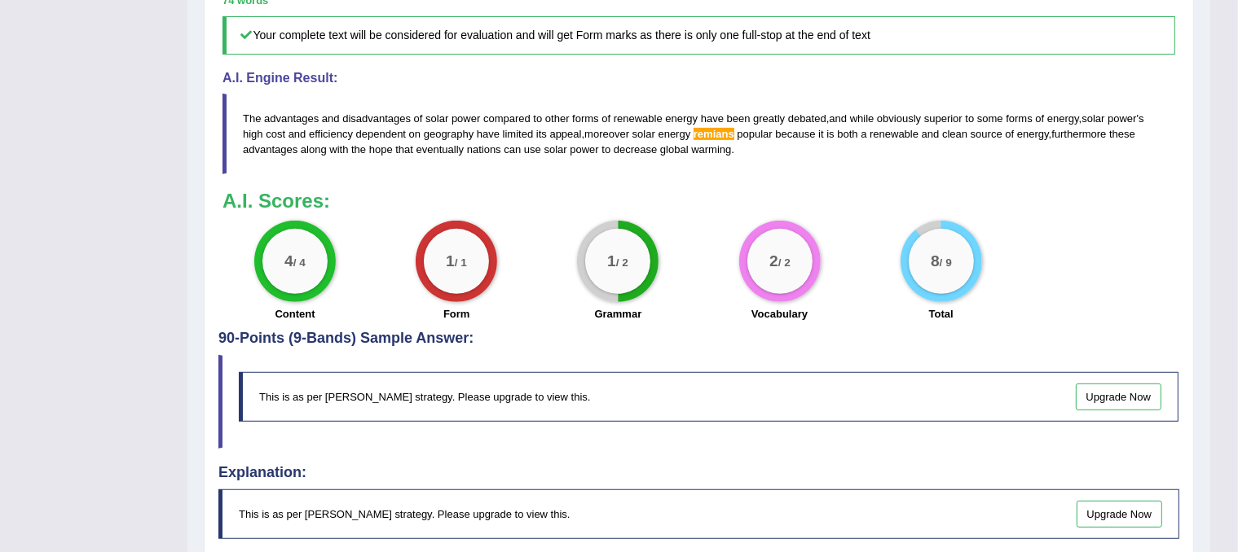
scroll to position [753, 0]
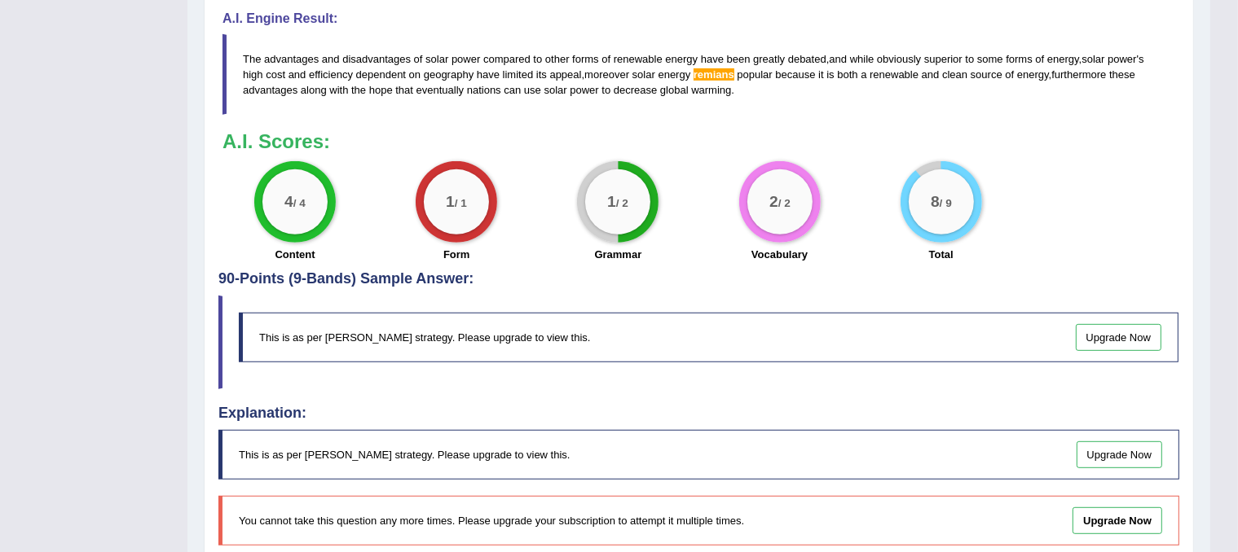
click at [732, 372] on blockquote "This is as per English Wise's strategy. Please upgrade to view this. Upgrade Now" at bounding box center [698, 343] width 961 height 94
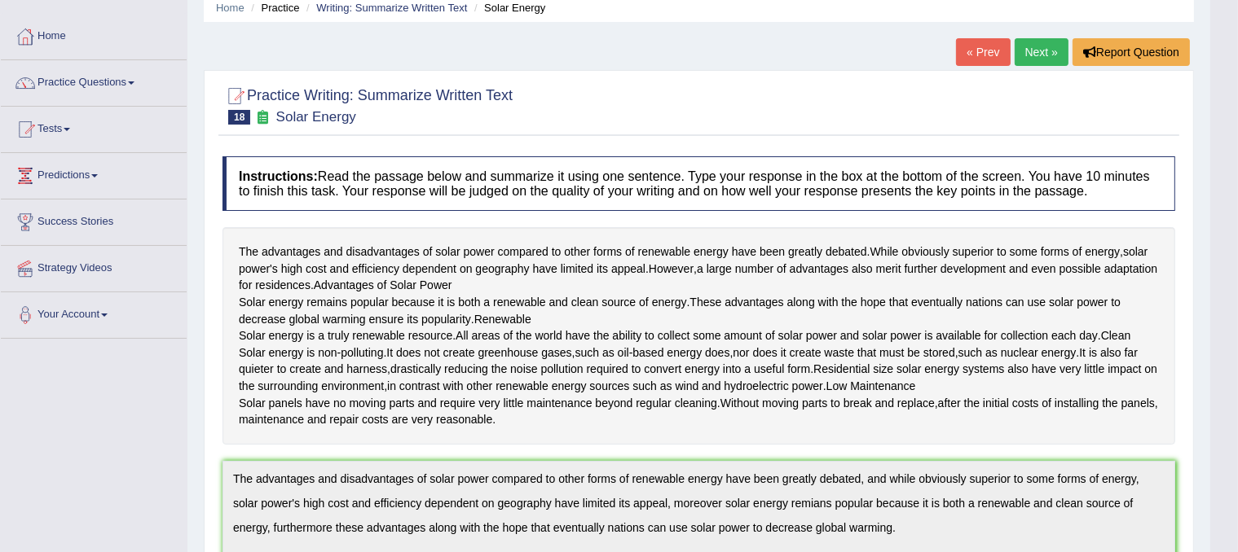
scroll to position [0, 0]
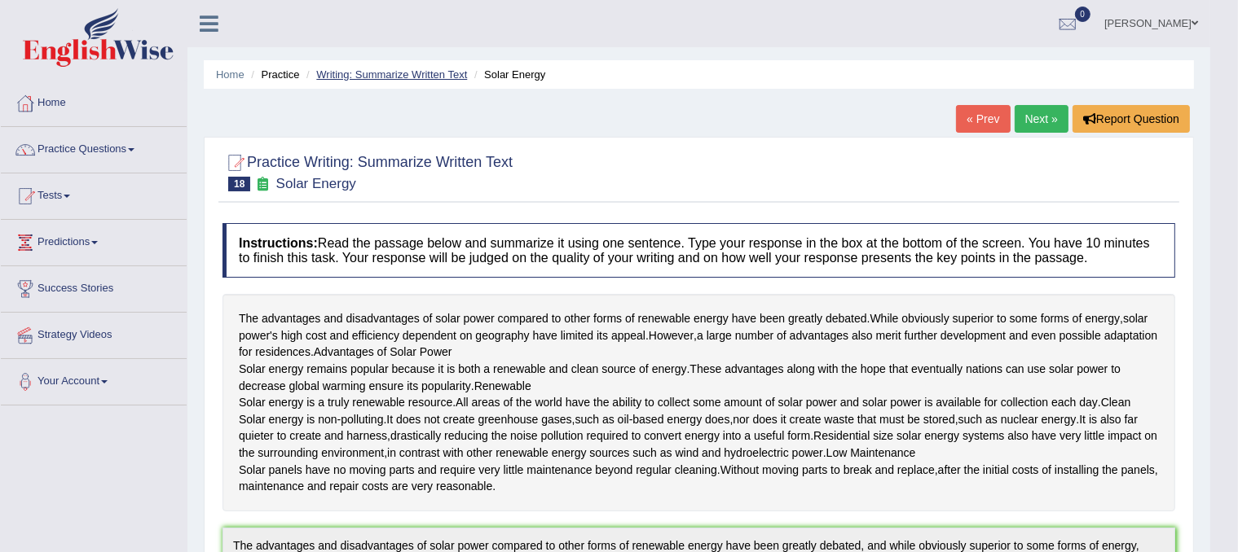
click at [407, 78] on link "Writing: Summarize Written Text" at bounding box center [391, 74] width 151 height 12
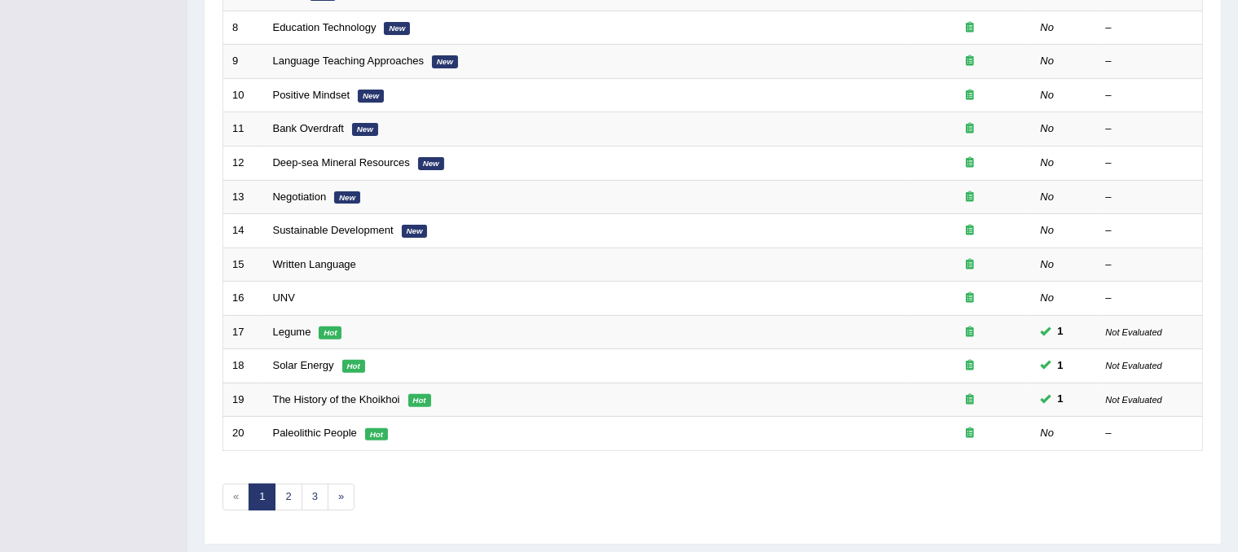
scroll to position [522, 0]
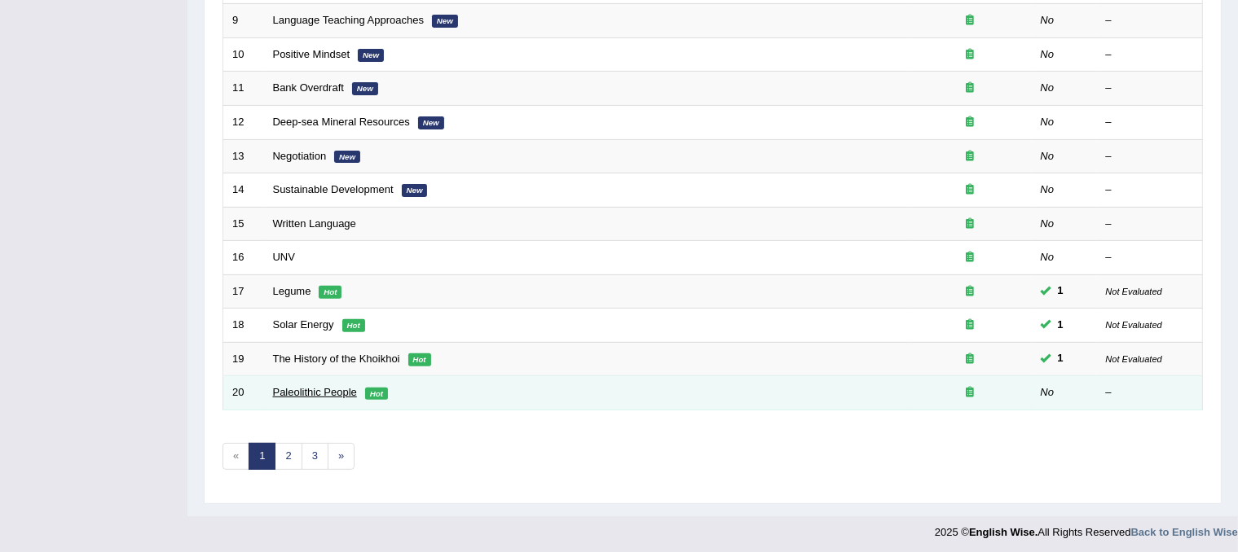
click at [315, 386] on link "Paleolithic People" at bounding box center [315, 392] width 84 height 12
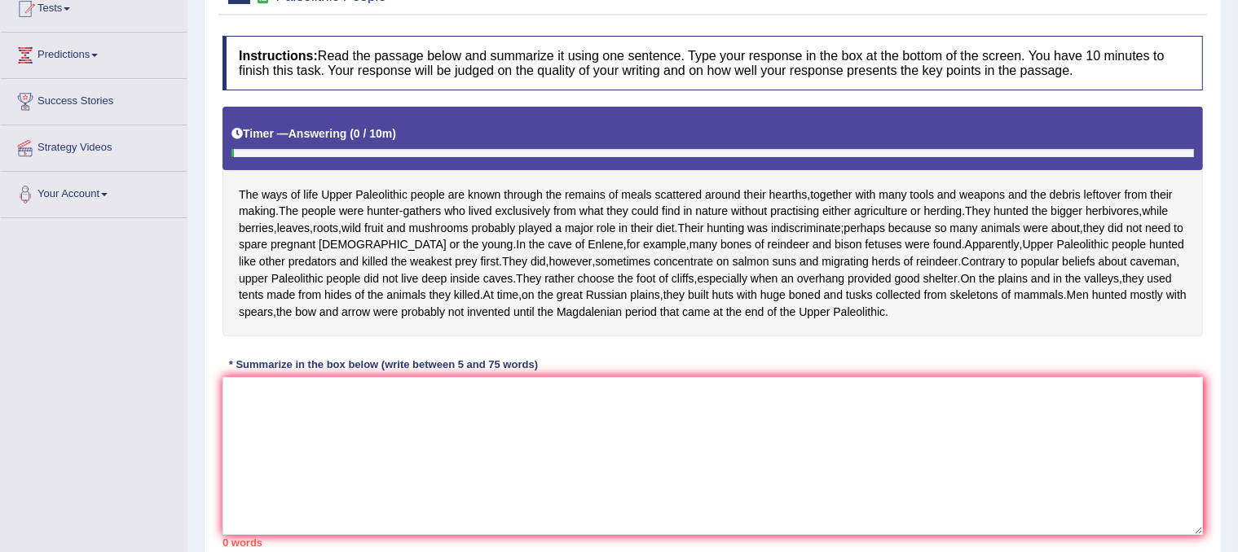
scroll to position [168, 0]
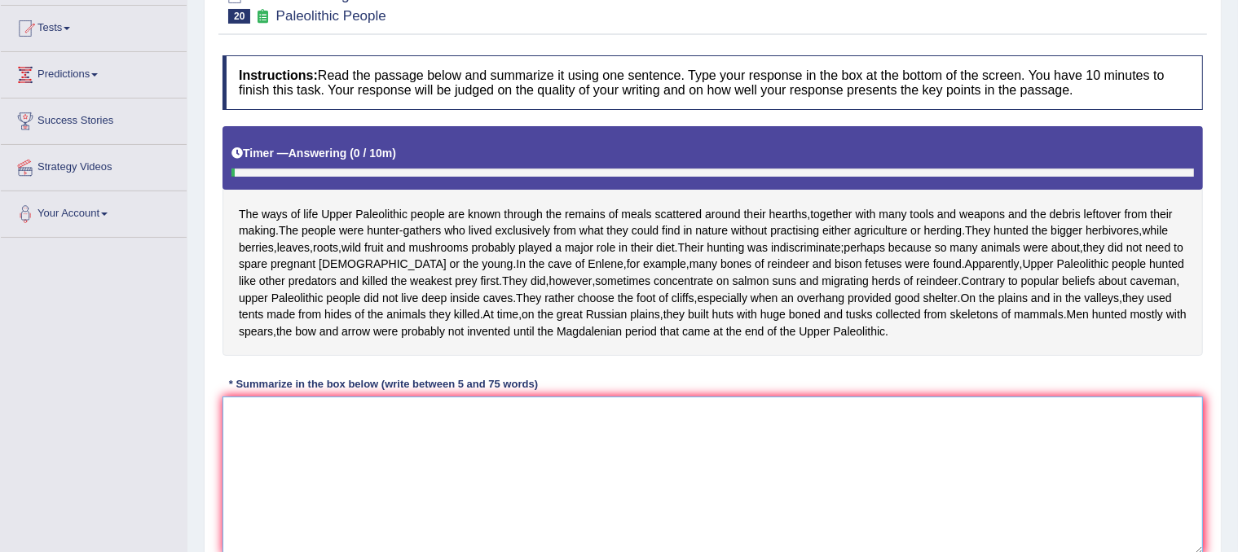
click at [368, 432] on textarea at bounding box center [712, 476] width 980 height 158
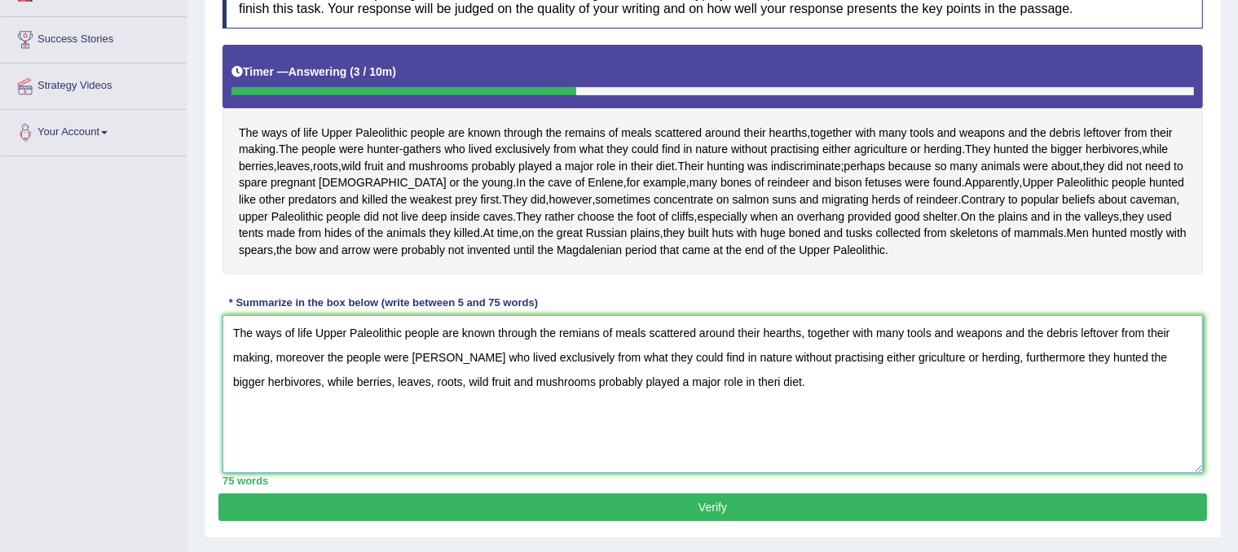
scroll to position [303, 0]
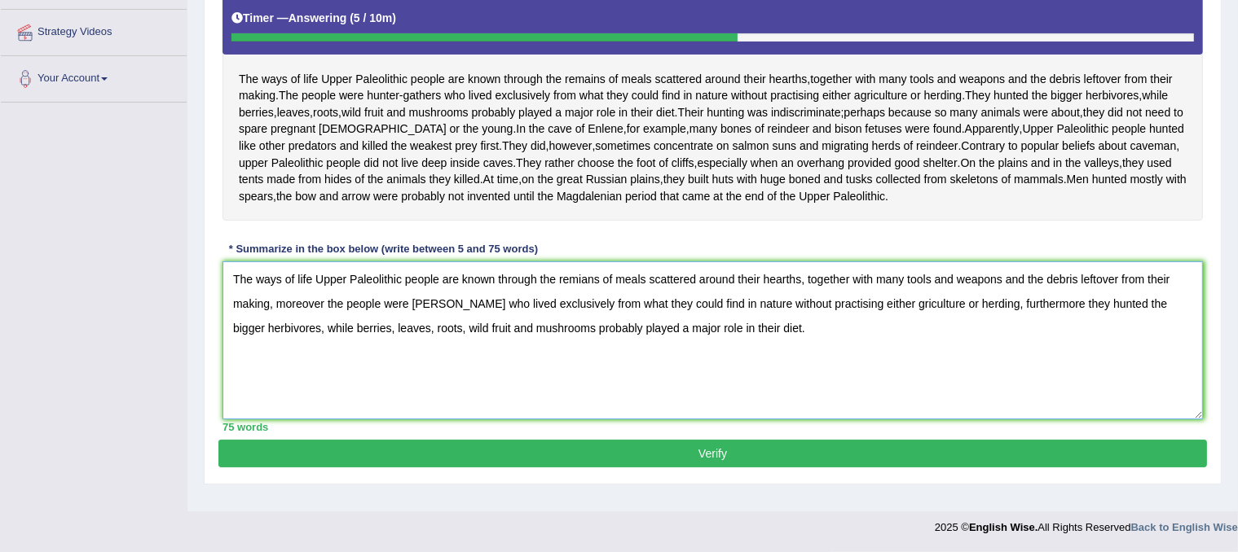
click at [897, 319] on textarea "The ways of life Upper Paleolithic people are known through the remians of meal…" at bounding box center [712, 341] width 980 height 158
type textarea "The ways of life Upper Paleolithic people are known through the remians of meal…"
click at [617, 464] on button "Verify" at bounding box center [712, 454] width 988 height 28
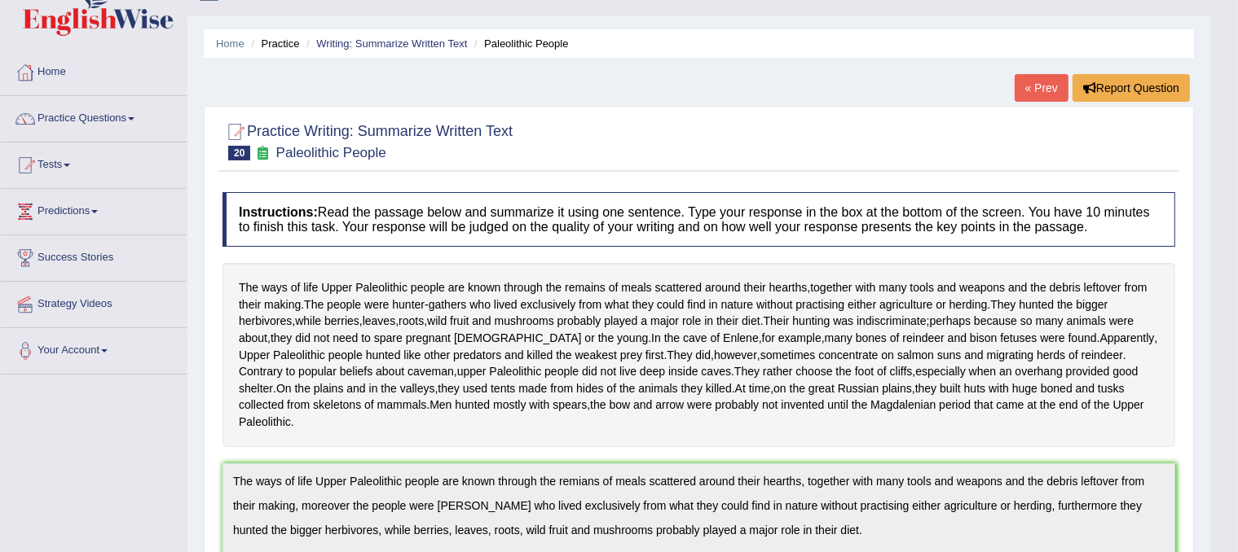
scroll to position [0, 0]
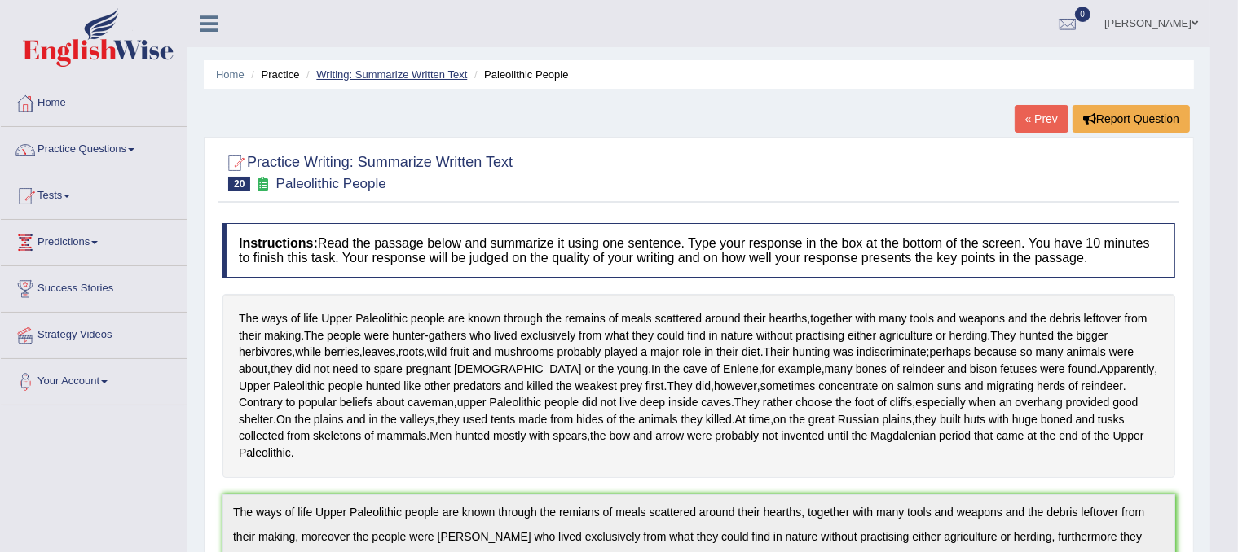
click at [343, 78] on link "Writing: Summarize Written Text" at bounding box center [391, 74] width 151 height 12
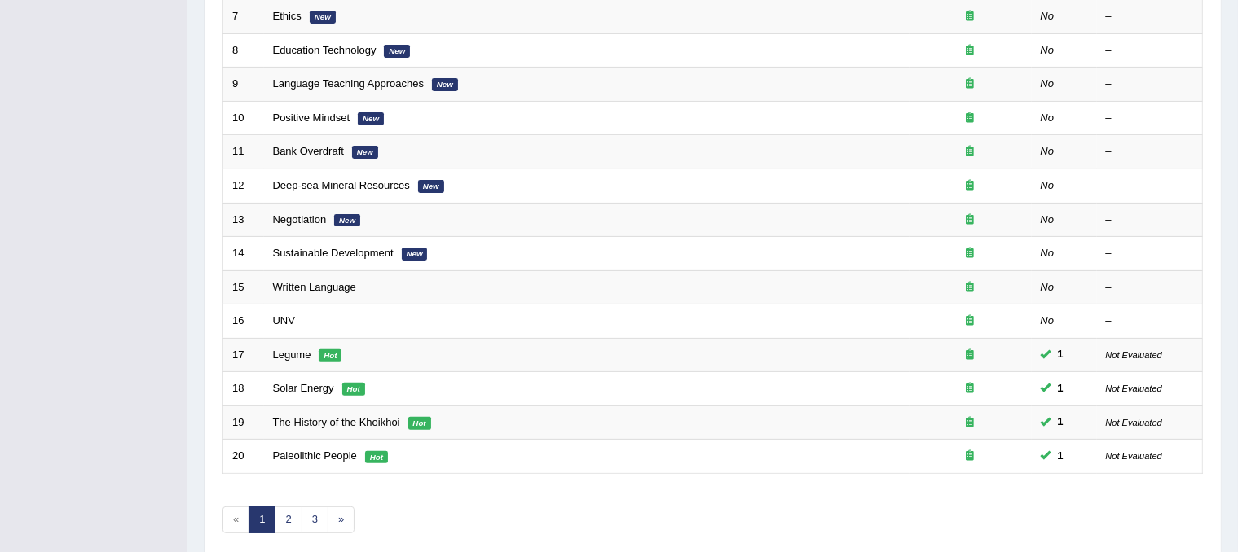
scroll to position [522, 0]
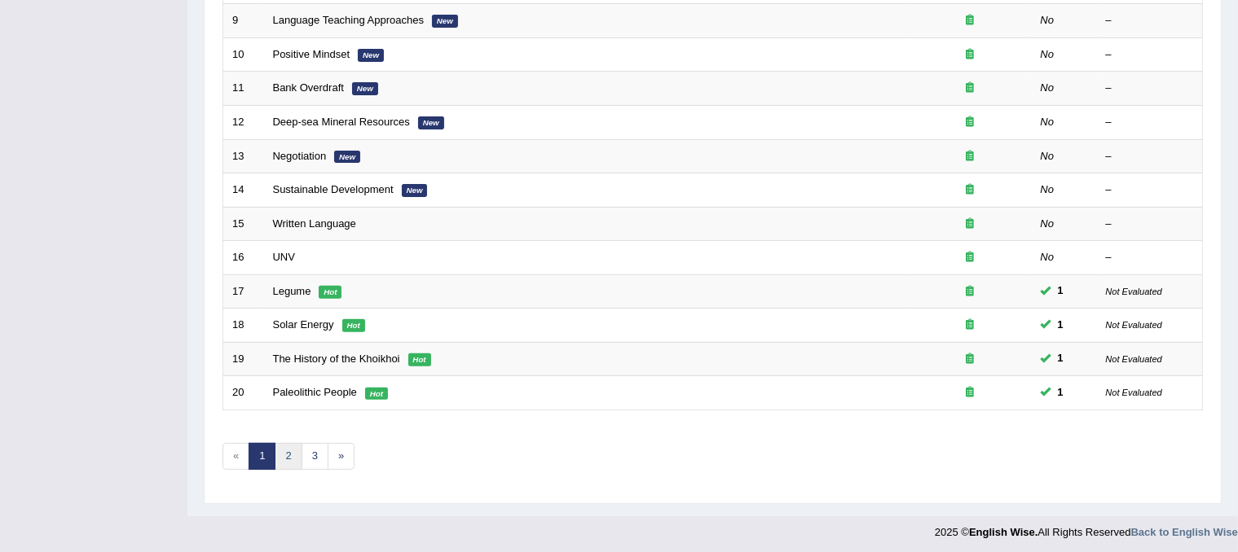
click at [291, 454] on link "2" at bounding box center [288, 456] width 27 height 27
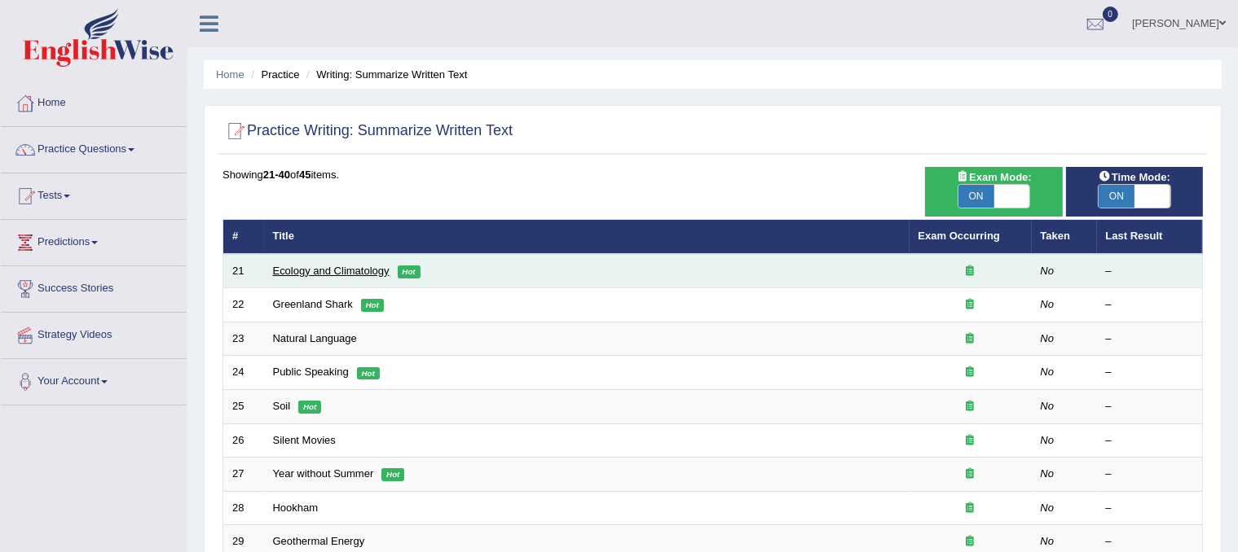
click at [323, 269] on link "Ecology and Climatology" at bounding box center [331, 271] width 117 height 12
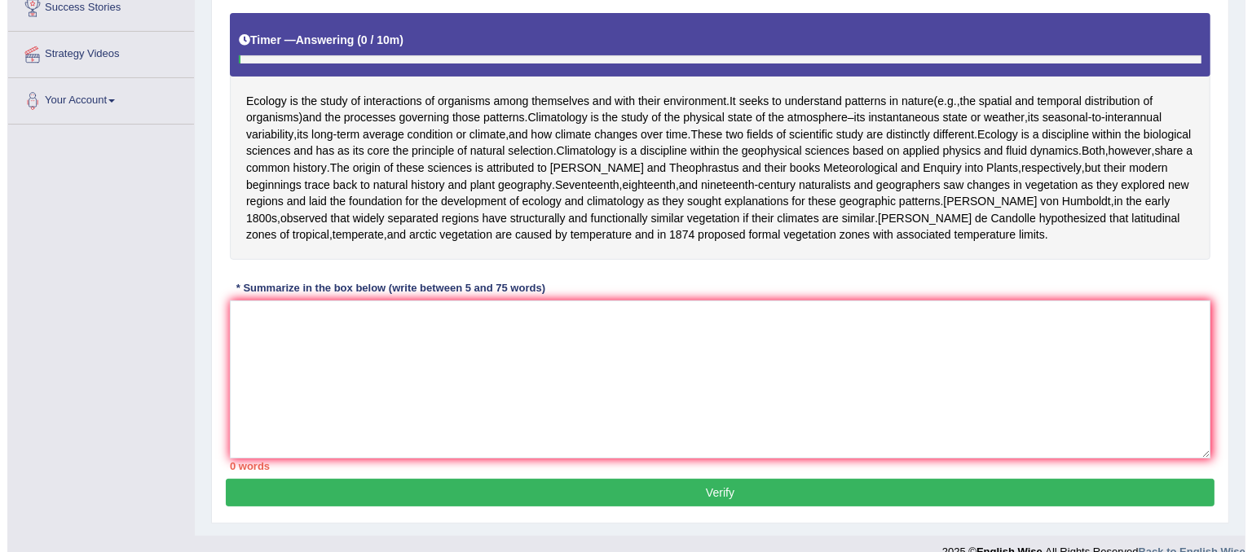
scroll to position [298, 0]
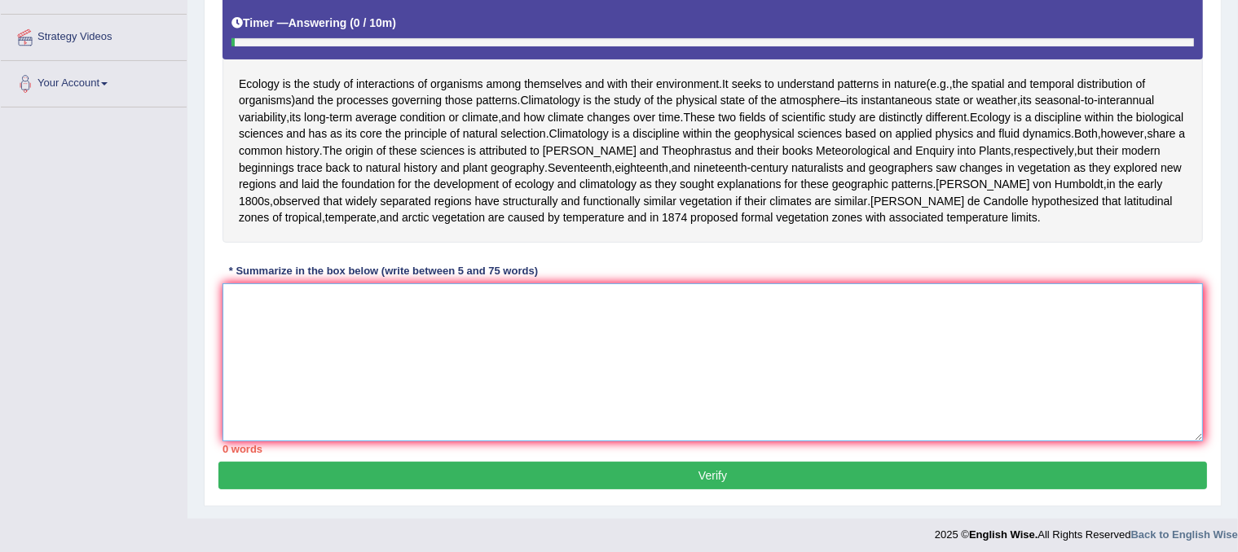
click at [492, 329] on textarea at bounding box center [712, 363] width 980 height 158
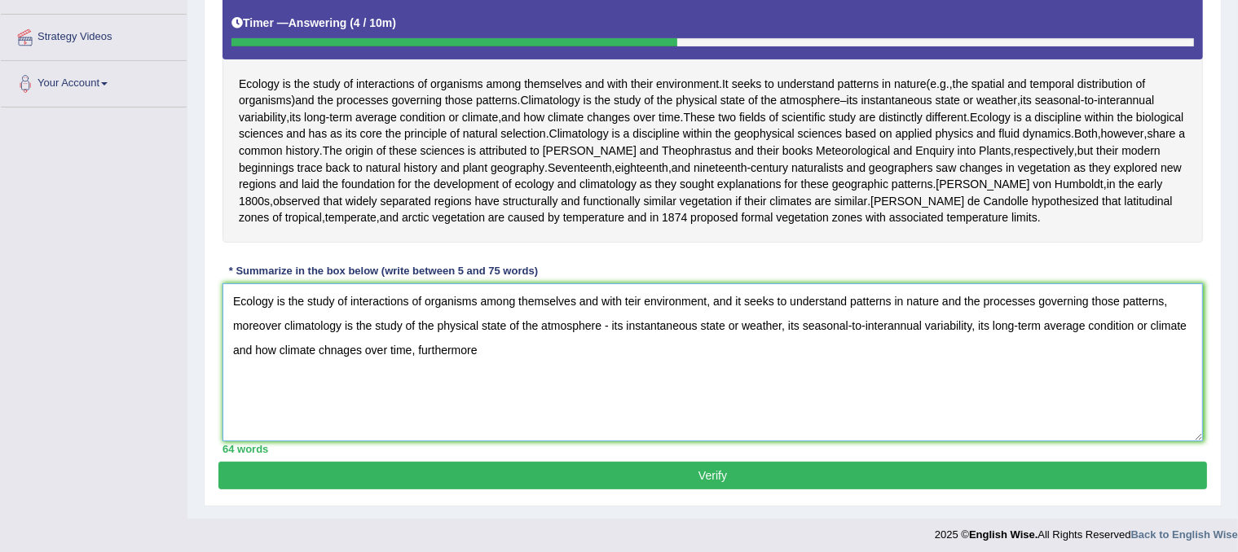
drag, startPoint x: 409, startPoint y: 381, endPoint x: 254, endPoint y: 397, distance: 155.6
click at [254, 397] on textarea "Ecology is the study of interactions of organisms among themselves and with tei…" at bounding box center [712, 363] width 980 height 158
click at [629, 332] on textarea "Ecology is the study of interactions of organisms among themselves and with tei…" at bounding box center [712, 363] width 980 height 158
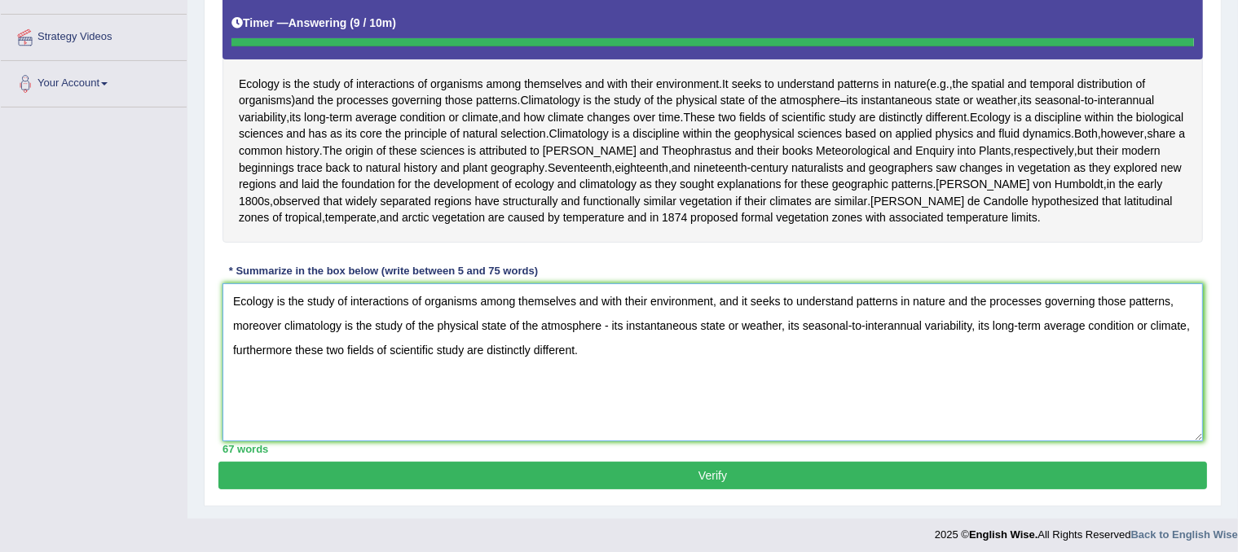
type textarea "Ecology is the study of interactions of organisms among themselves and with the…"
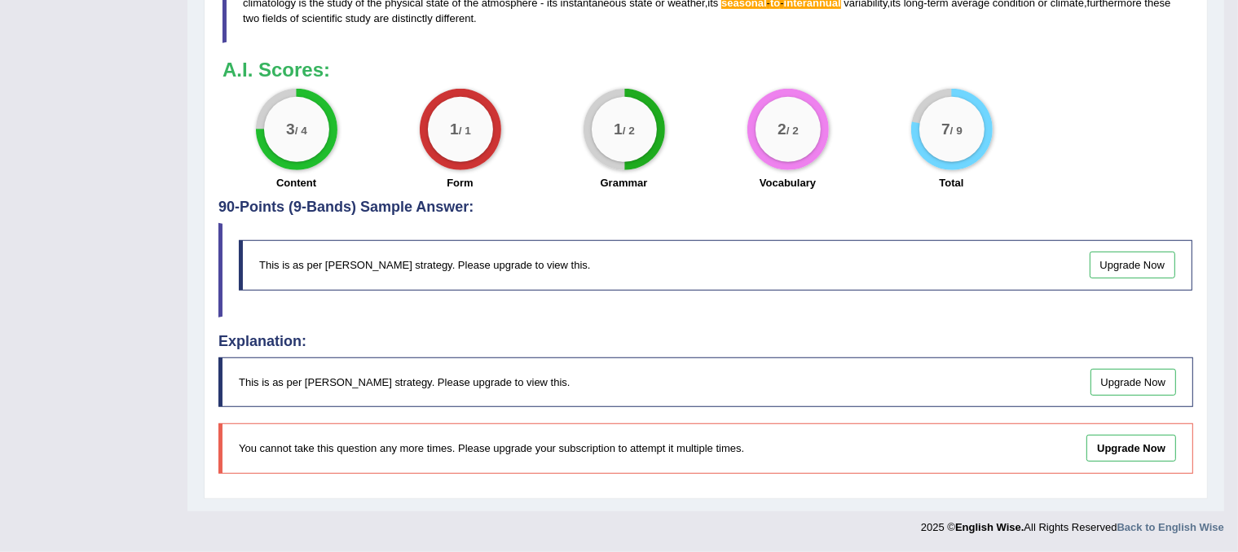
scroll to position [0, 0]
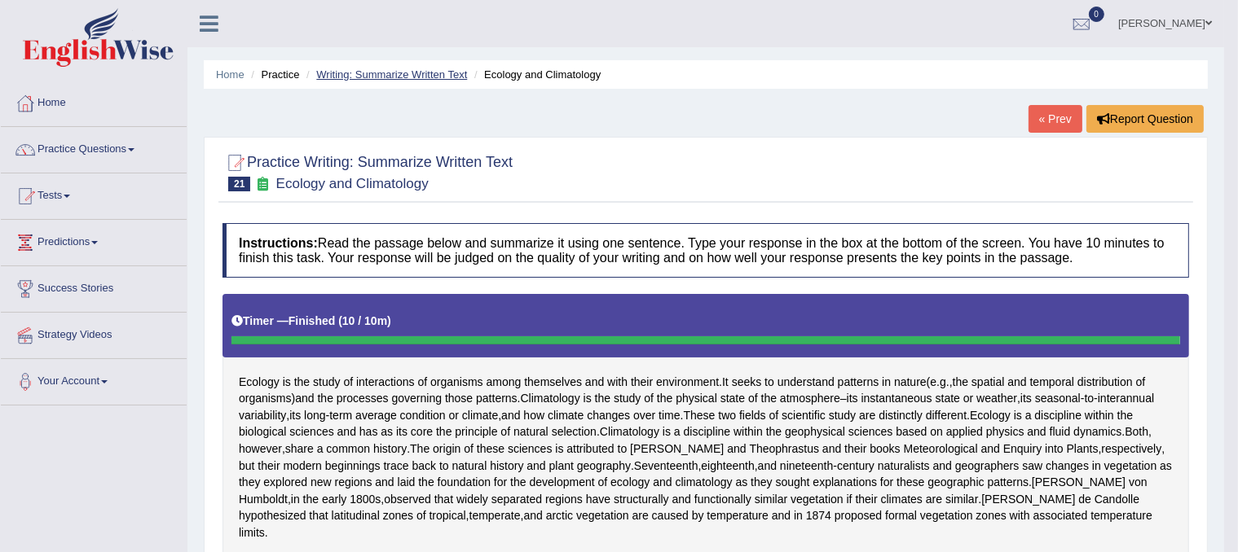
click at [385, 73] on link "Writing: Summarize Written Text" at bounding box center [391, 74] width 151 height 12
